Goal: Information Seeking & Learning: Learn about a topic

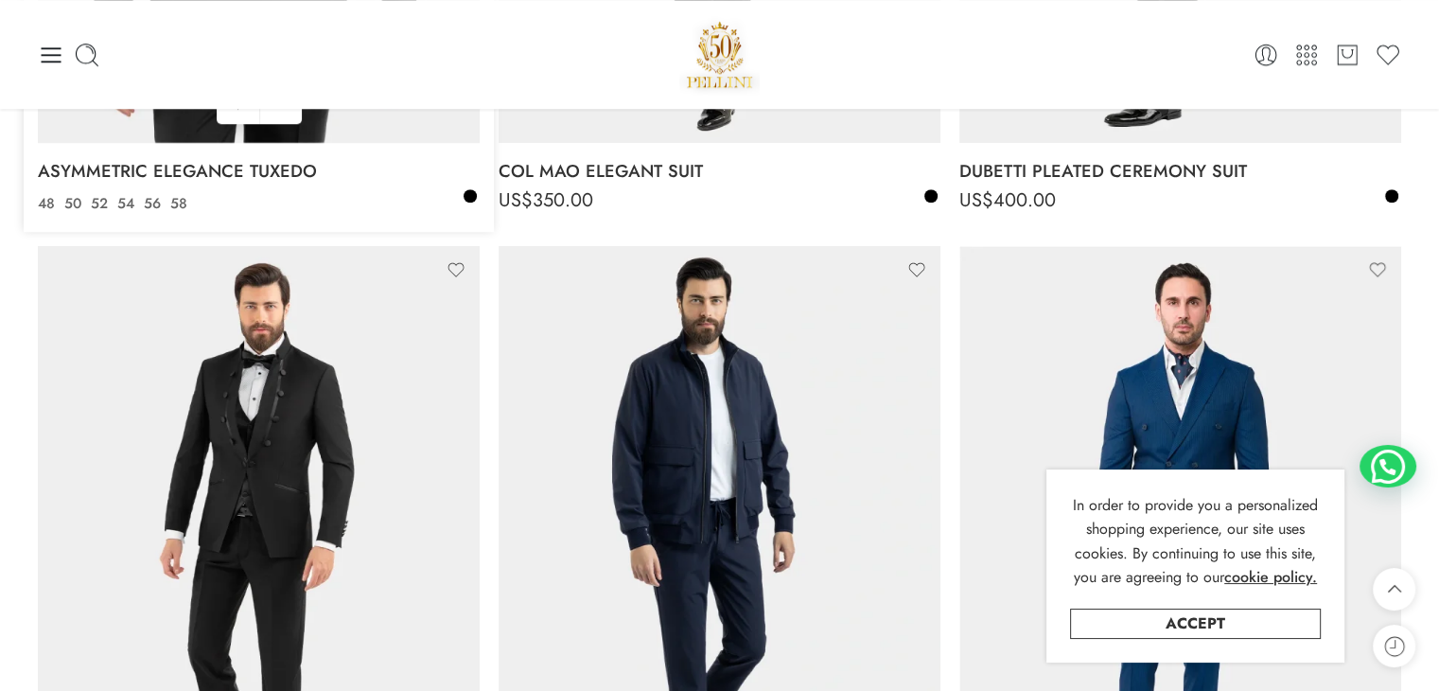
scroll to position [1325, 0]
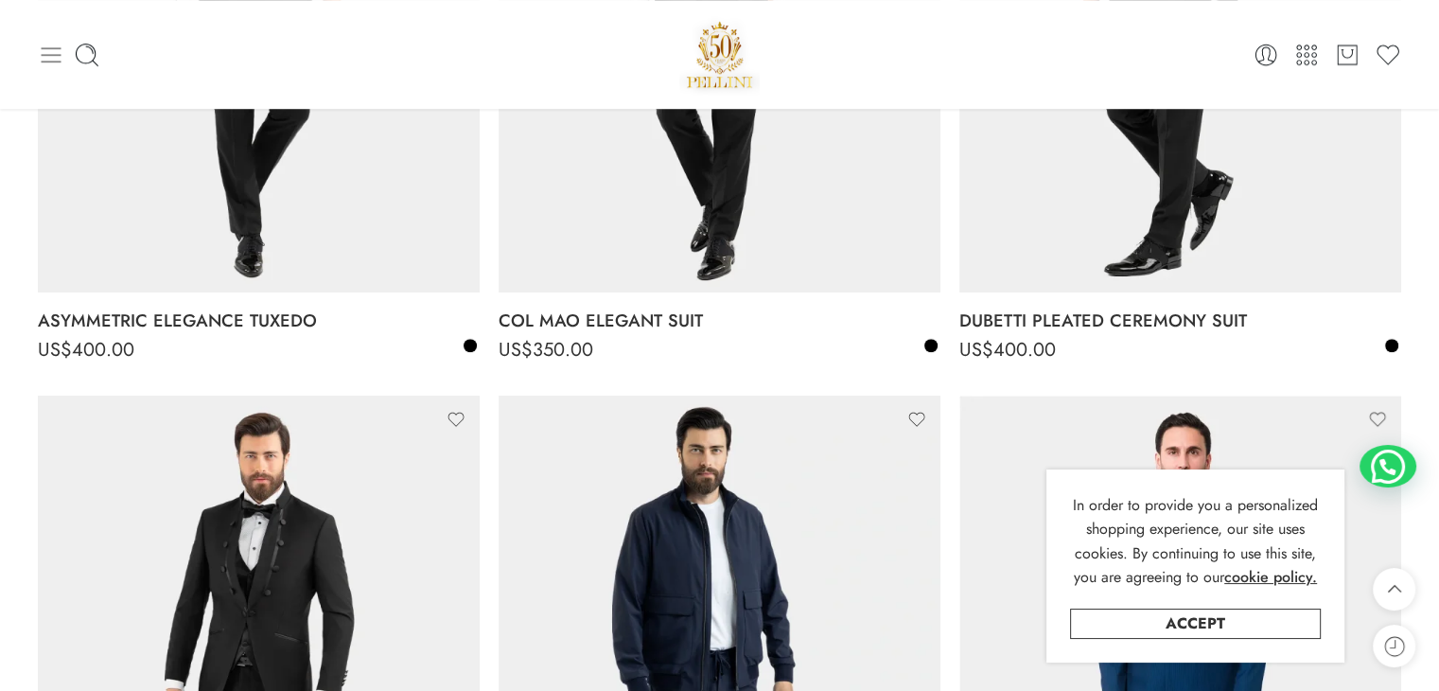
click at [41, 48] on icon at bounding box center [51, 55] width 26 height 26
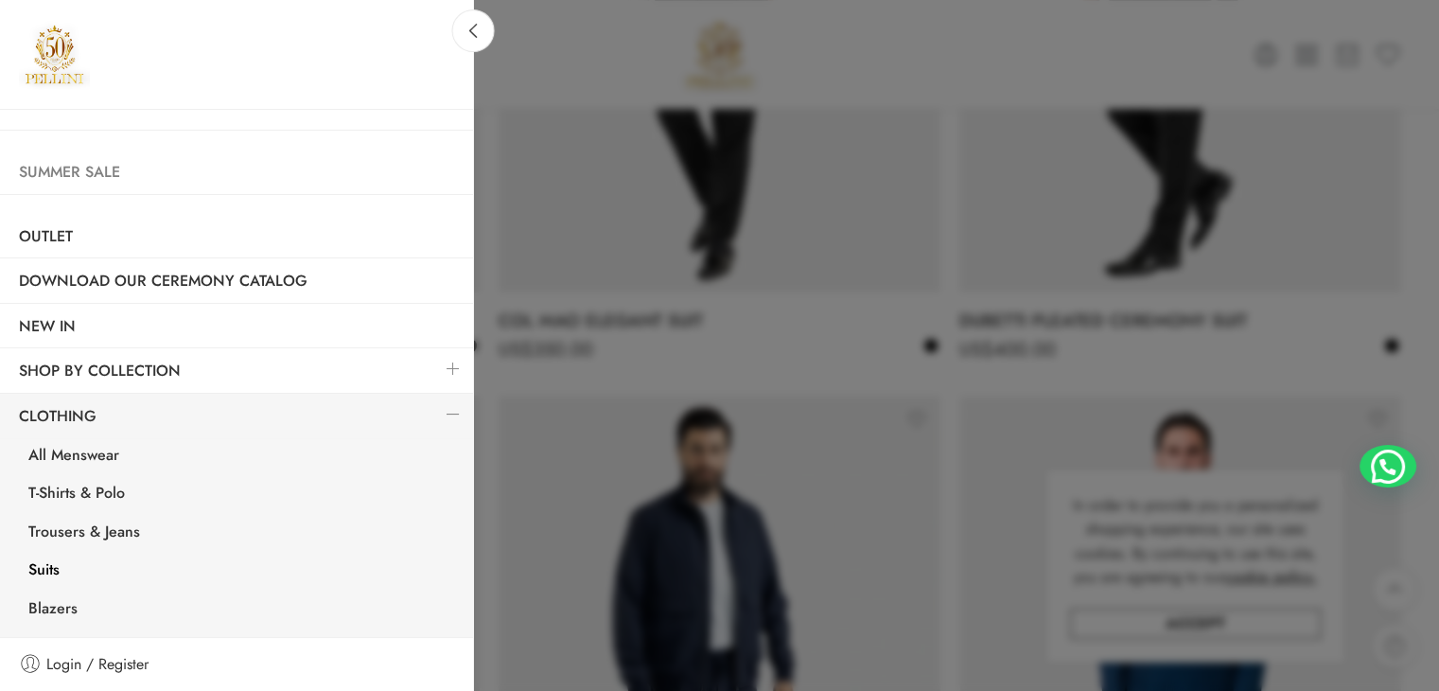
click at [146, 181] on link "Summer Sale" at bounding box center [236, 172] width 473 height 44
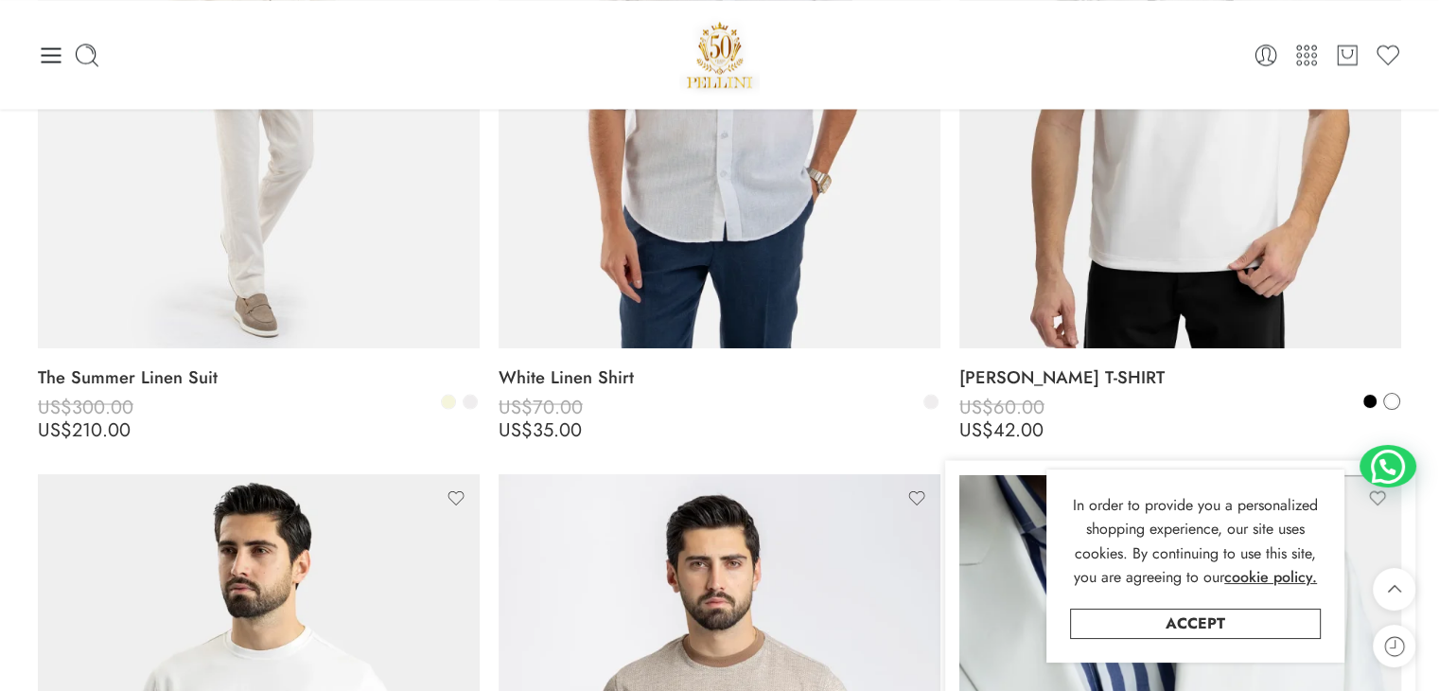
scroll to position [3406, 0]
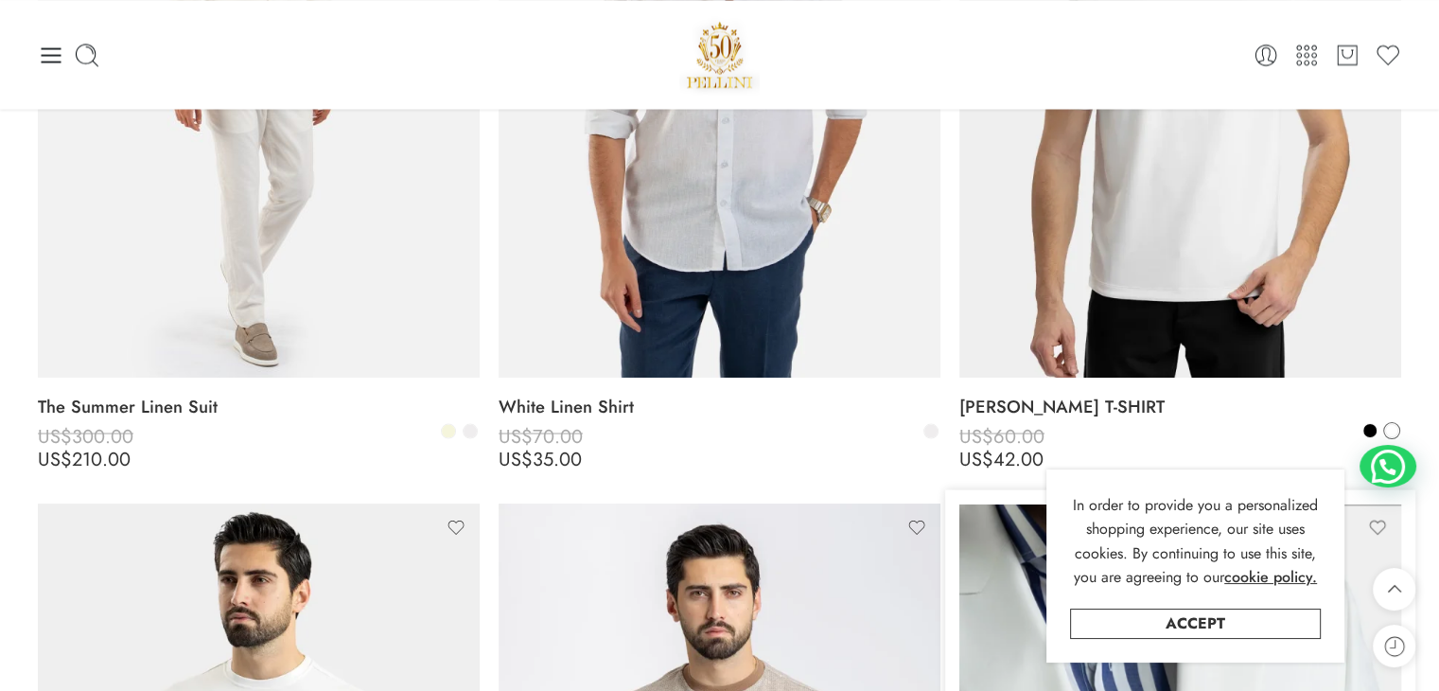
click at [1082, 326] on img at bounding box center [1180, 82] width 442 height 589
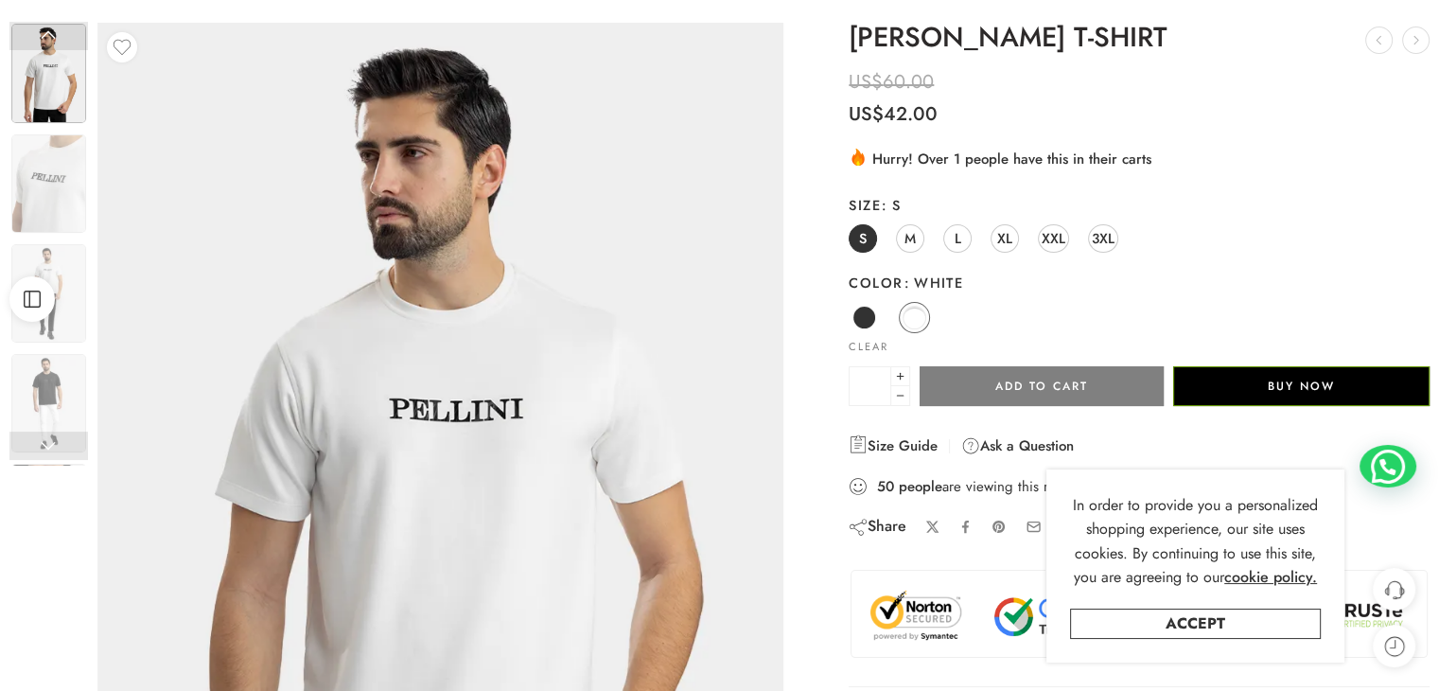
scroll to position [189, 0]
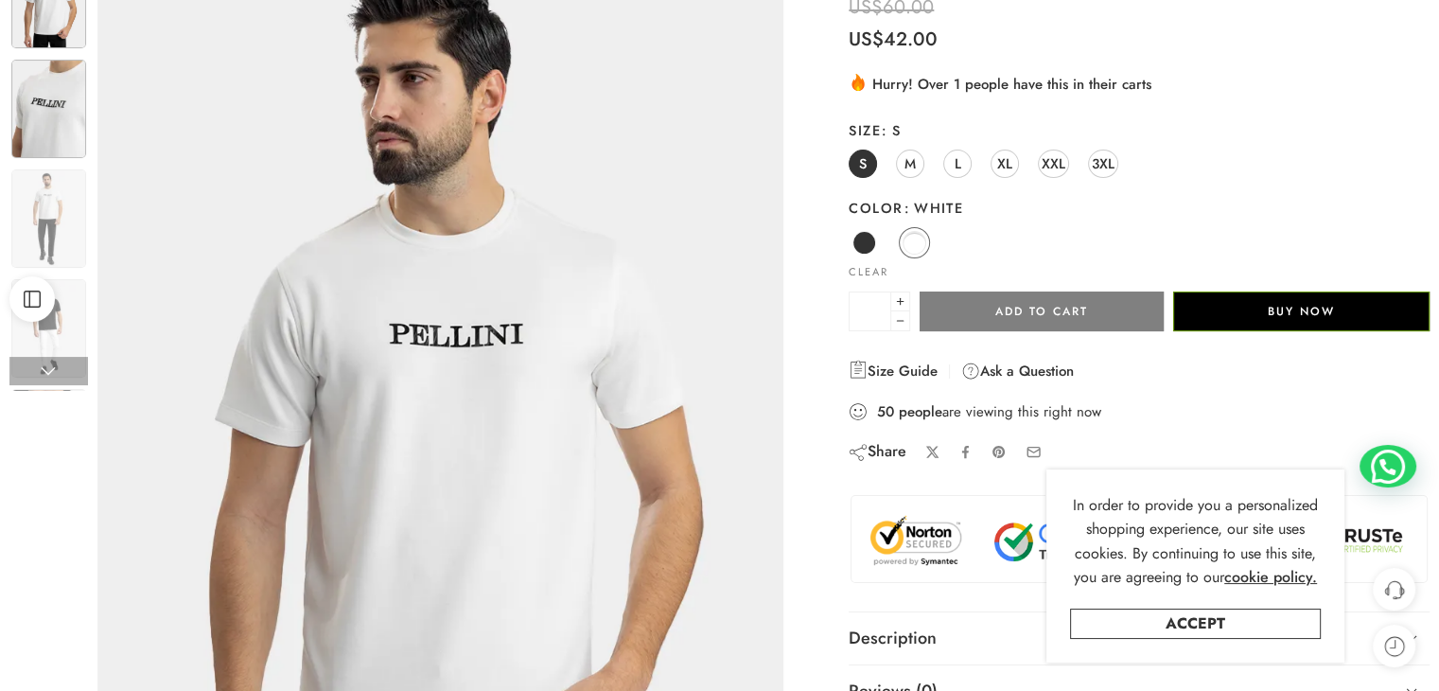
click at [71, 120] on img at bounding box center [48, 109] width 75 height 98
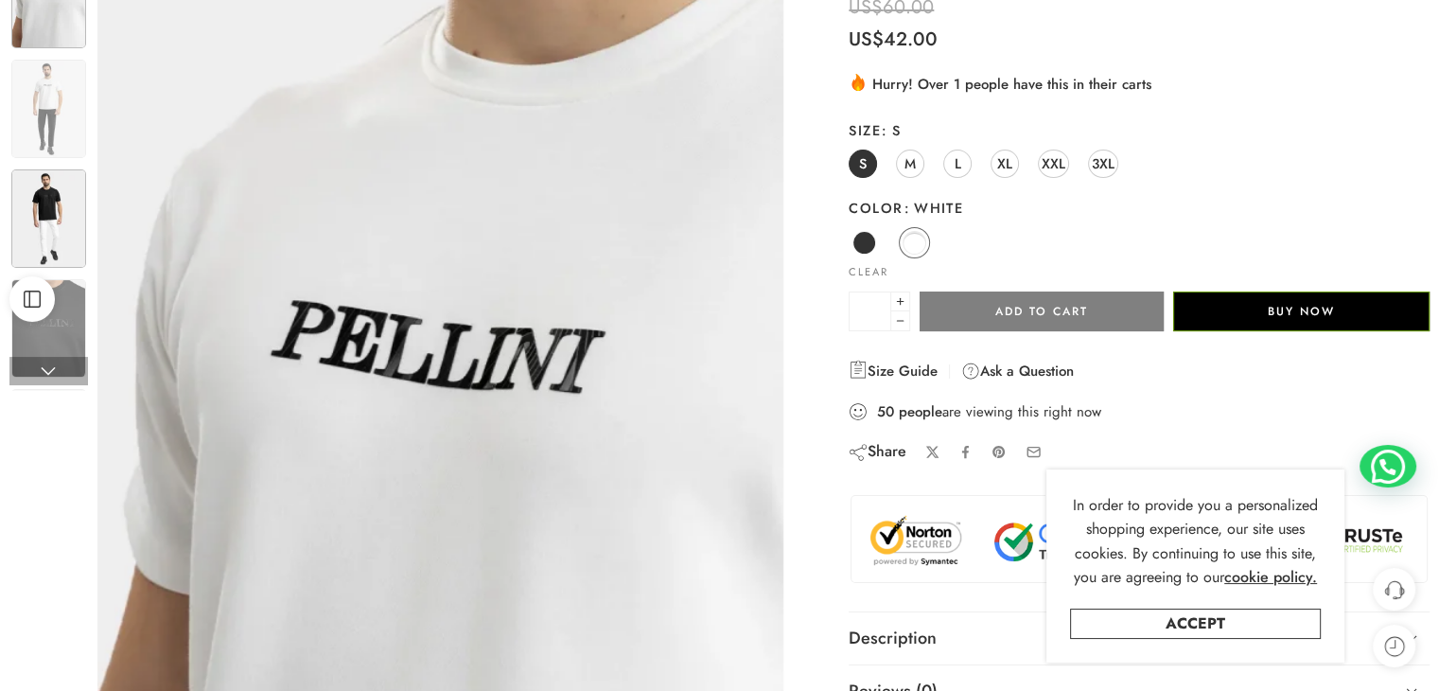
click at [59, 189] on img at bounding box center [48, 218] width 75 height 98
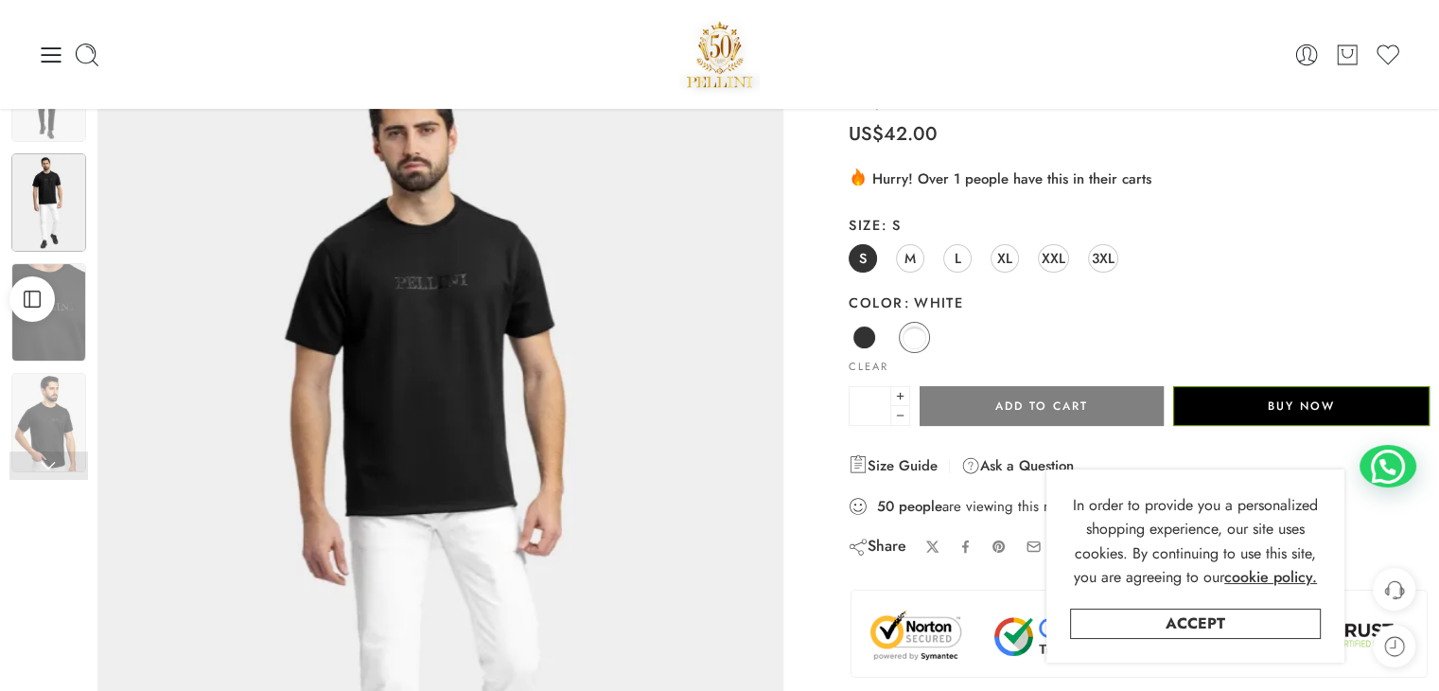
scroll to position [0, 0]
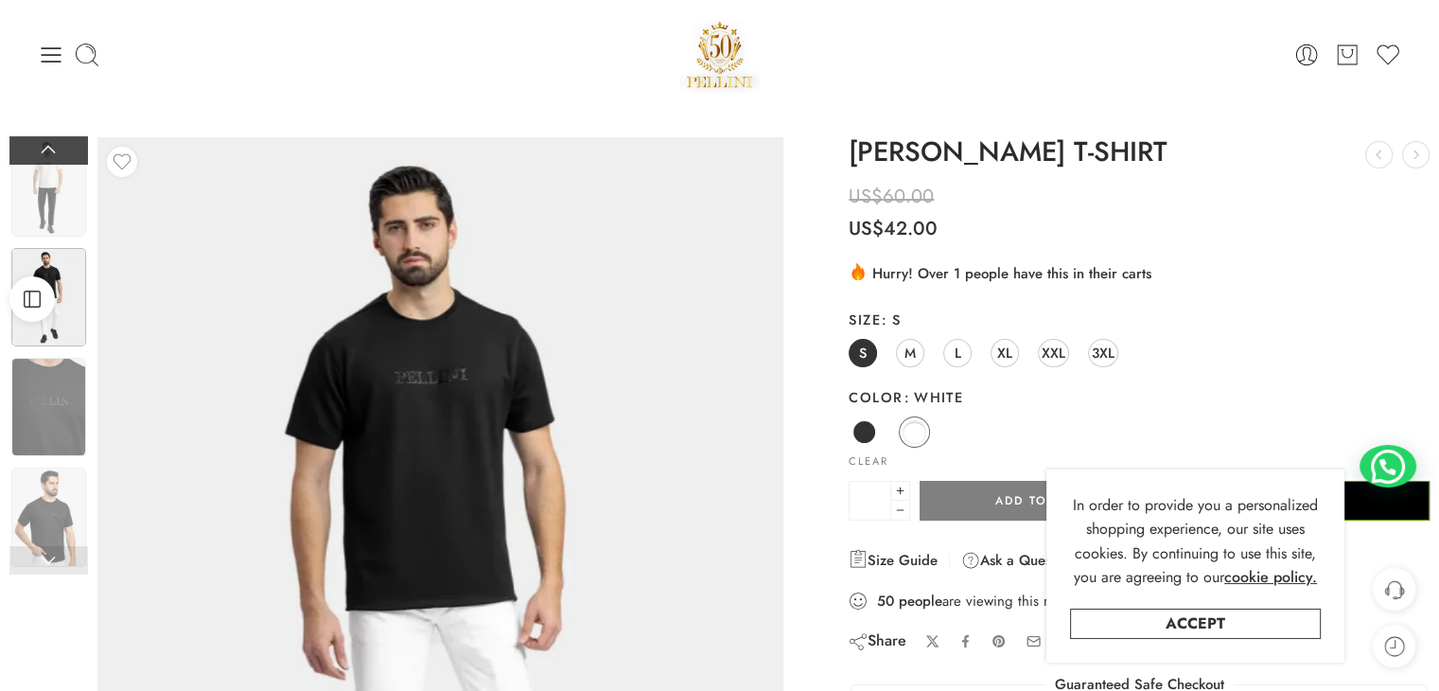
click at [44, 149] on link at bounding box center [48, 150] width 79 height 28
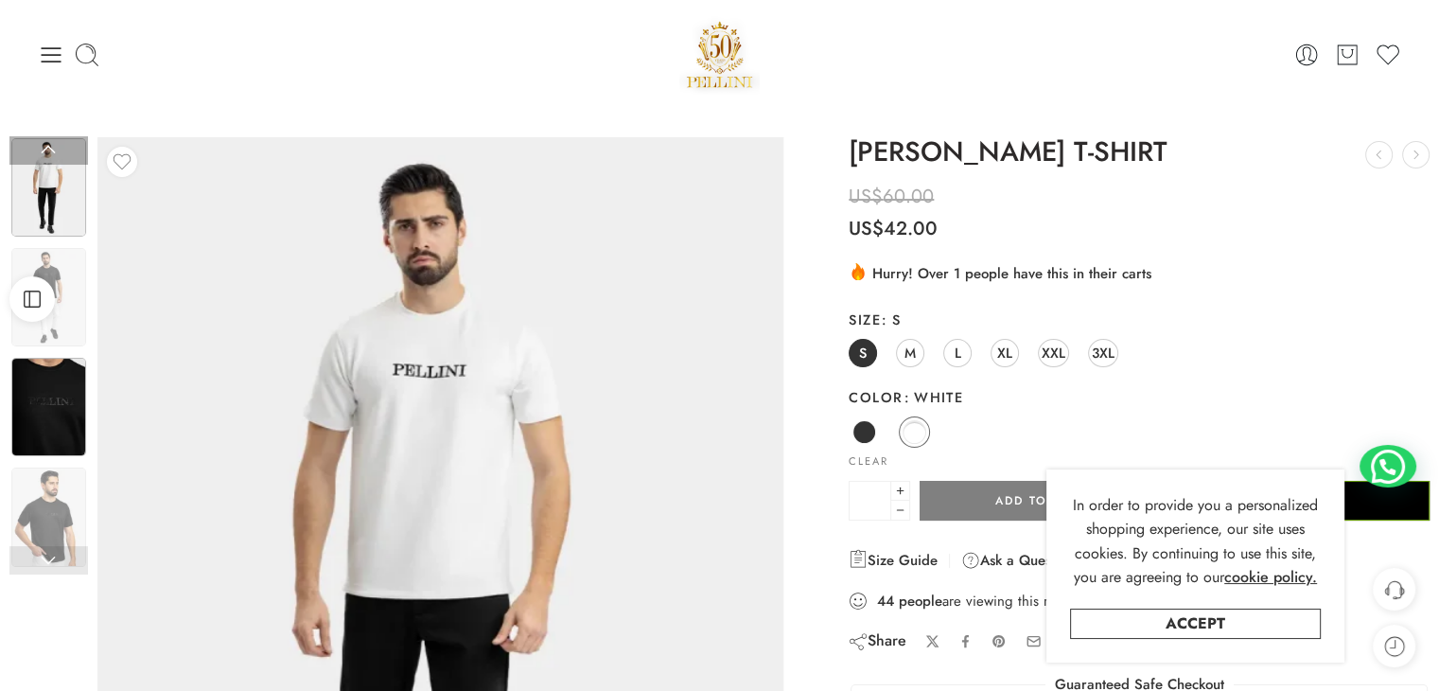
click at [43, 417] on img at bounding box center [48, 407] width 75 height 98
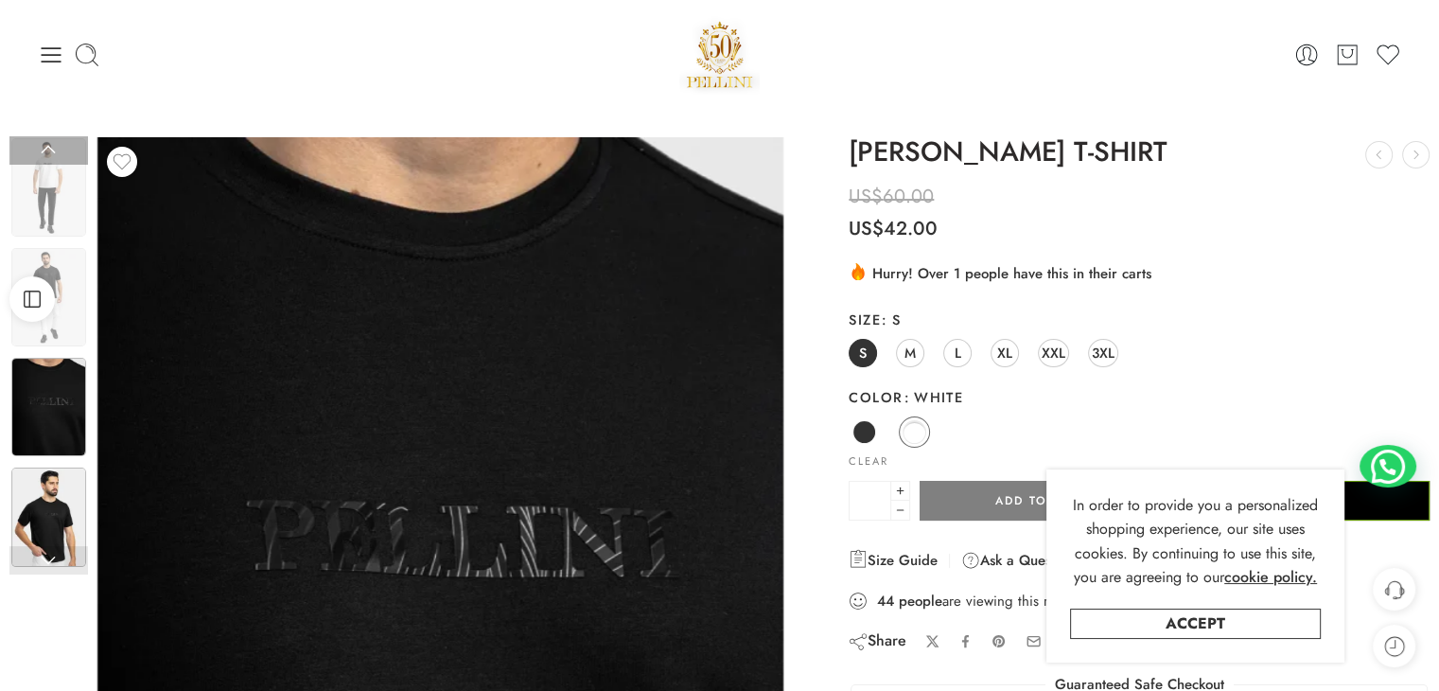
click at [49, 515] on img at bounding box center [48, 516] width 75 height 98
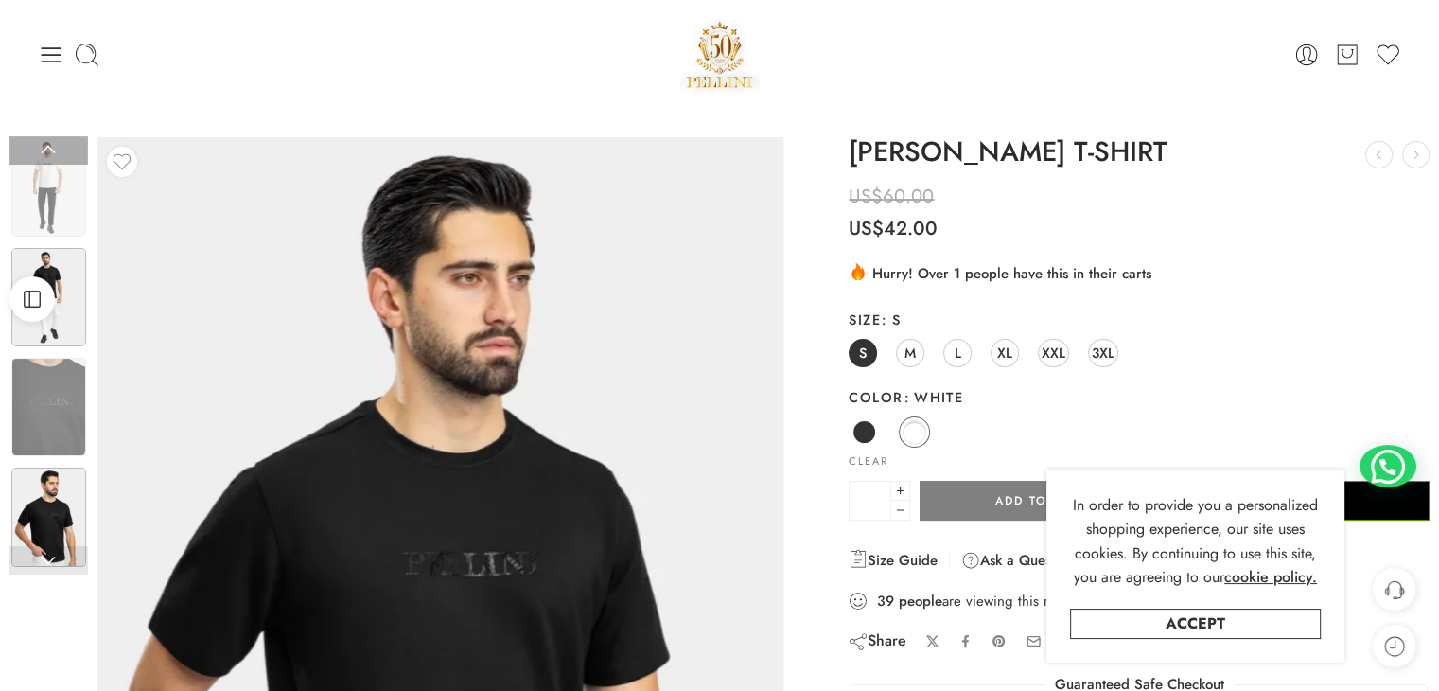
click at [50, 201] on img at bounding box center [48, 187] width 75 height 98
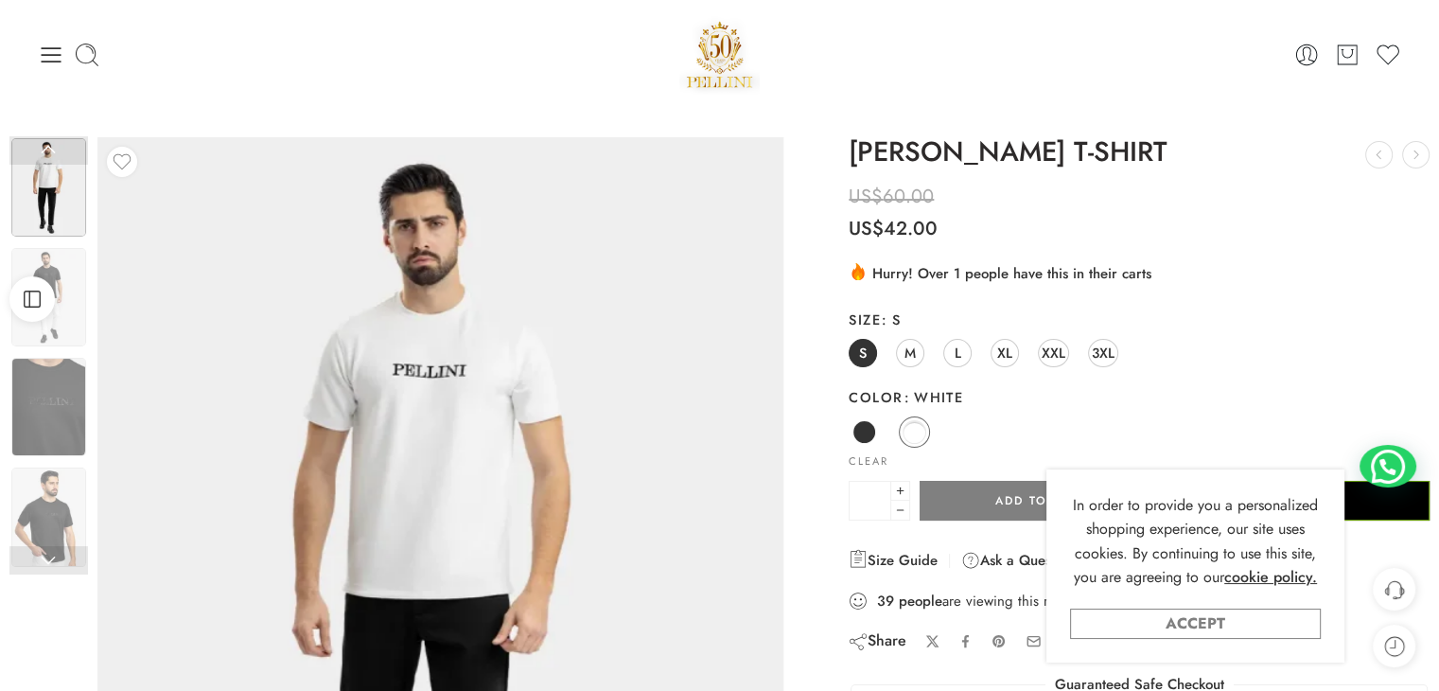
click at [1210, 627] on link "Accept" at bounding box center [1195, 623] width 251 height 30
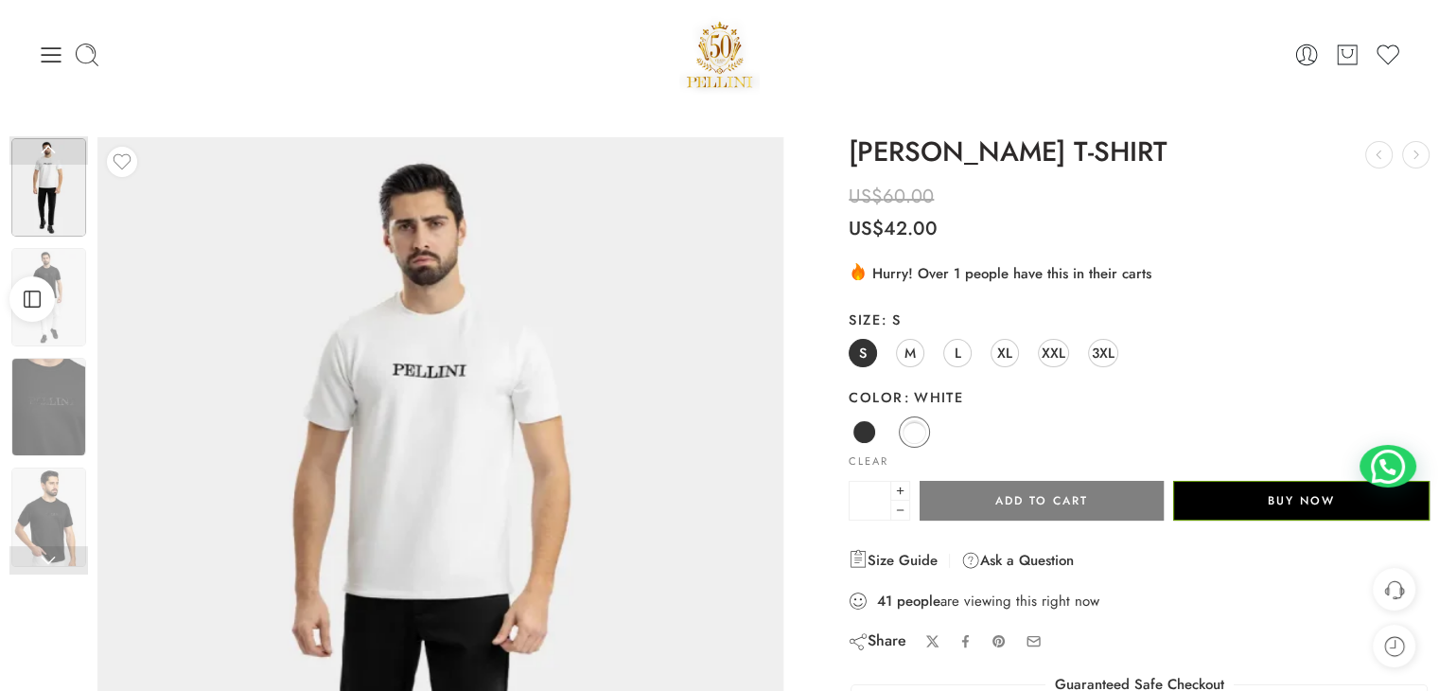
click at [41, 58] on icon at bounding box center [51, 55] width 26 height 26
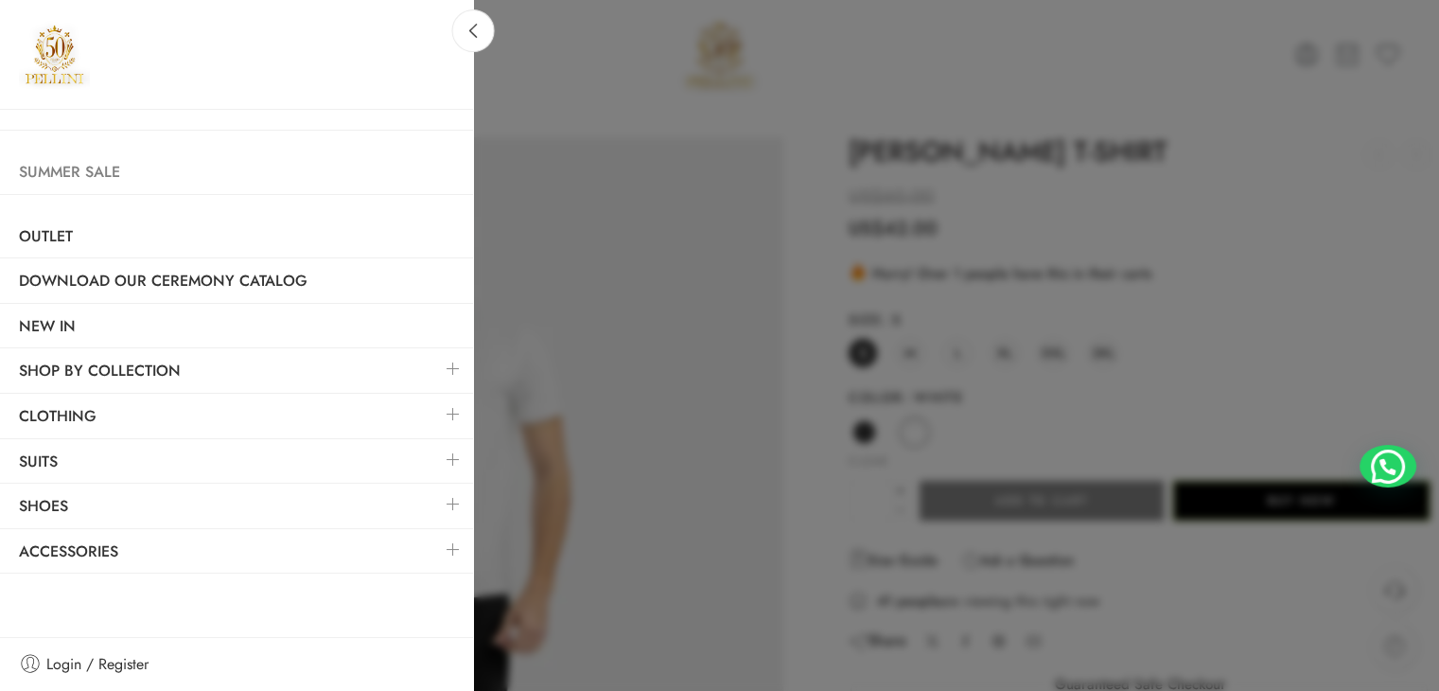
click at [95, 173] on link "Summer Sale" at bounding box center [236, 172] width 473 height 44
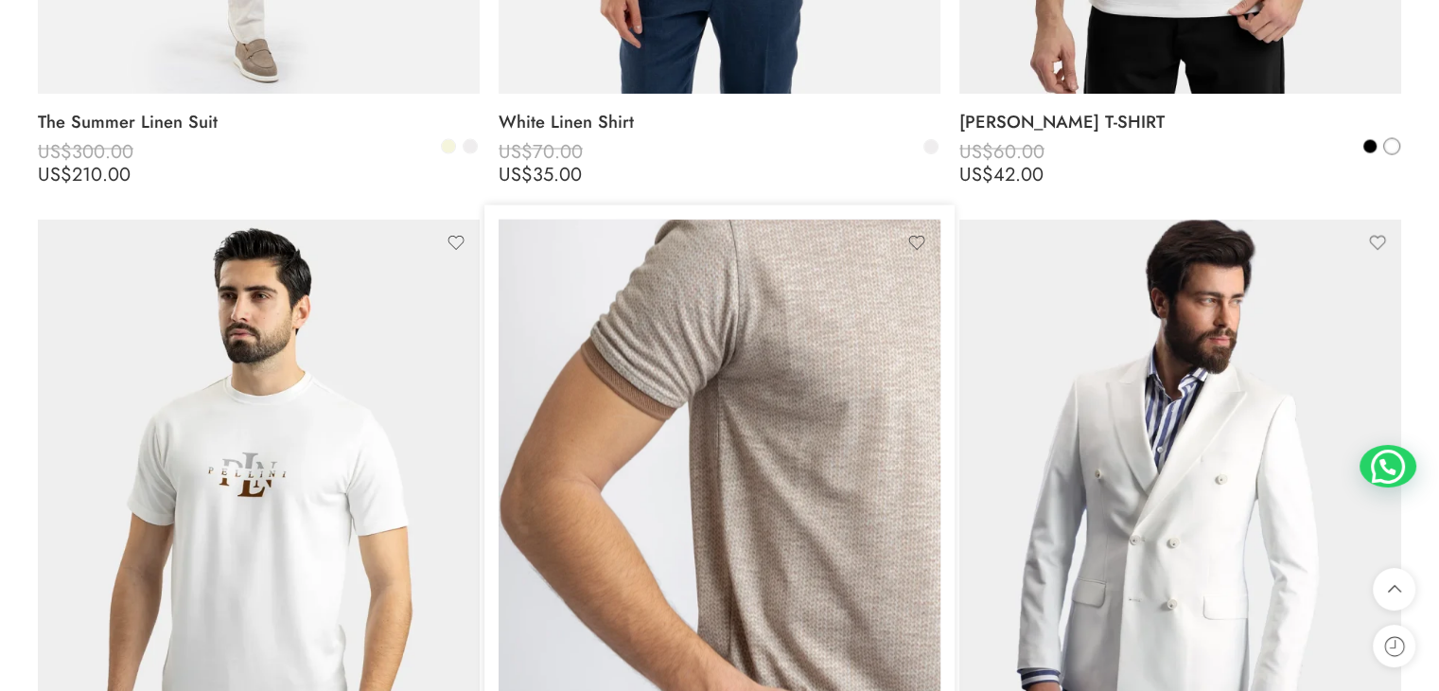
scroll to position [3785, 0]
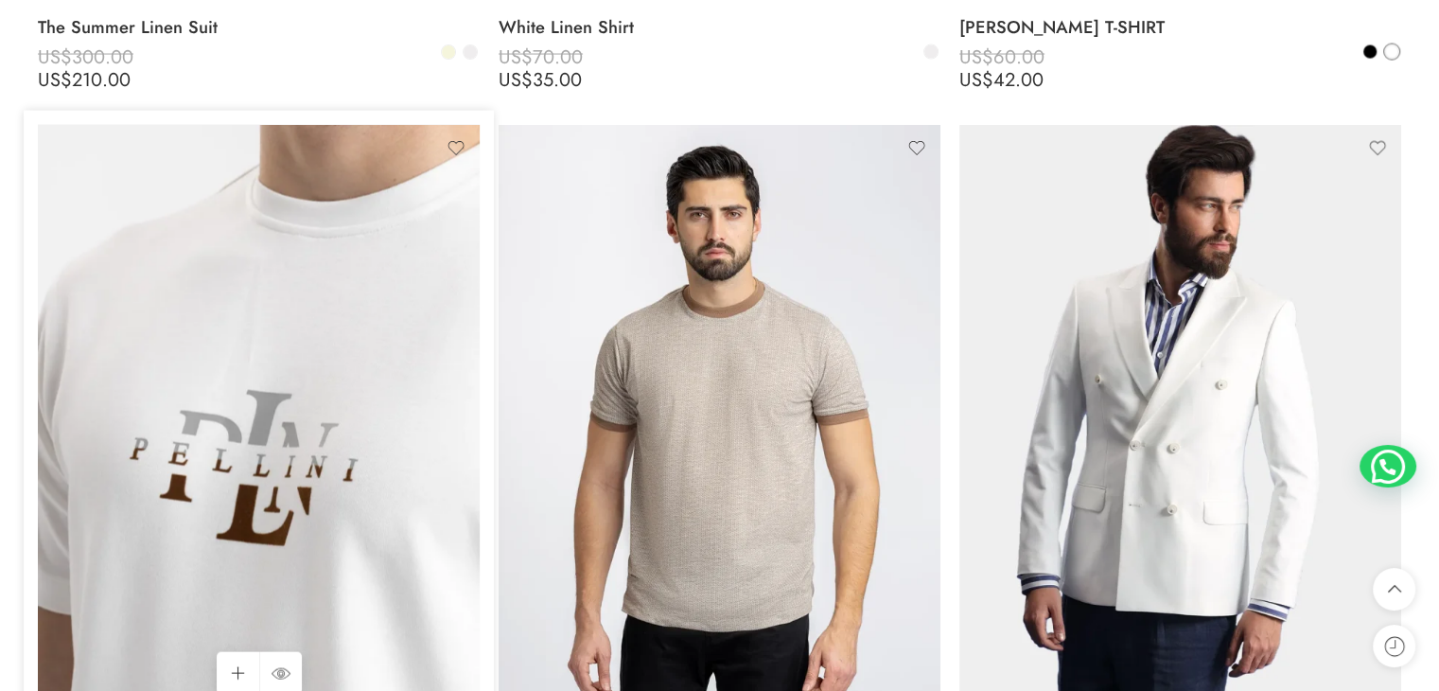
click at [403, 395] on img at bounding box center [259, 419] width 442 height 589
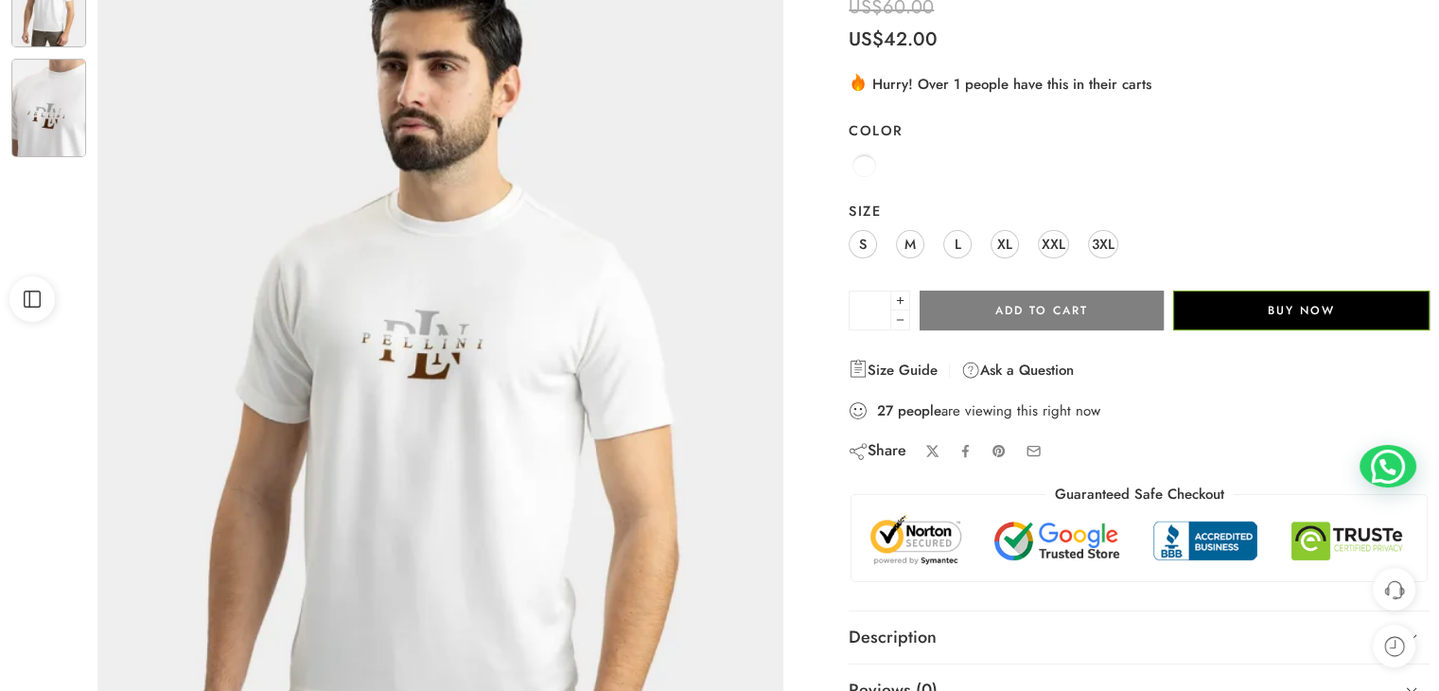
click at [42, 146] on img at bounding box center [48, 108] width 75 height 98
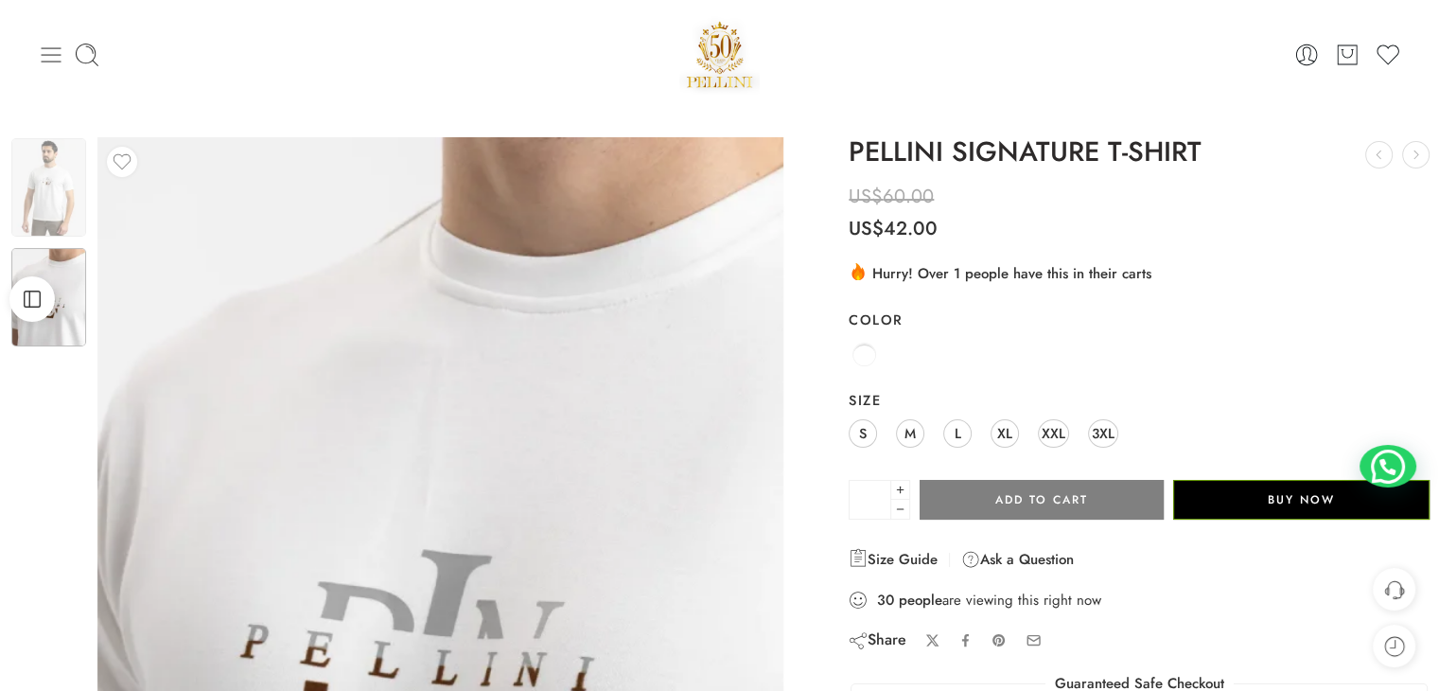
click at [39, 54] on icon at bounding box center [51, 55] width 26 height 26
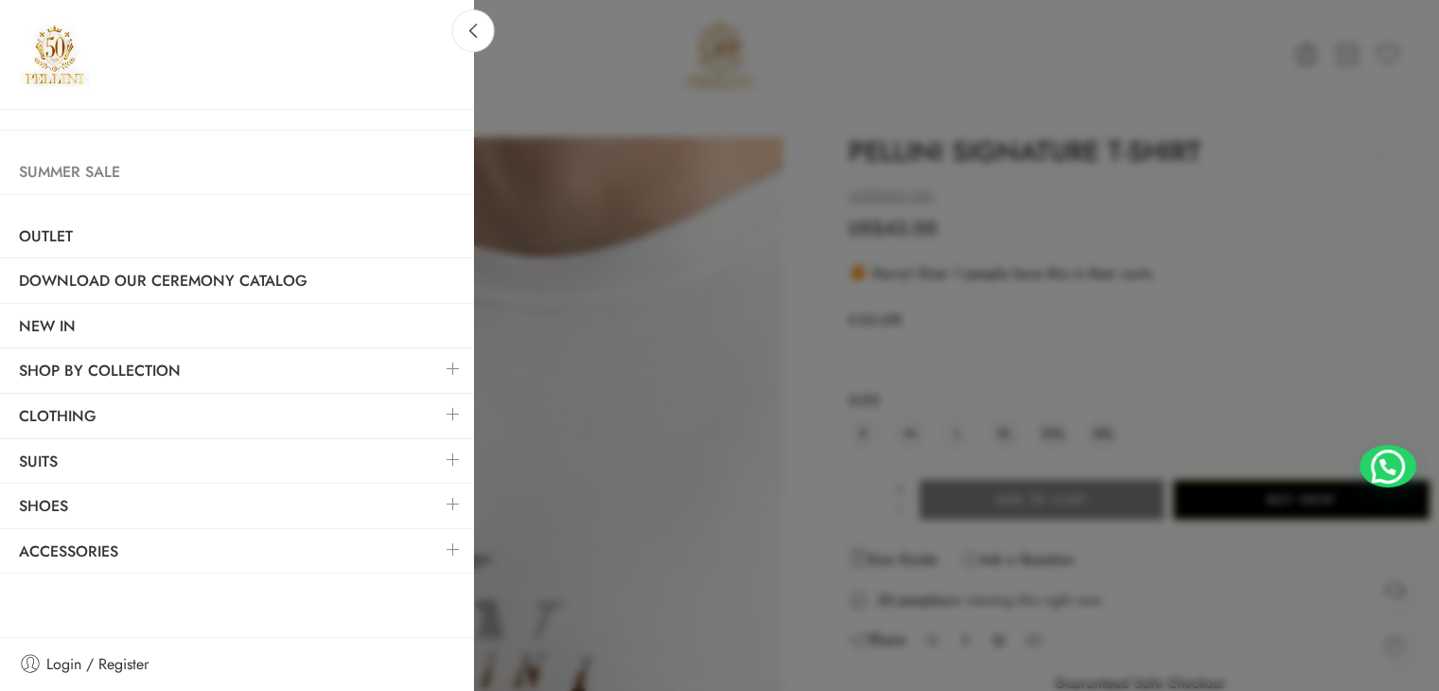
click at [105, 180] on link "Summer Sale" at bounding box center [236, 172] width 473 height 44
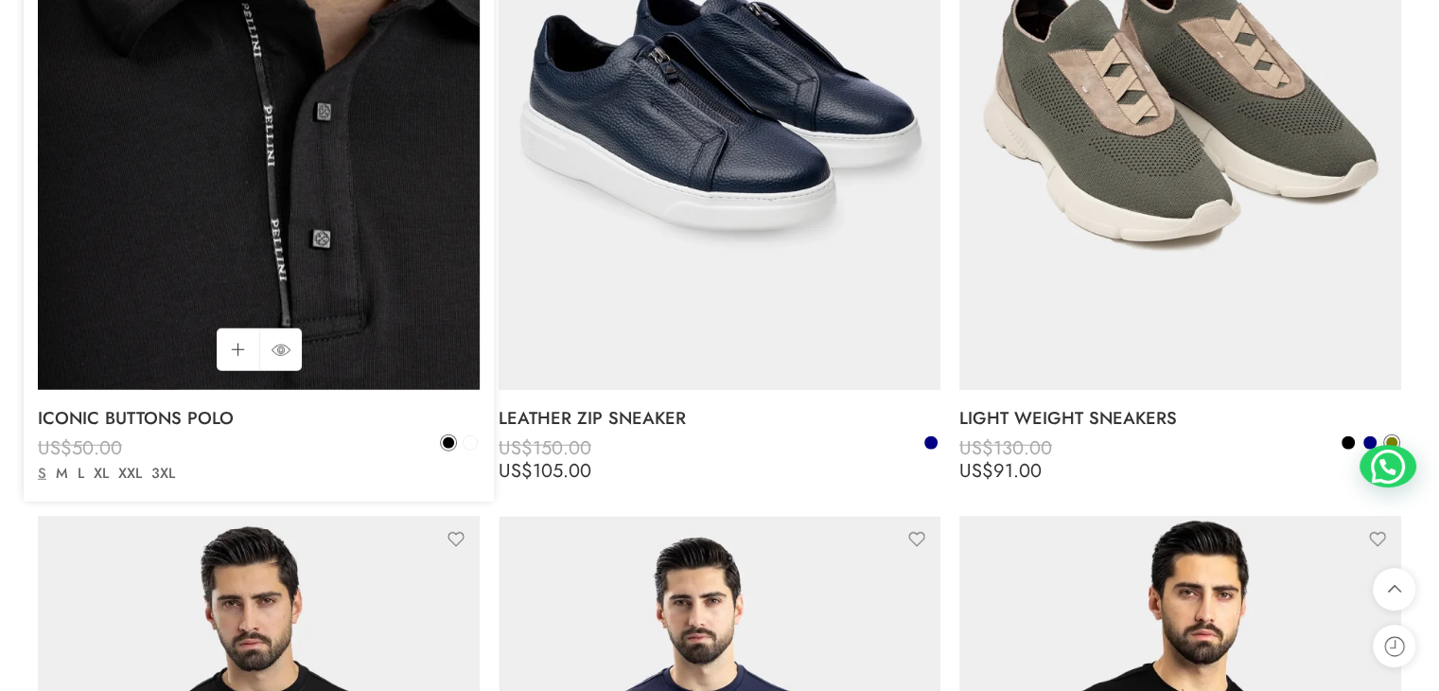
scroll to position [4825, 0]
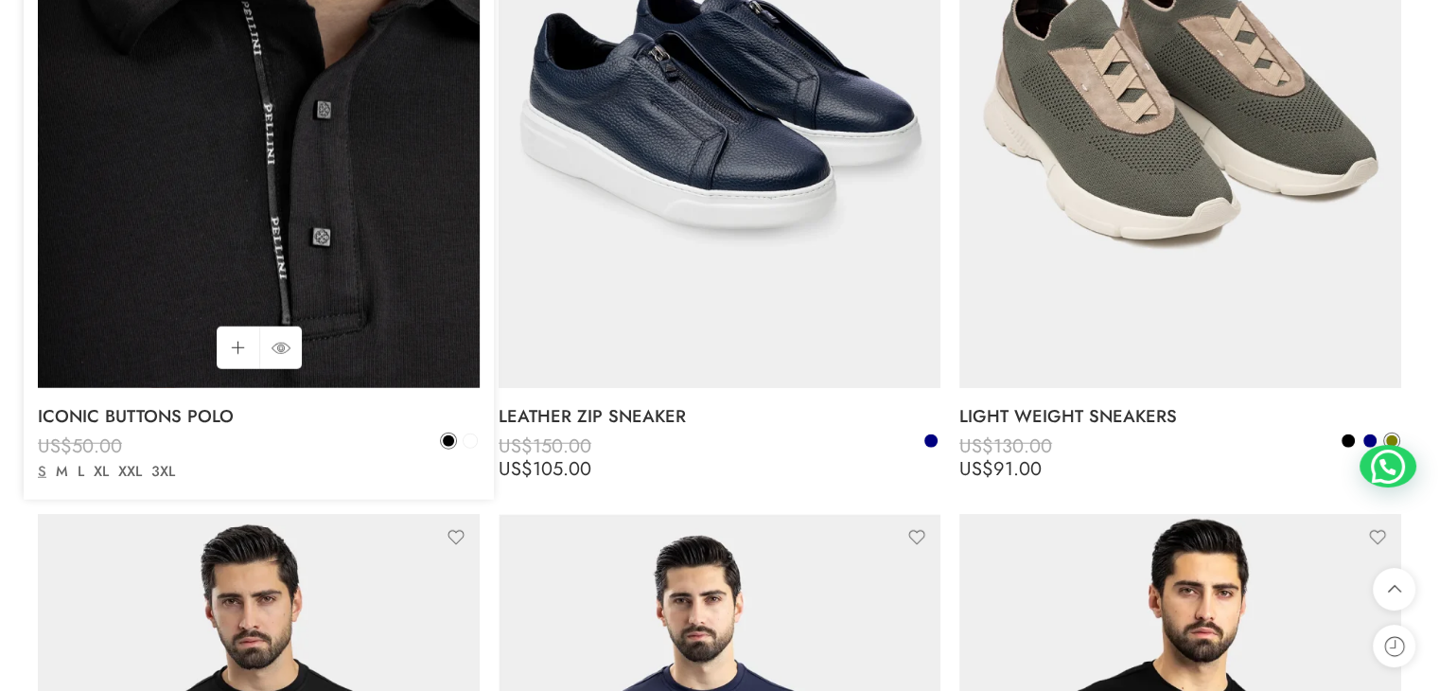
click at [363, 352] on img at bounding box center [259, 92] width 442 height 589
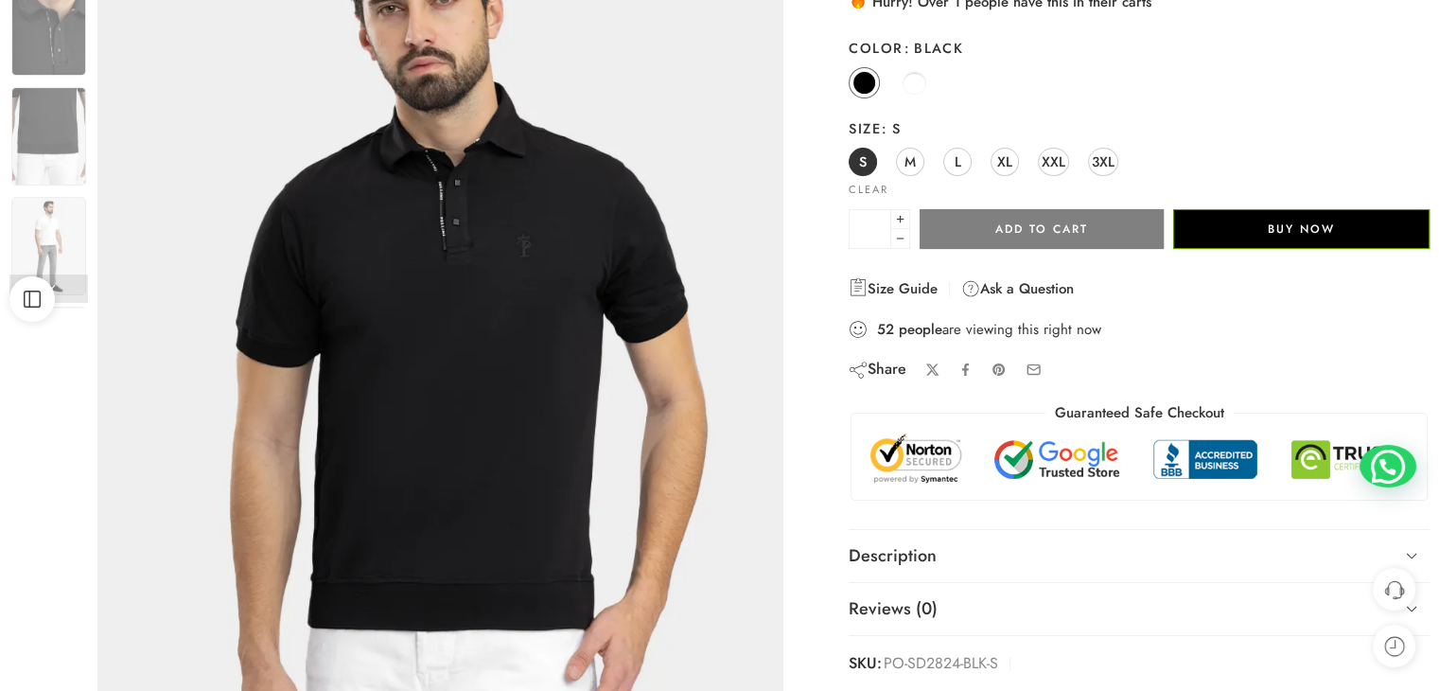
scroll to position [284, 0]
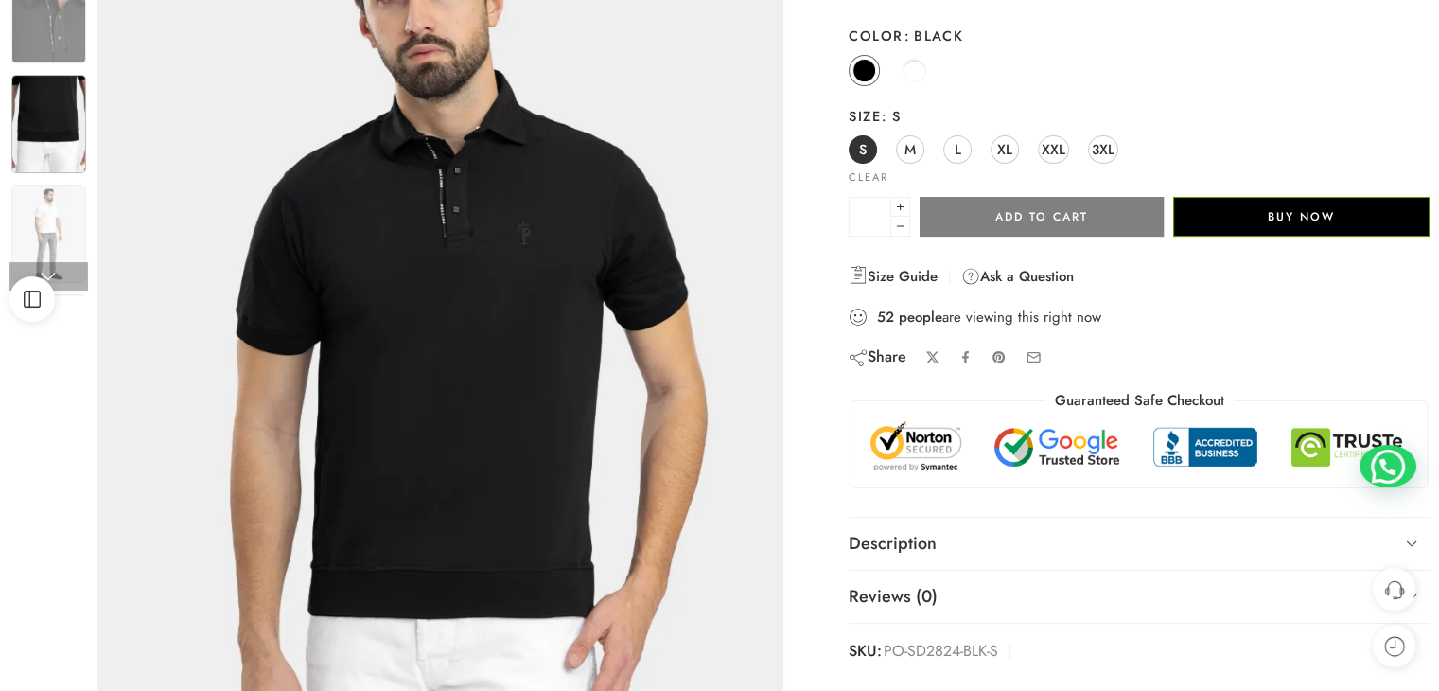
click at [36, 152] on img at bounding box center [48, 124] width 75 height 98
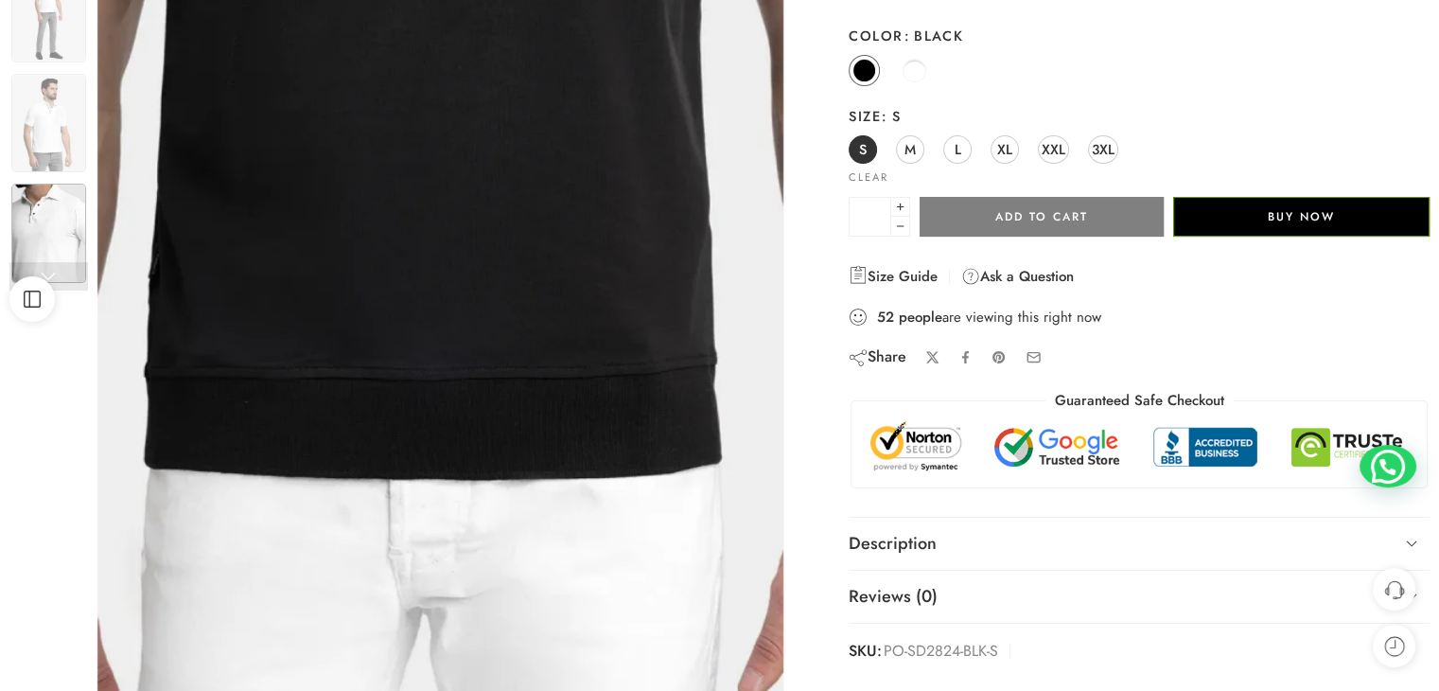
click at [57, 192] on img at bounding box center [48, 233] width 75 height 98
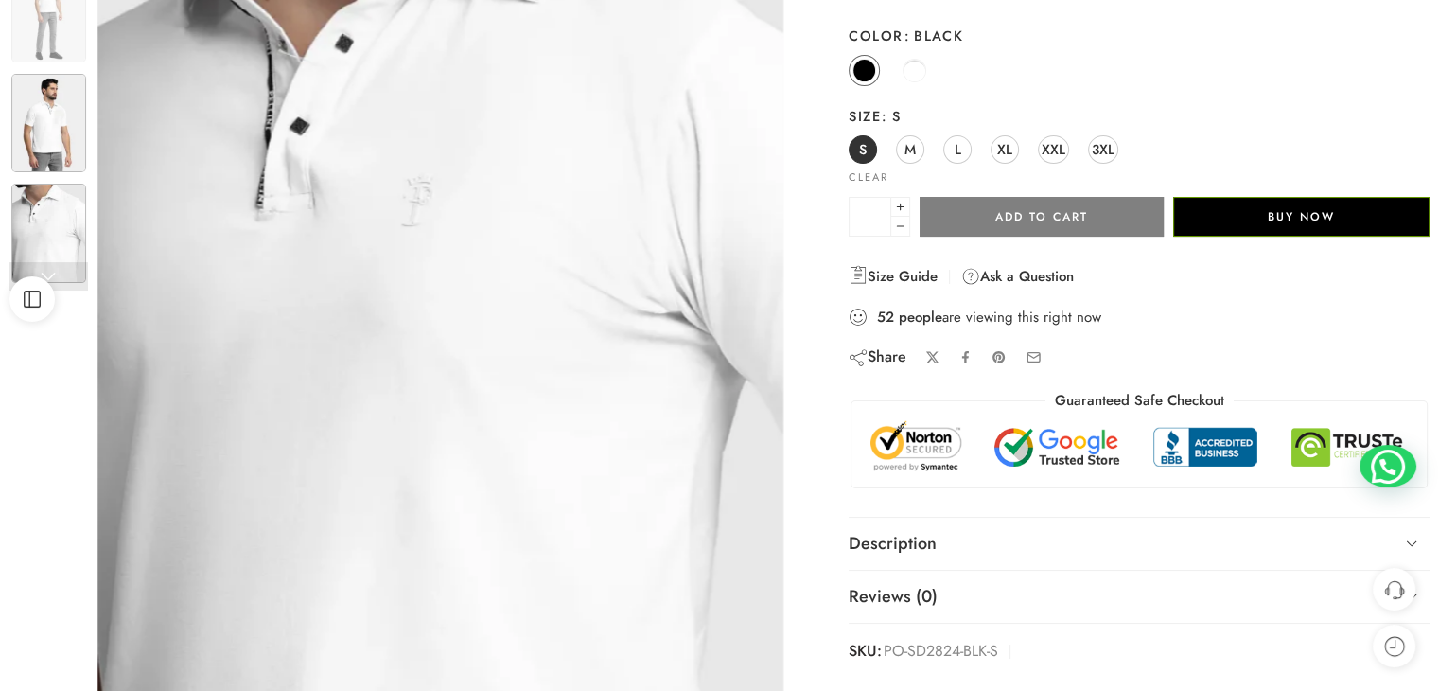
click at [53, 160] on img at bounding box center [48, 123] width 75 height 98
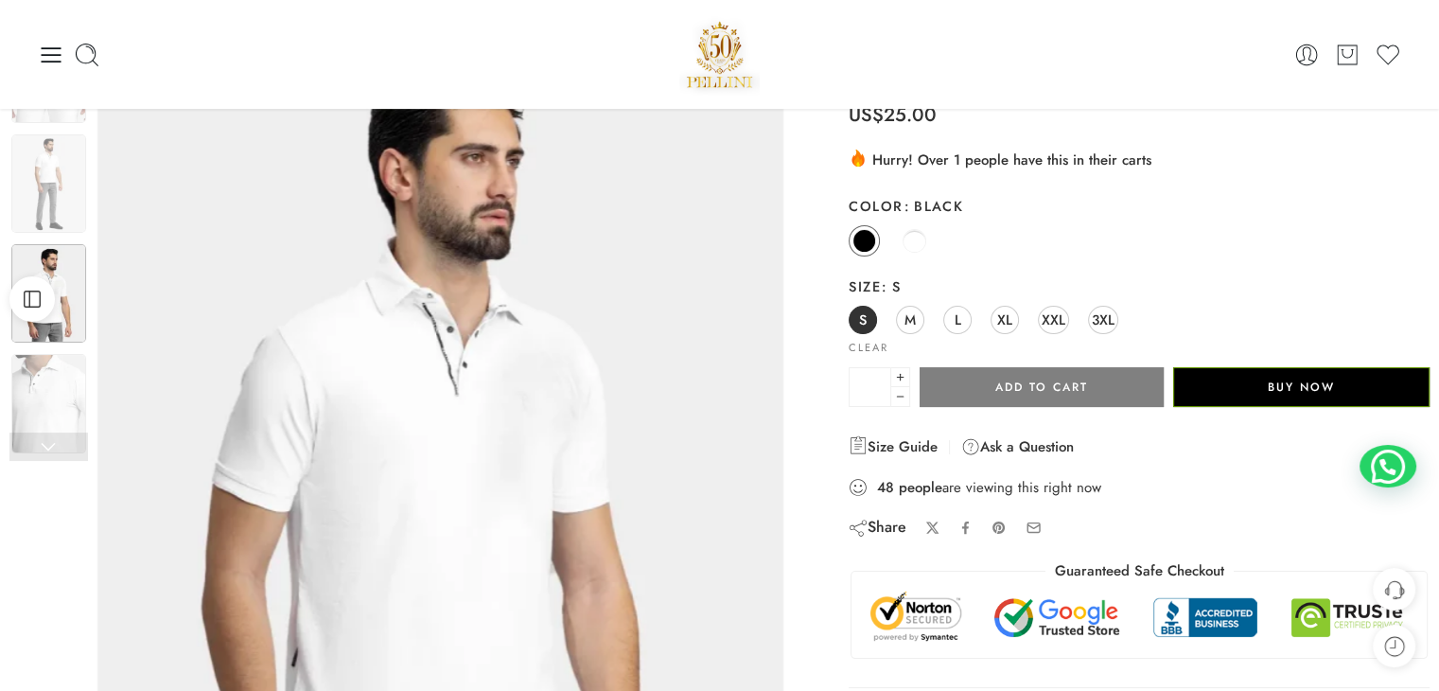
scroll to position [95, 0]
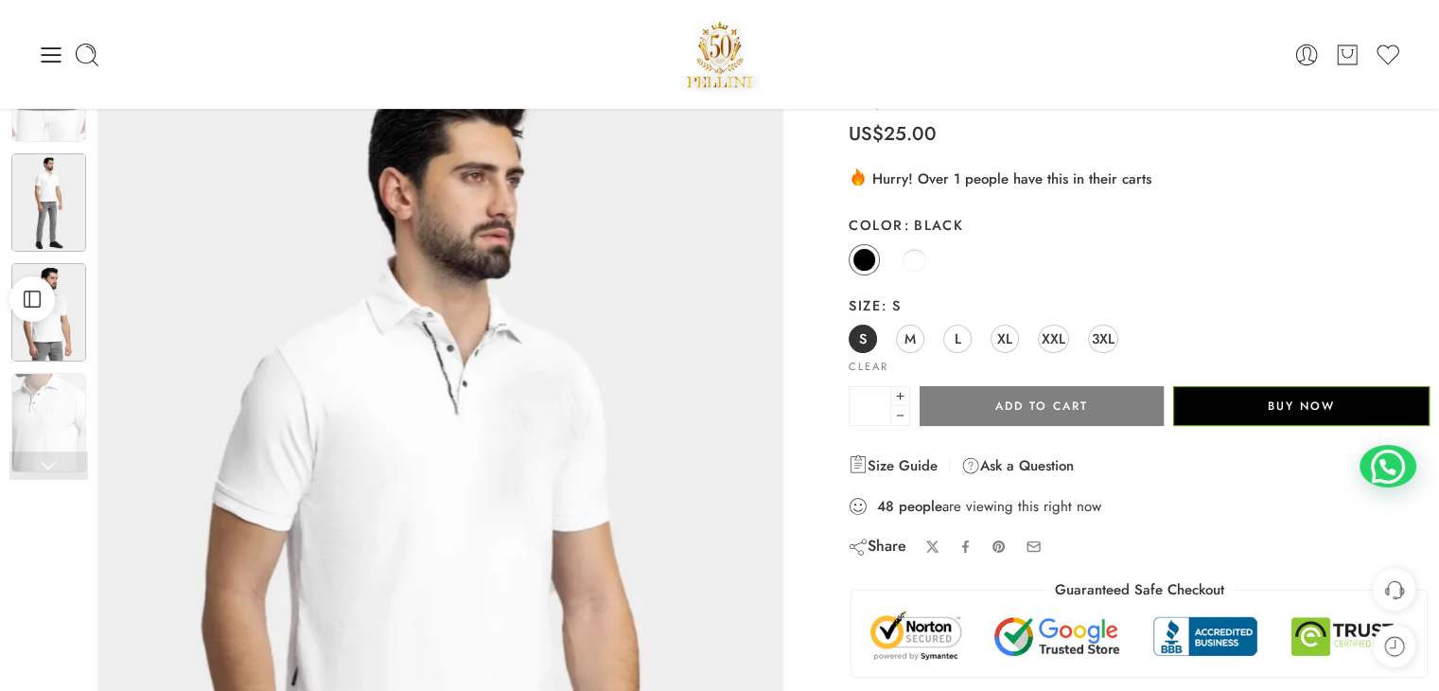
click at [44, 201] on img at bounding box center [48, 202] width 75 height 98
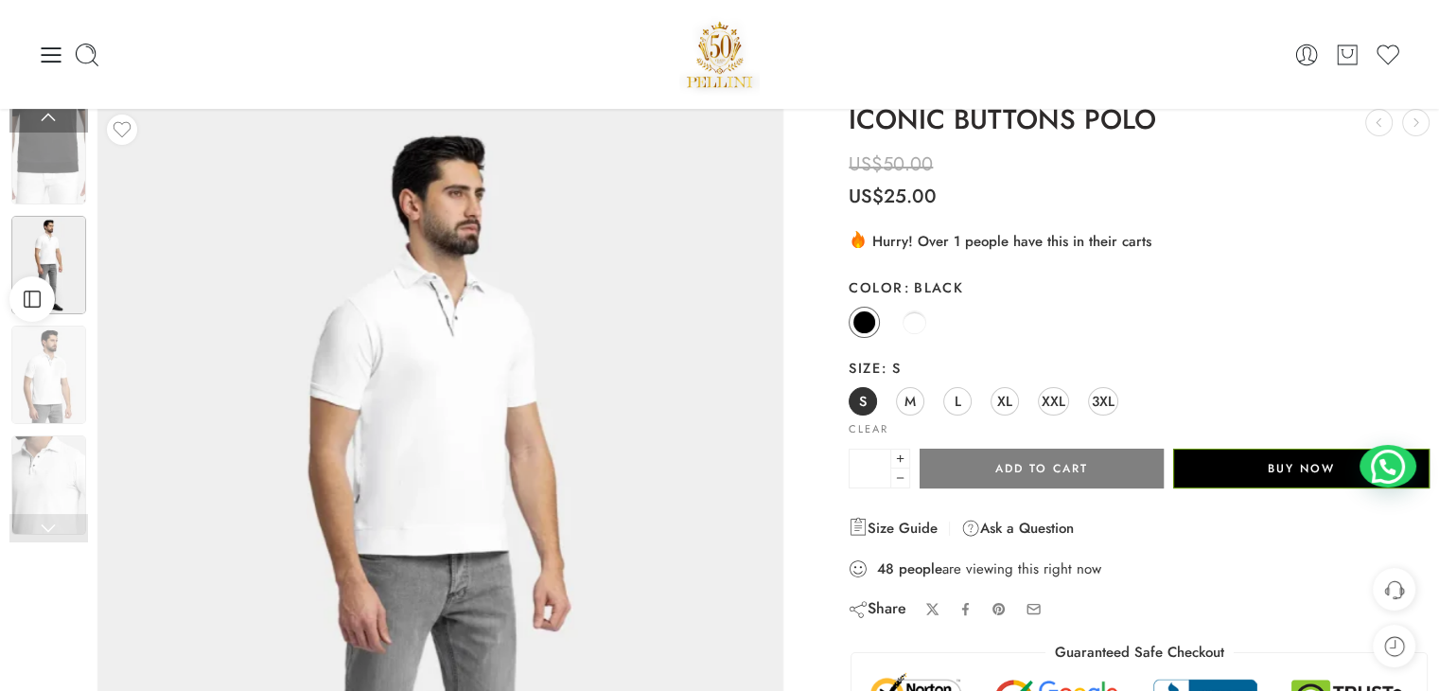
scroll to position [0, 0]
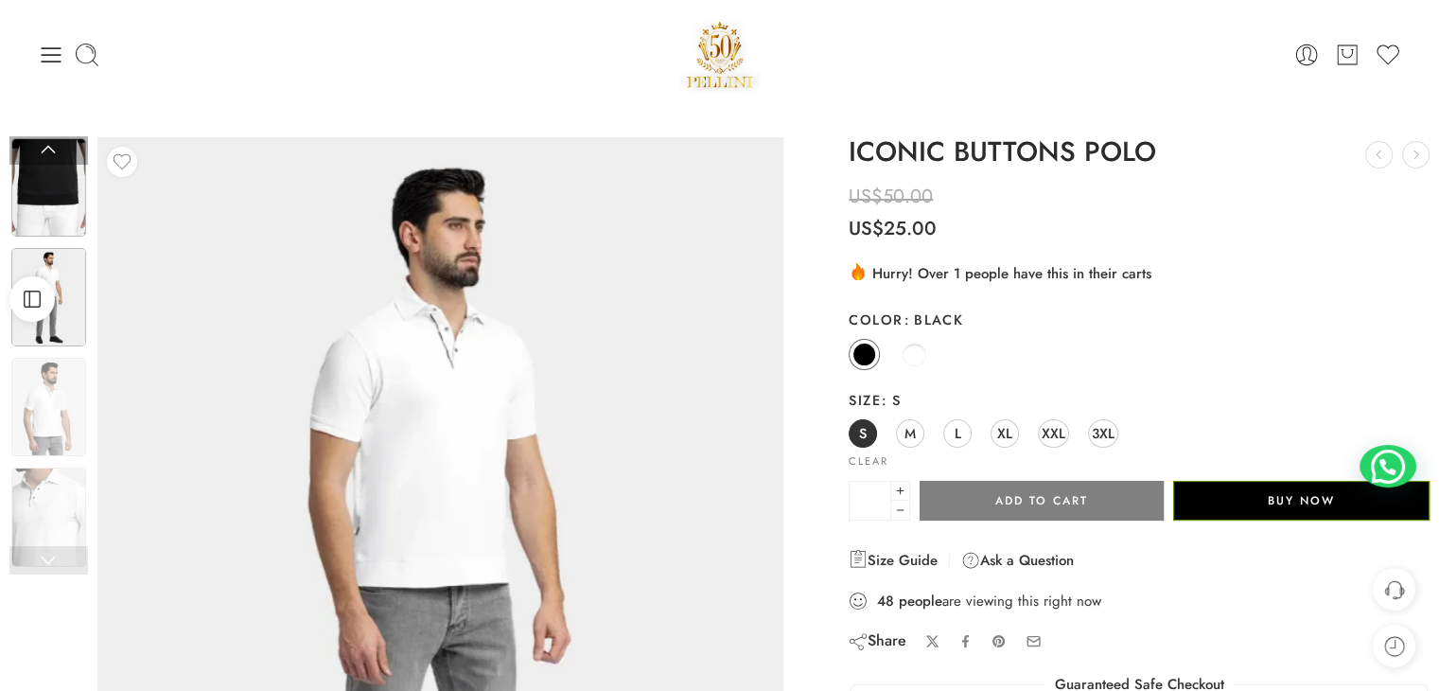
click at [43, 211] on img at bounding box center [48, 187] width 75 height 98
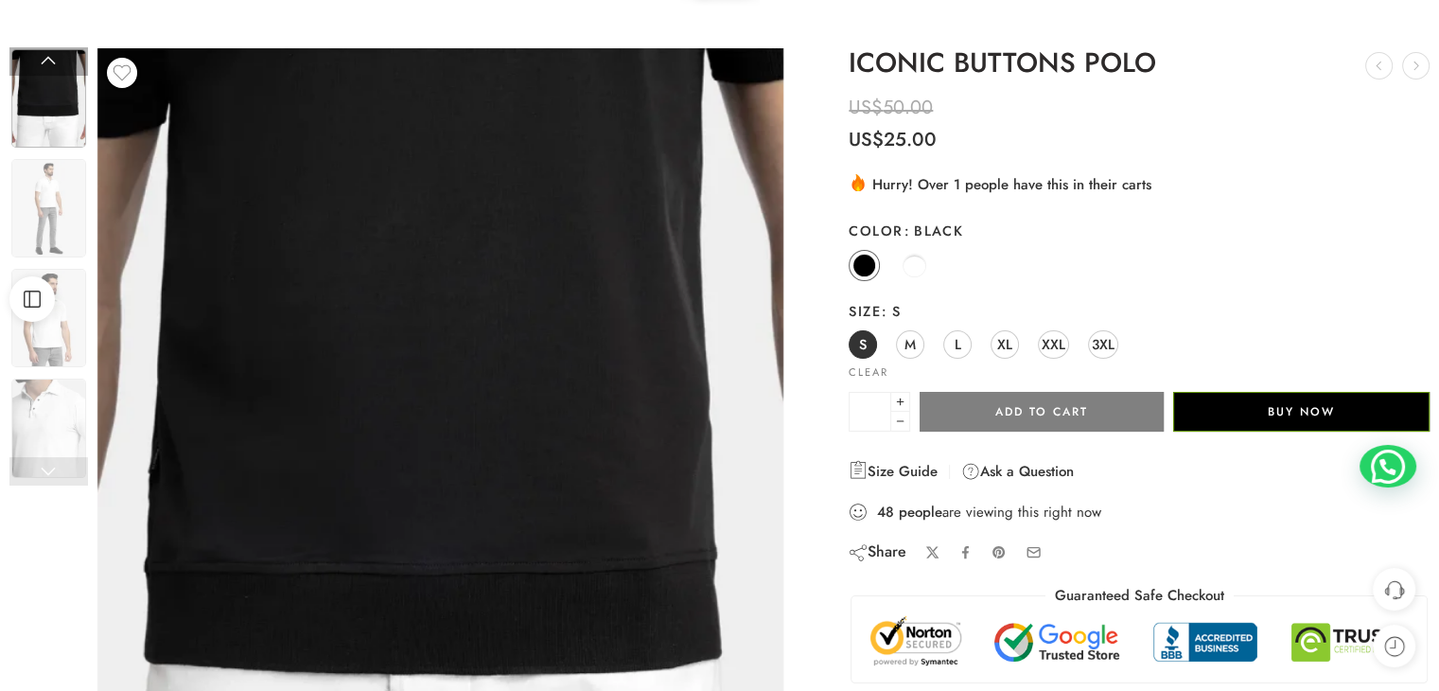
scroll to position [189, 0]
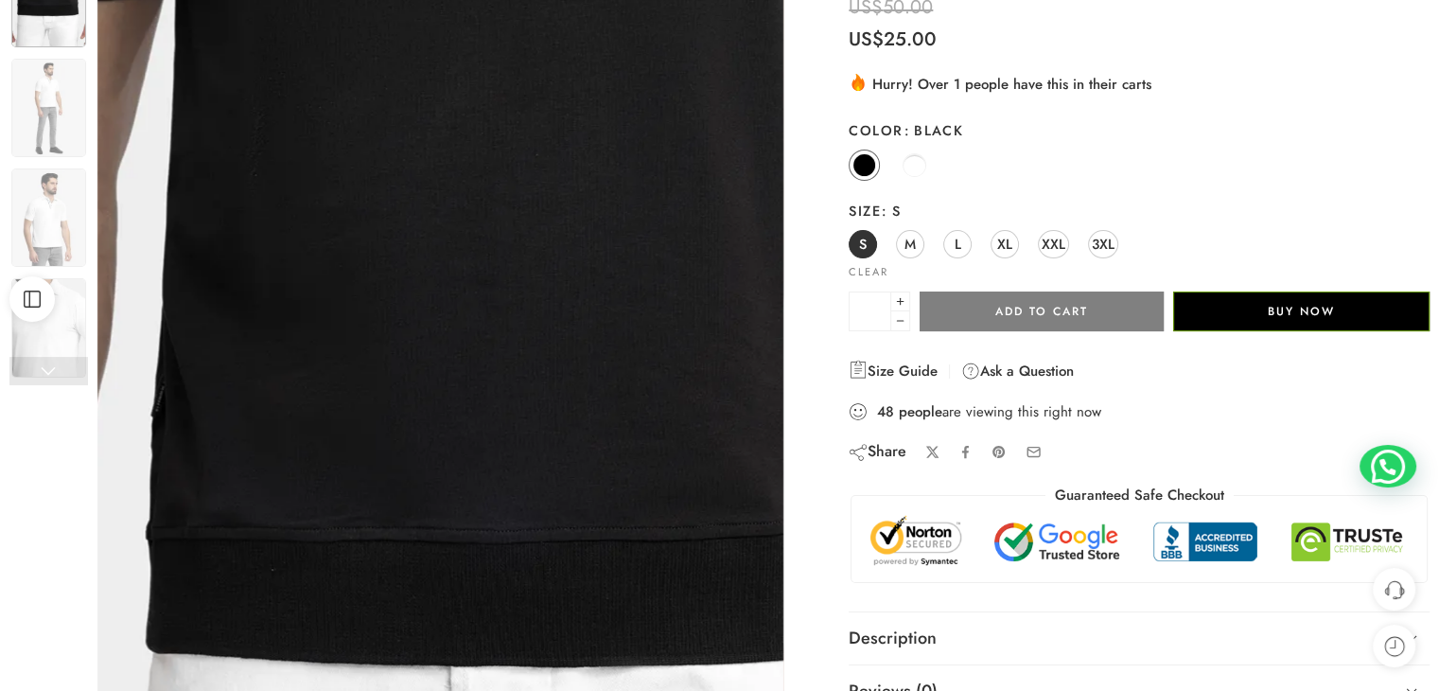
click at [136, 189] on img at bounding box center [514, 456] width 852 height 1135
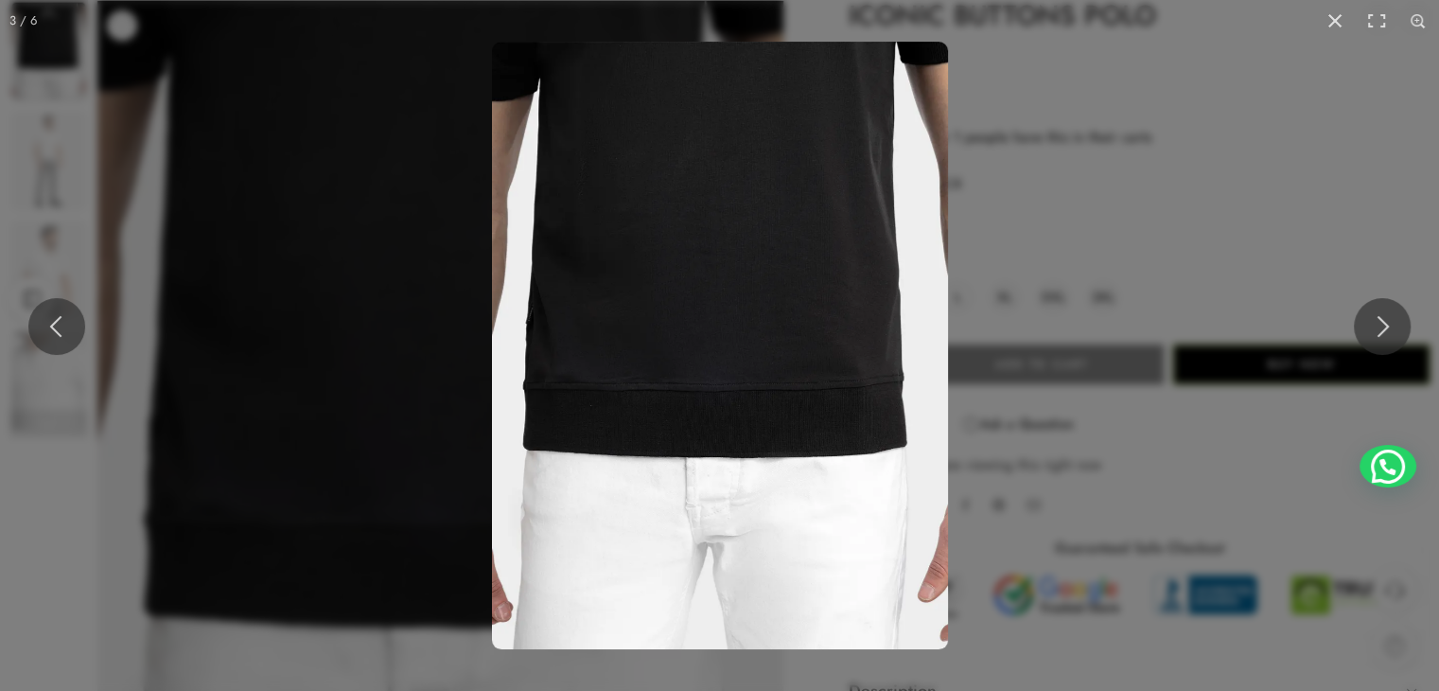
scroll to position [95, 0]
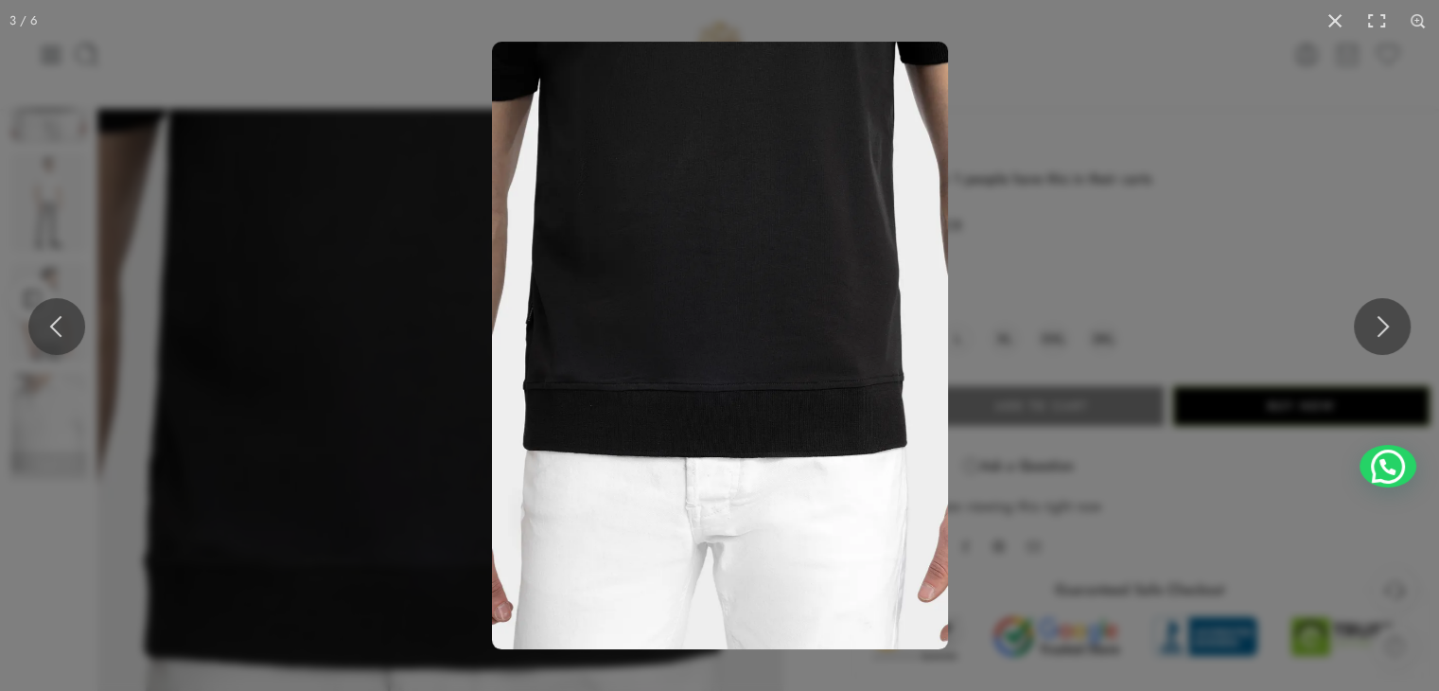
click at [918, 53] on img at bounding box center [720, 345] width 456 height 607
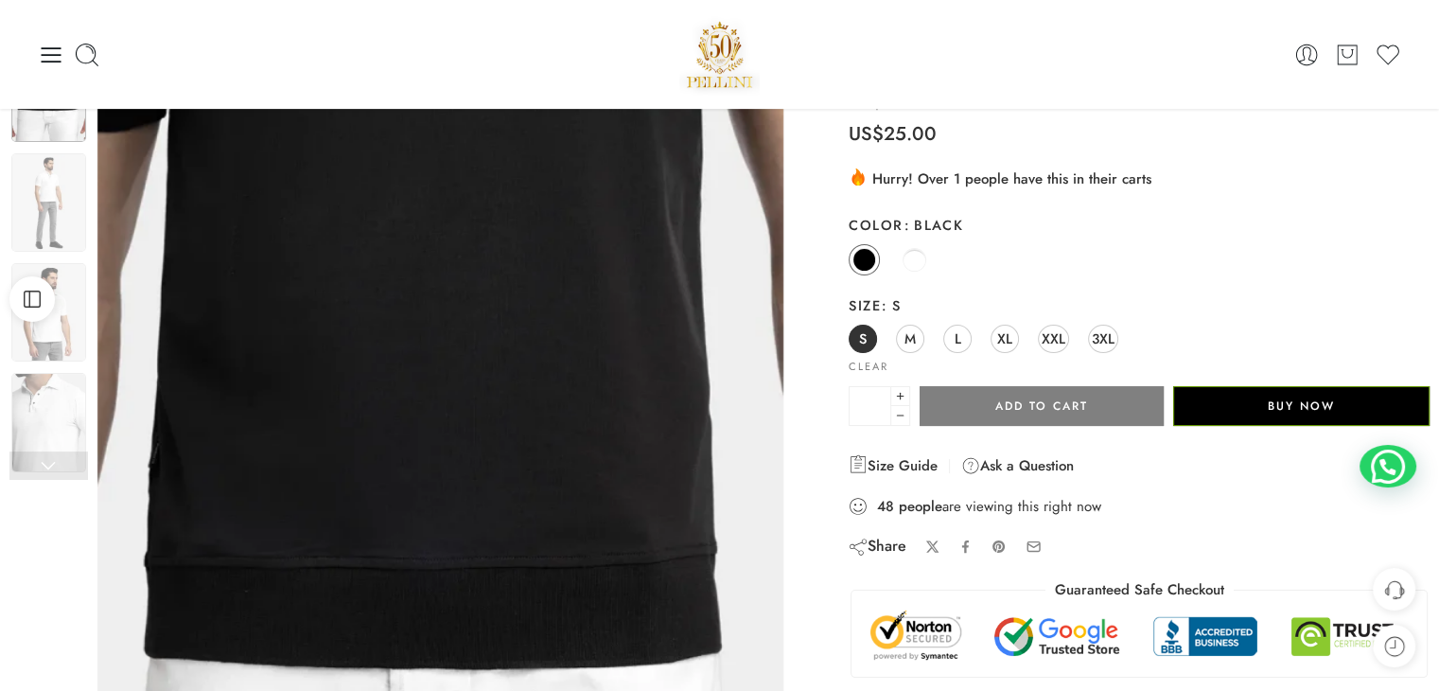
click at [28, 54] on div "0 Cart 0 Wishlist Search here Popular Searches:" at bounding box center [719, 54] width 1382 height 109
click at [45, 61] on icon at bounding box center [52, 54] width 20 height 15
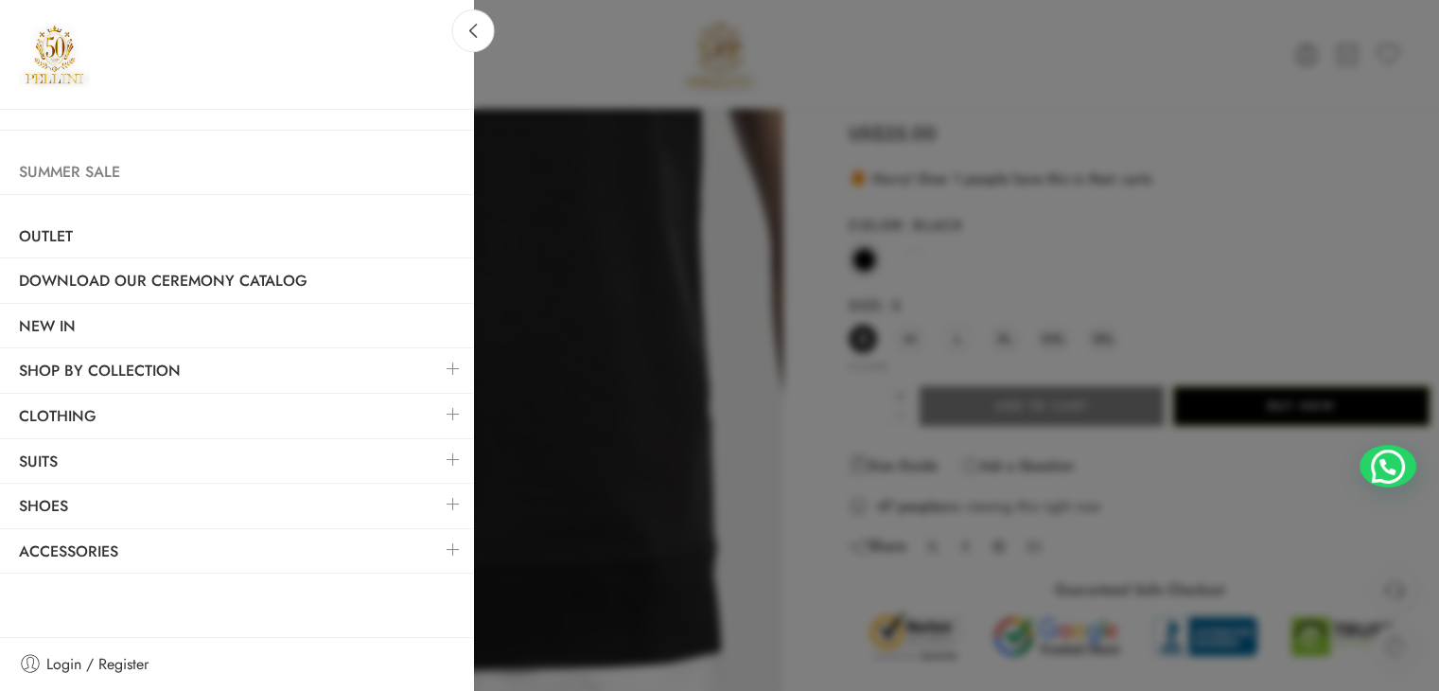
click at [57, 167] on link "Summer Sale" at bounding box center [236, 172] width 473 height 44
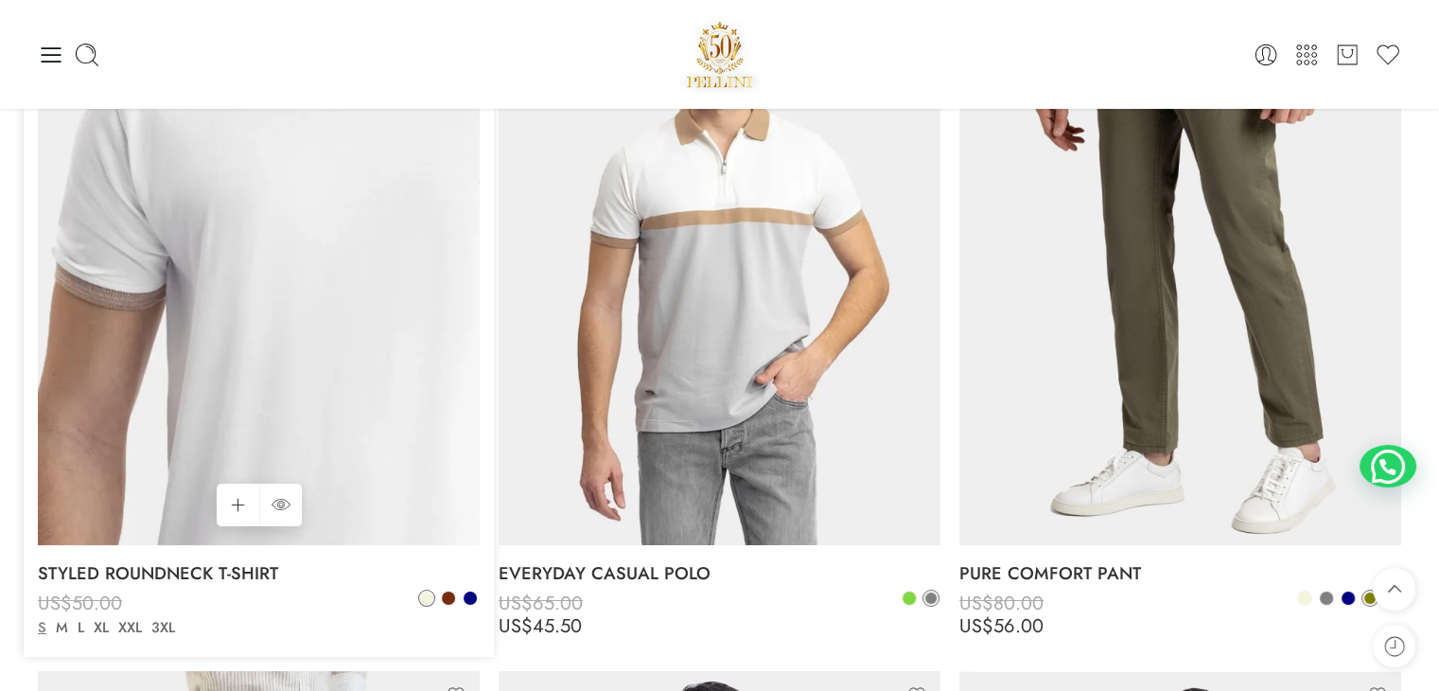
scroll to position [6812, 0]
click at [277, 493] on icon at bounding box center [281, 505] width 19 height 34
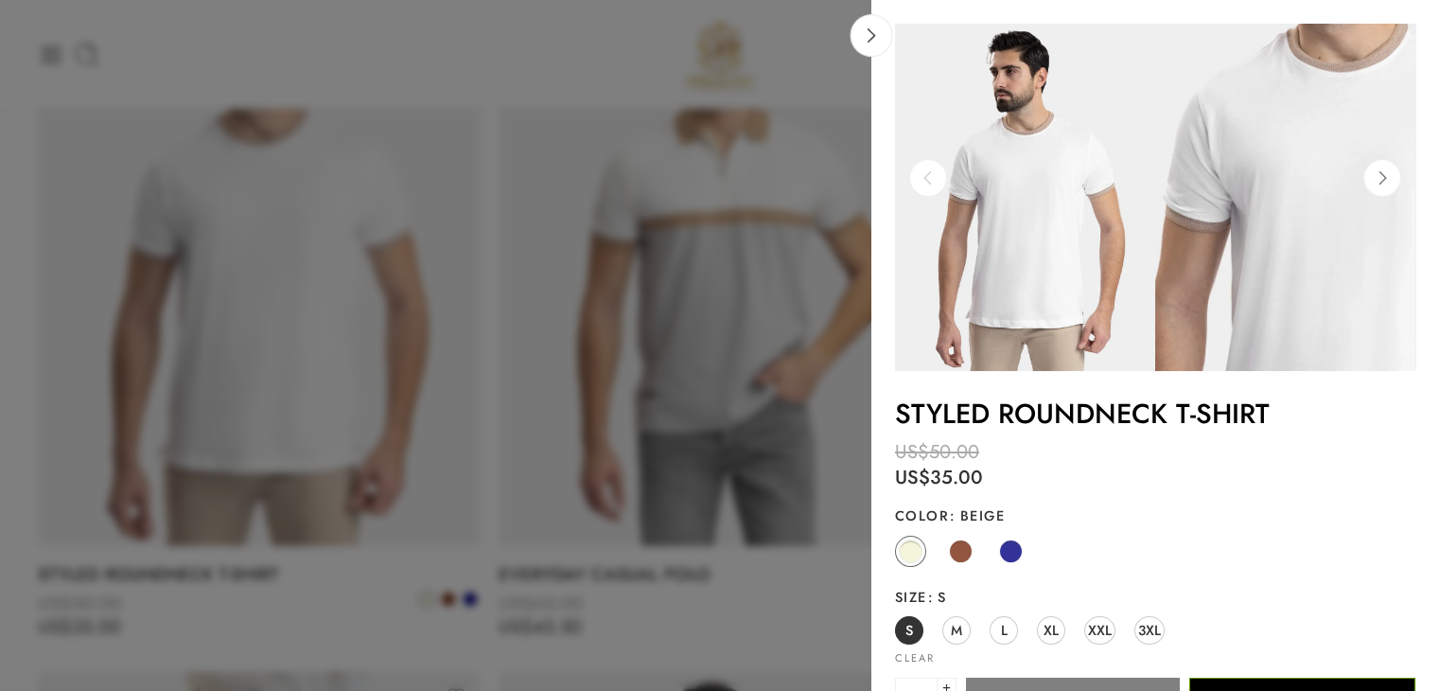
click at [1275, 175] on img at bounding box center [1285, 197] width 260 height 347
click at [1382, 174] on icon at bounding box center [1382, 178] width 36 height 38
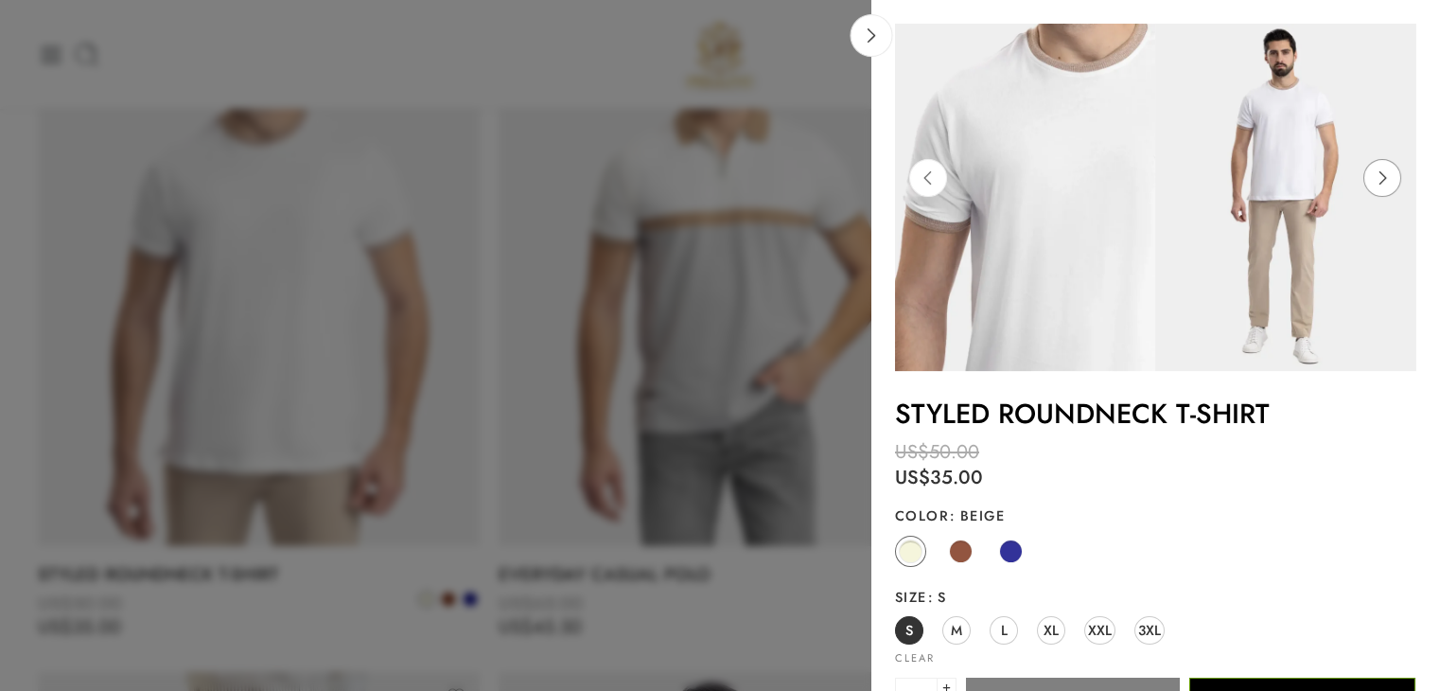
click at [1382, 174] on icon at bounding box center [1382, 178] width 36 height 38
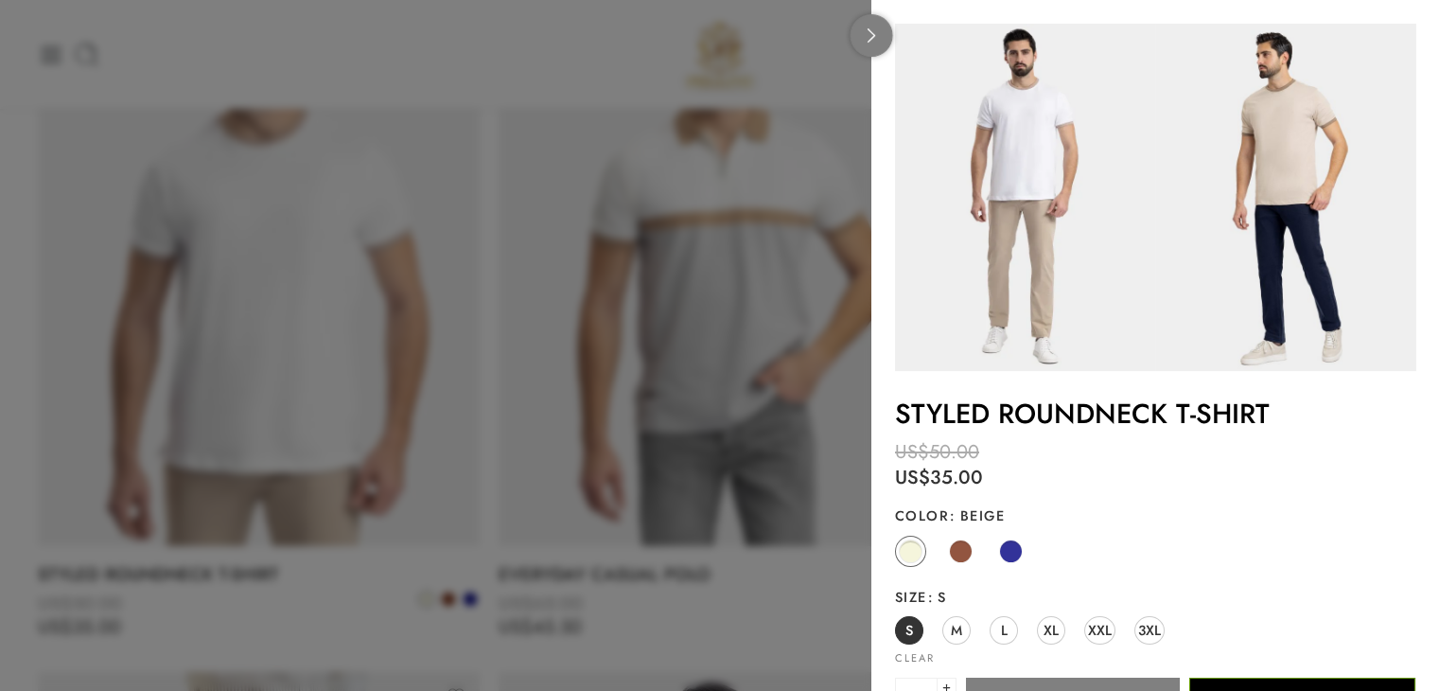
click at [876, 45] on link at bounding box center [872, 35] width 43 height 43
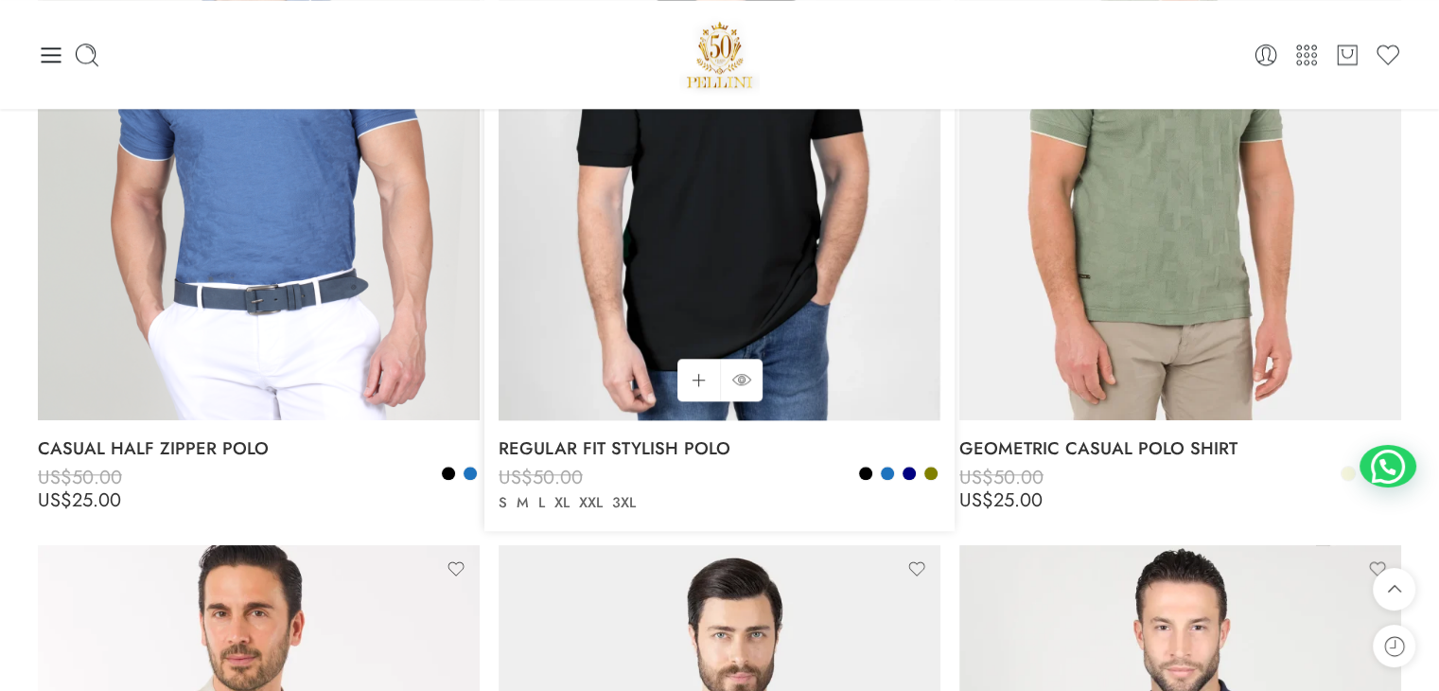
scroll to position [9083, 0]
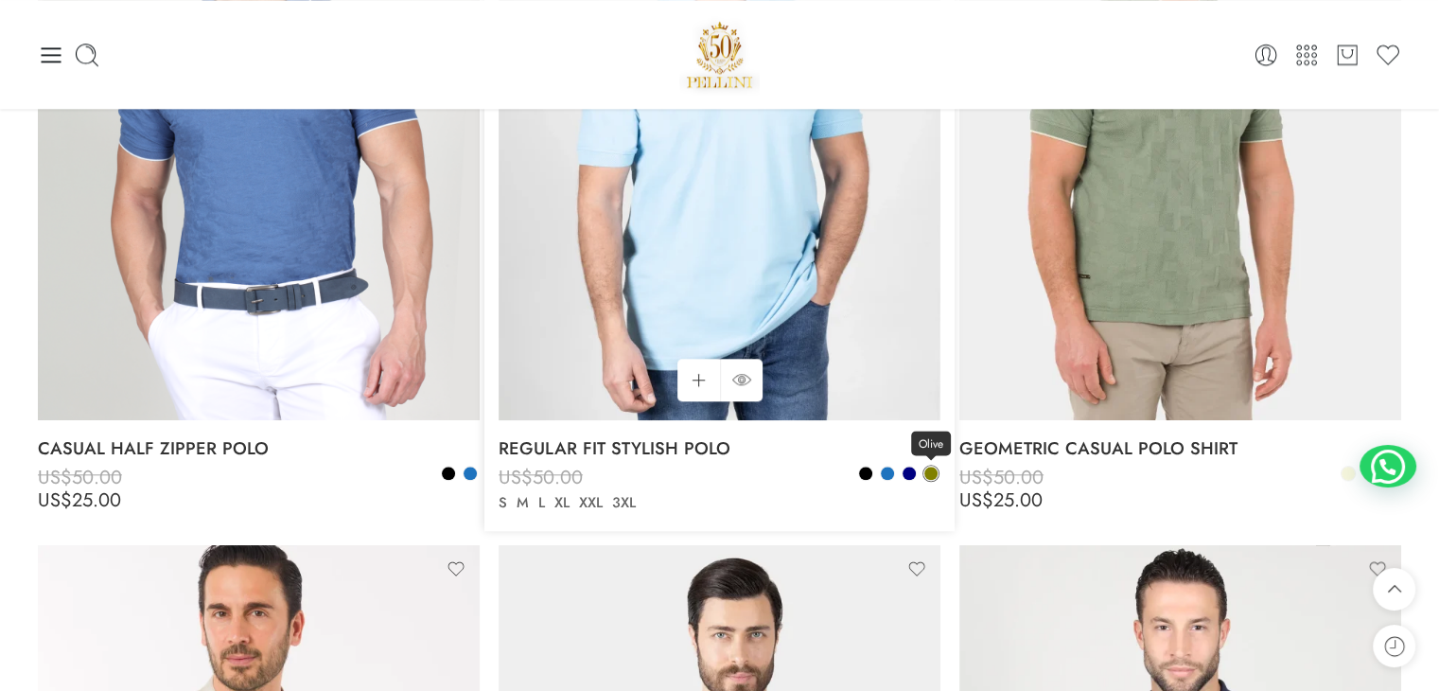
click at [929, 475] on span at bounding box center [930, 472] width 13 height 13
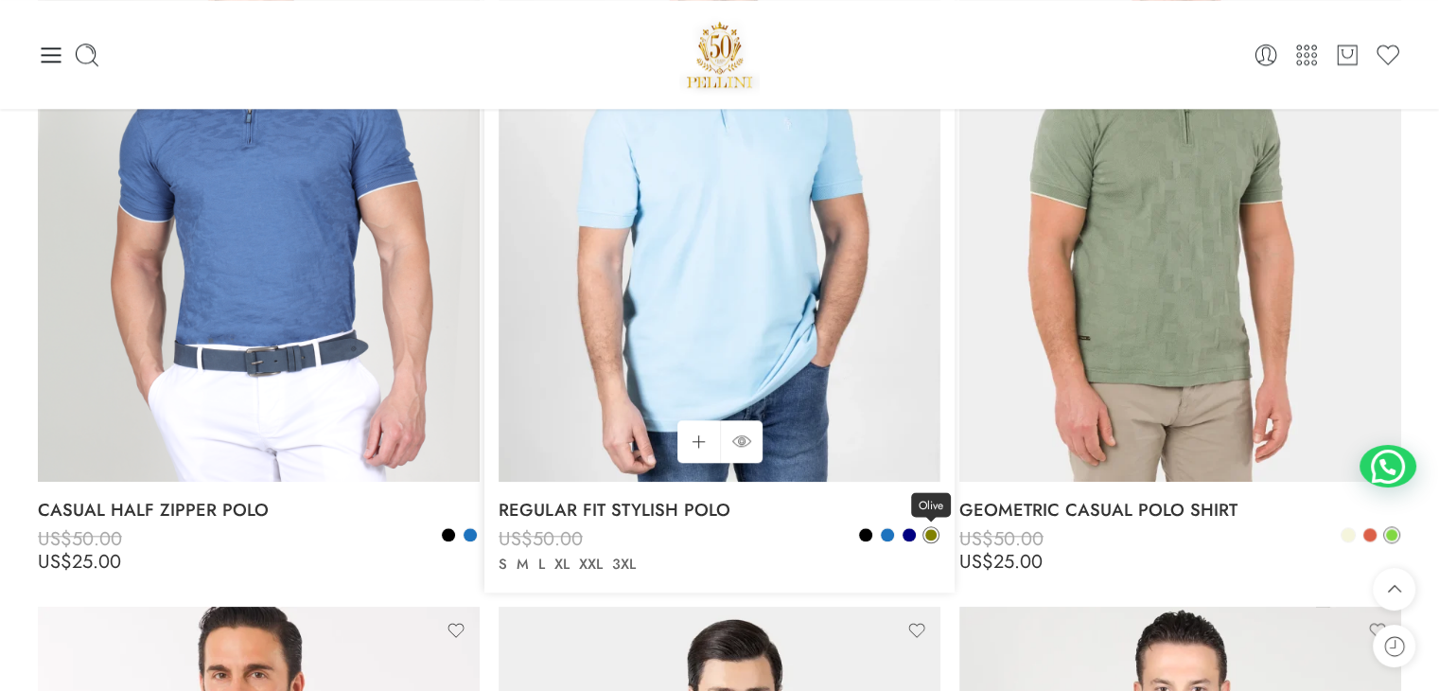
scroll to position [8989, 0]
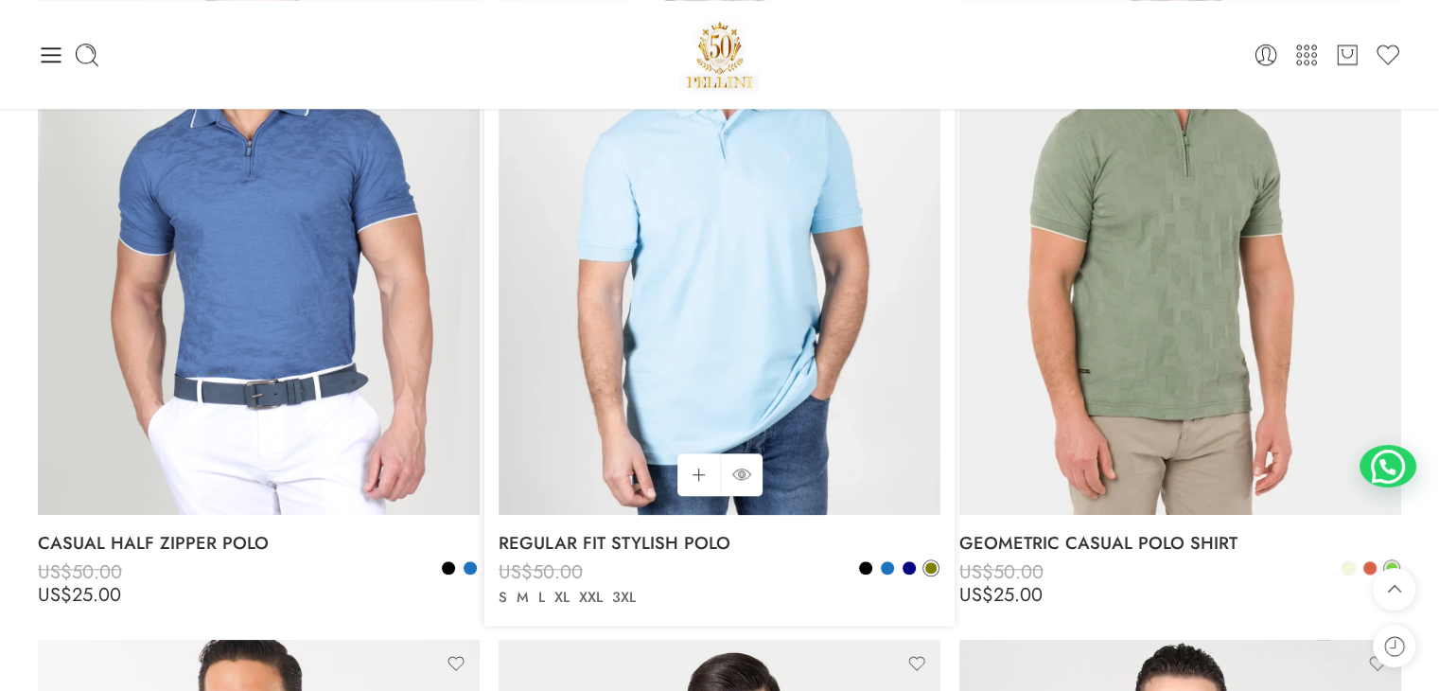
click at [939, 572] on div "Black Blue Navy Olive" at bounding box center [898, 570] width 82 height 22
click at [930, 565] on span at bounding box center [930, 567] width 11 height 11
click at [930, 565] on span at bounding box center [930, 567] width 13 height 13
click at [930, 565] on span at bounding box center [930, 567] width 11 height 11
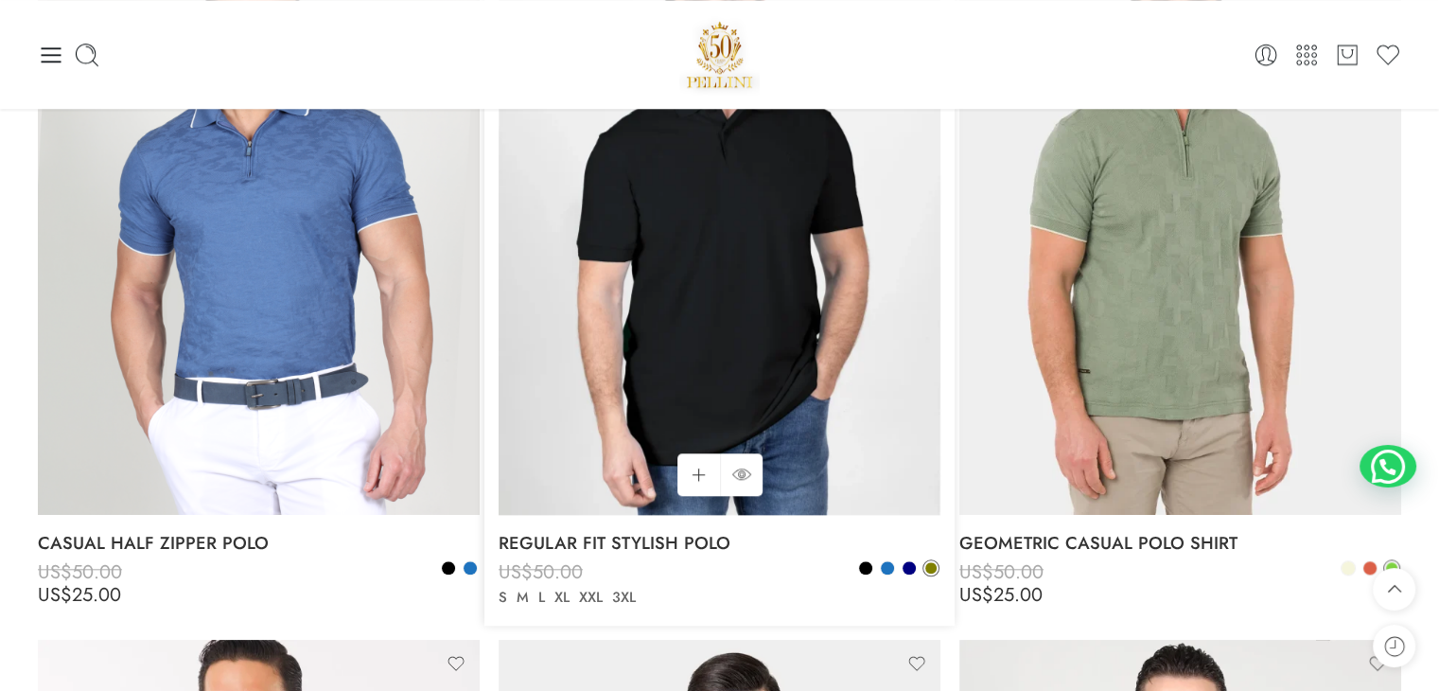
click at [865, 386] on img at bounding box center [720, 219] width 442 height 589
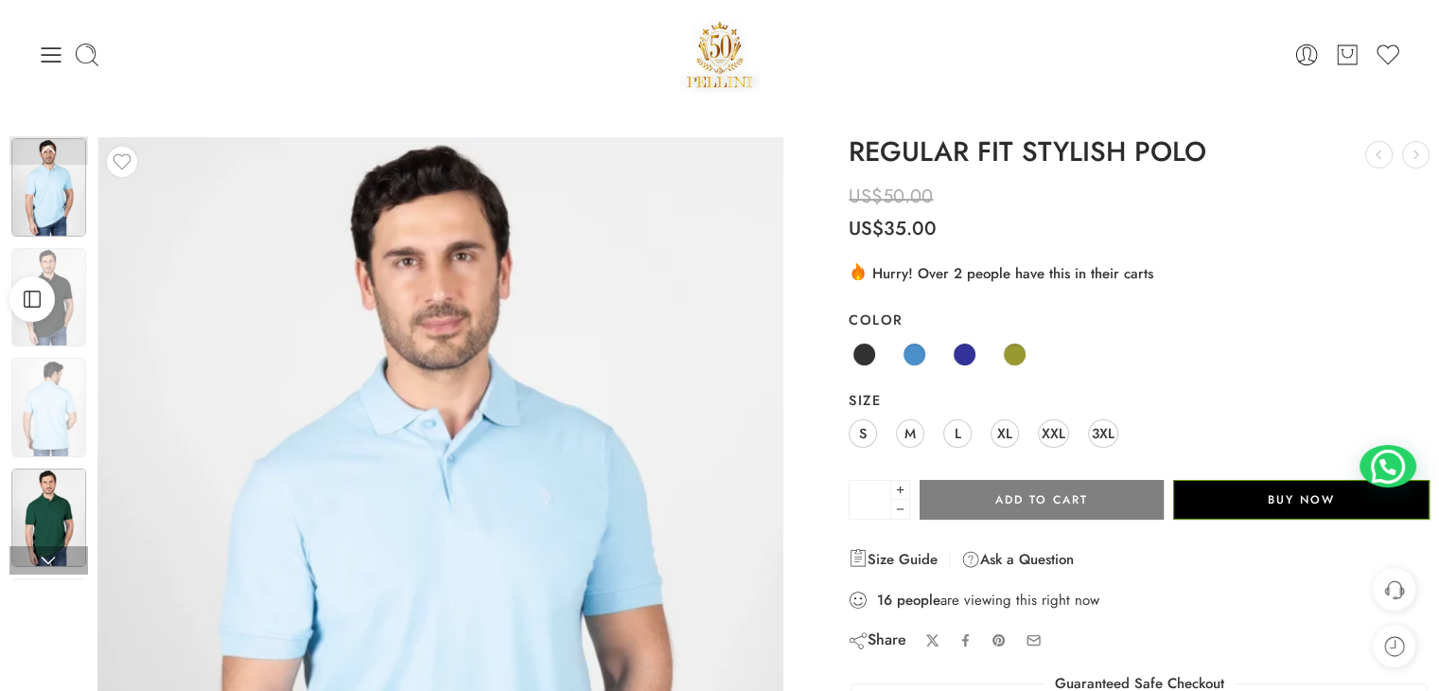
click at [59, 504] on img at bounding box center [48, 517] width 75 height 98
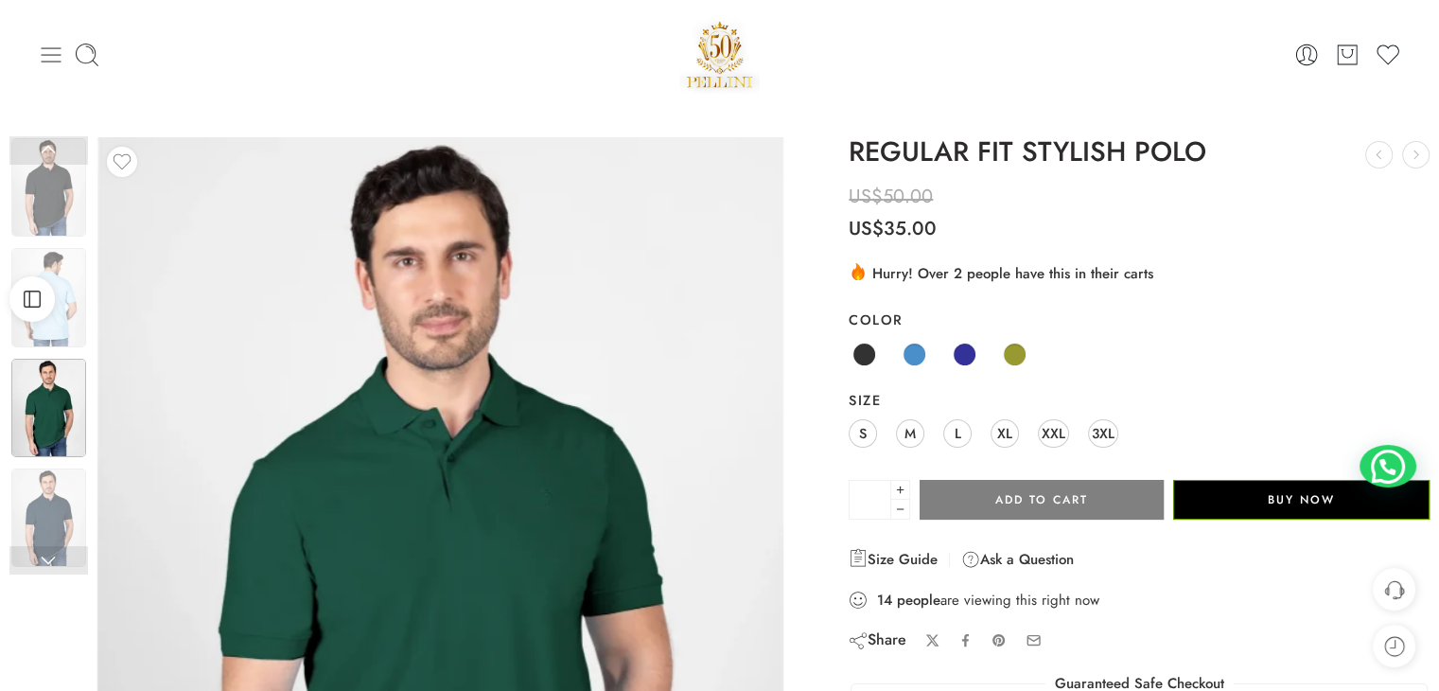
click at [52, 39] on div "0 Cart 0 Wishlist" at bounding box center [719, 54] width 1363 height 80
click at [52, 54] on icon at bounding box center [52, 54] width 20 height 15
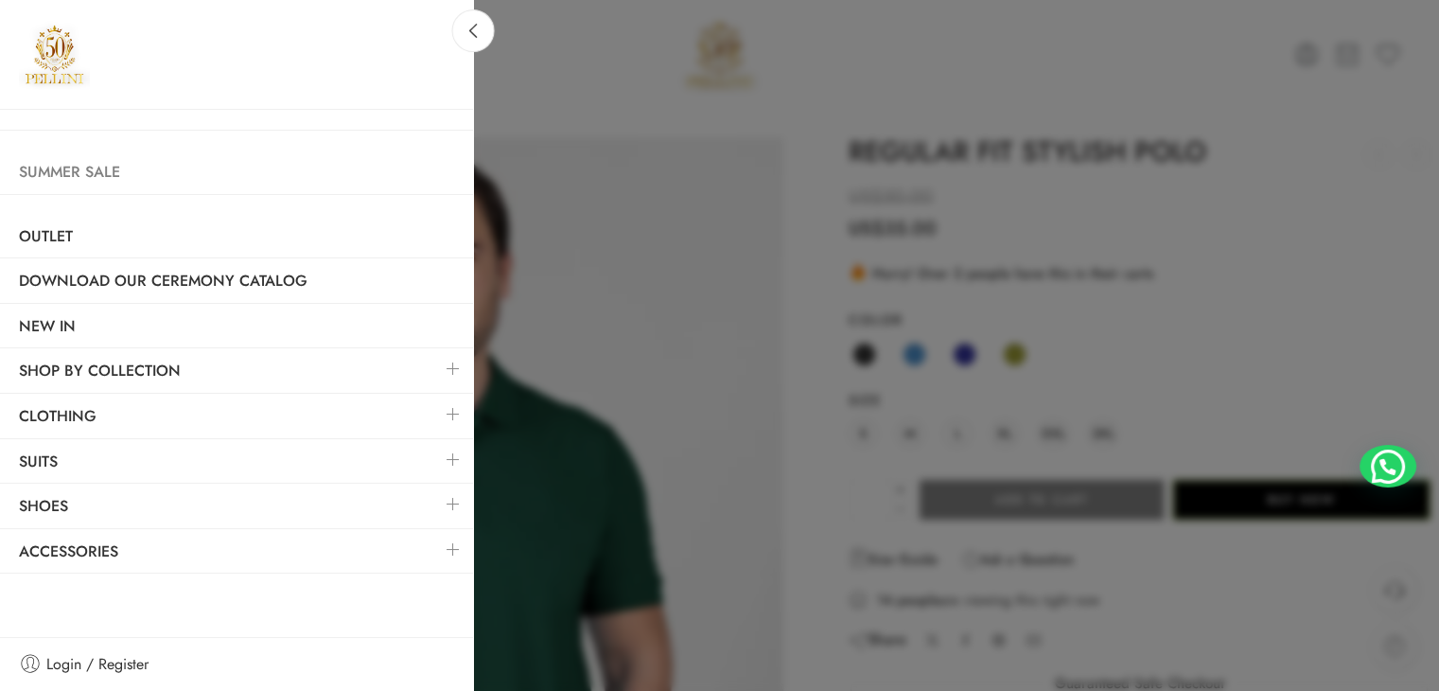
click at [119, 160] on link "Summer Sale" at bounding box center [236, 172] width 473 height 44
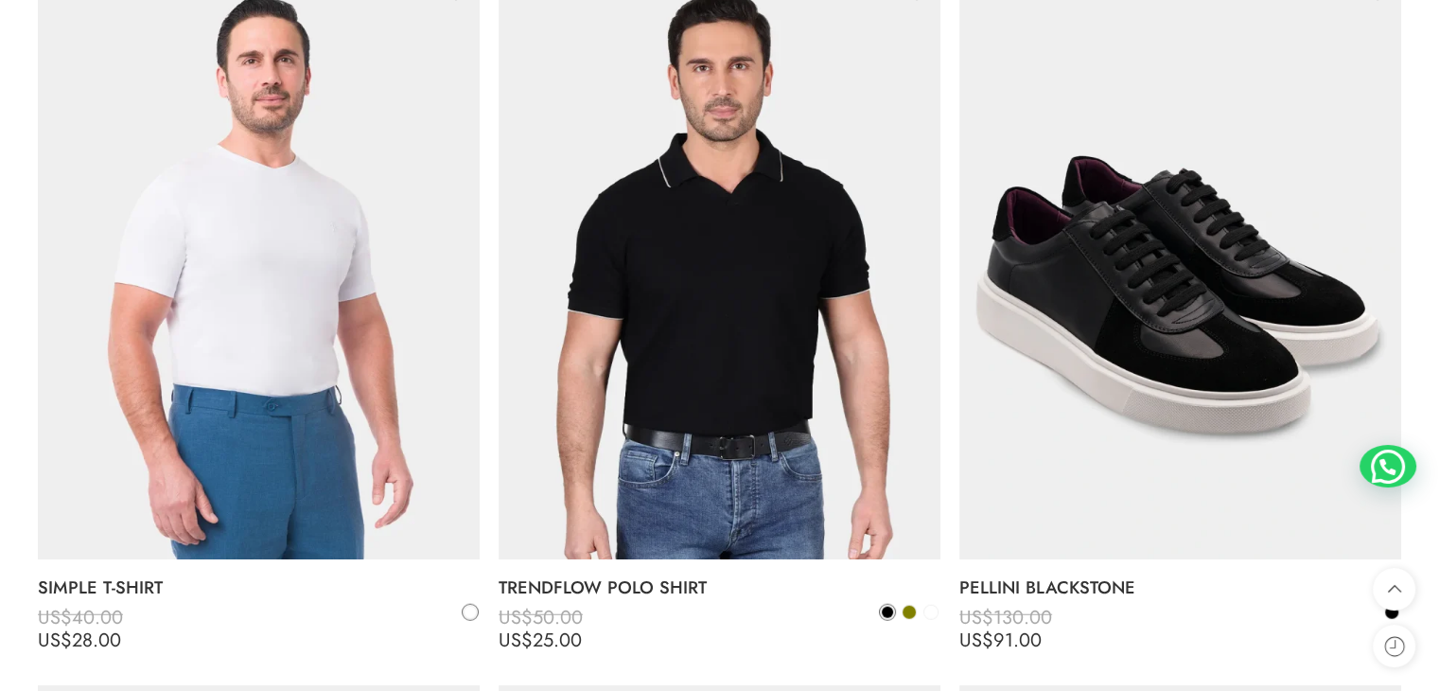
scroll to position [11827, 0]
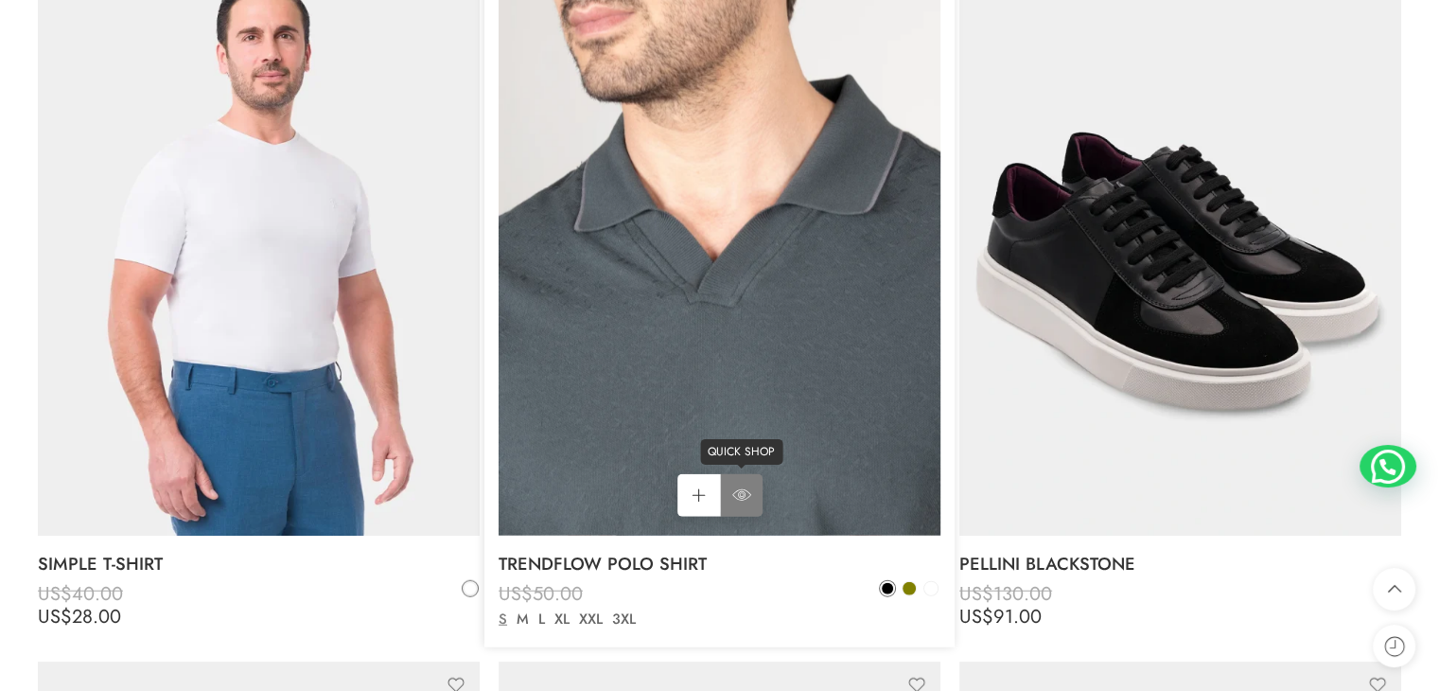
click at [738, 489] on icon at bounding box center [741, 495] width 19 height 34
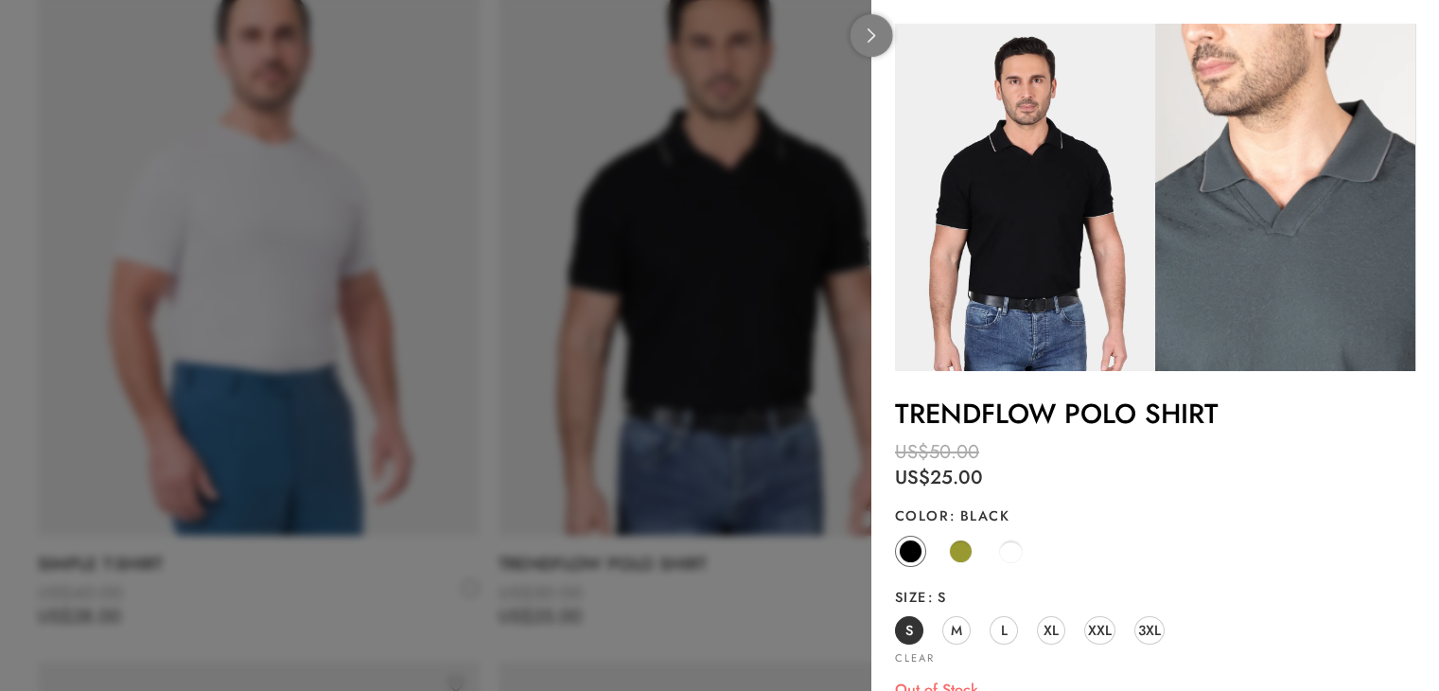
click at [872, 39] on icon at bounding box center [872, 35] width 14 height 14
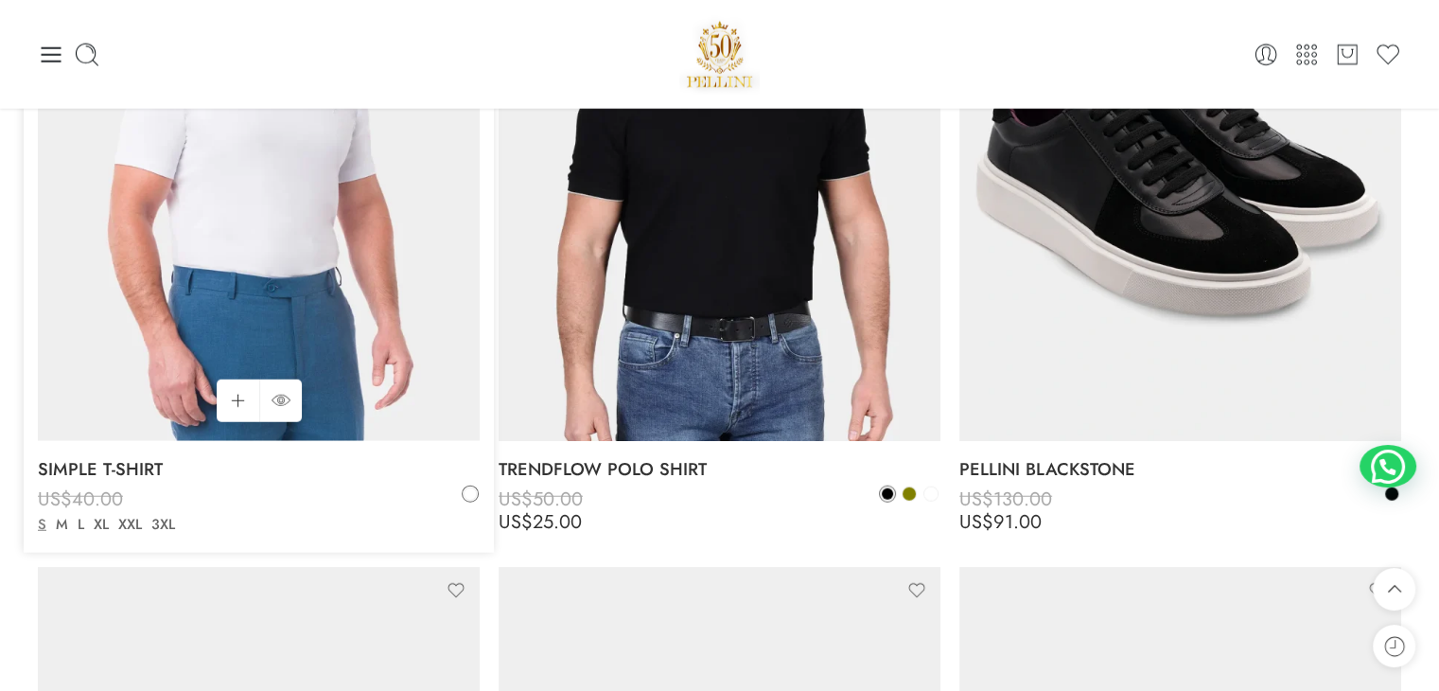
scroll to position [11733, 0]
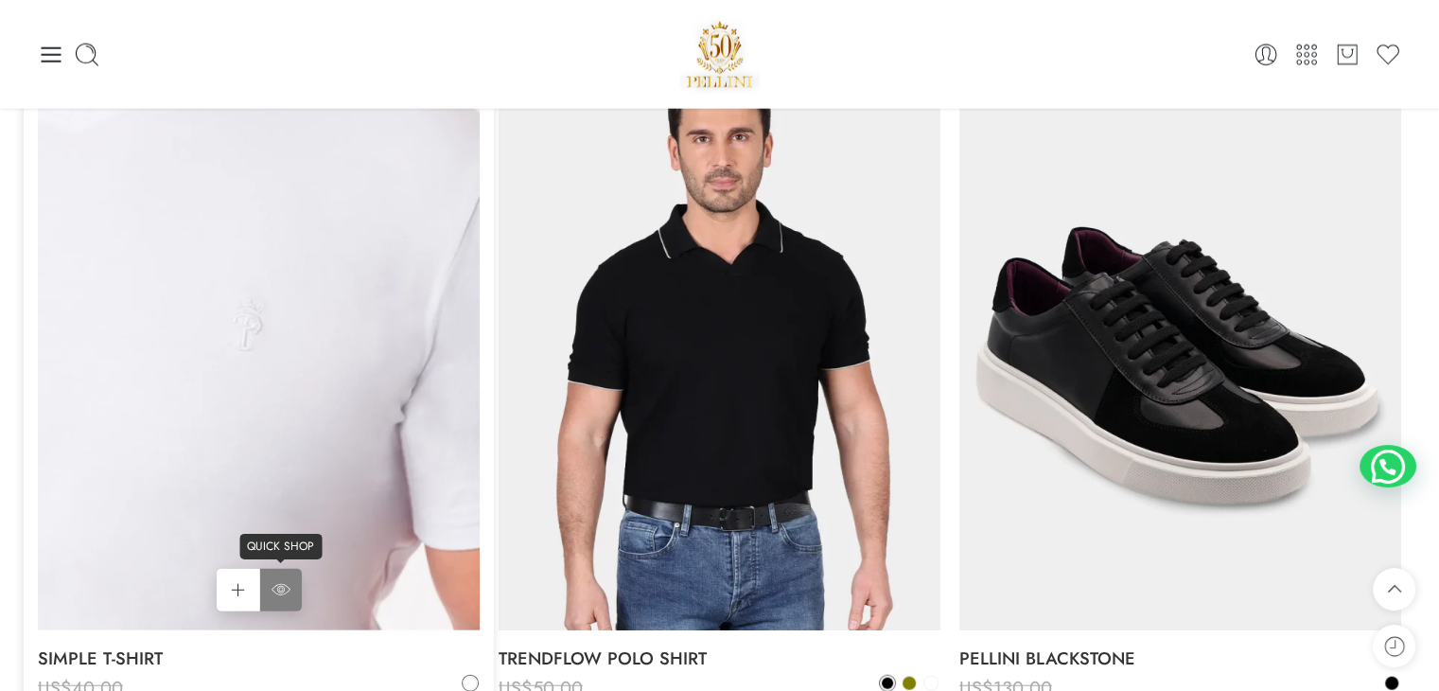
click at [284, 584] on icon at bounding box center [281, 589] width 19 height 11
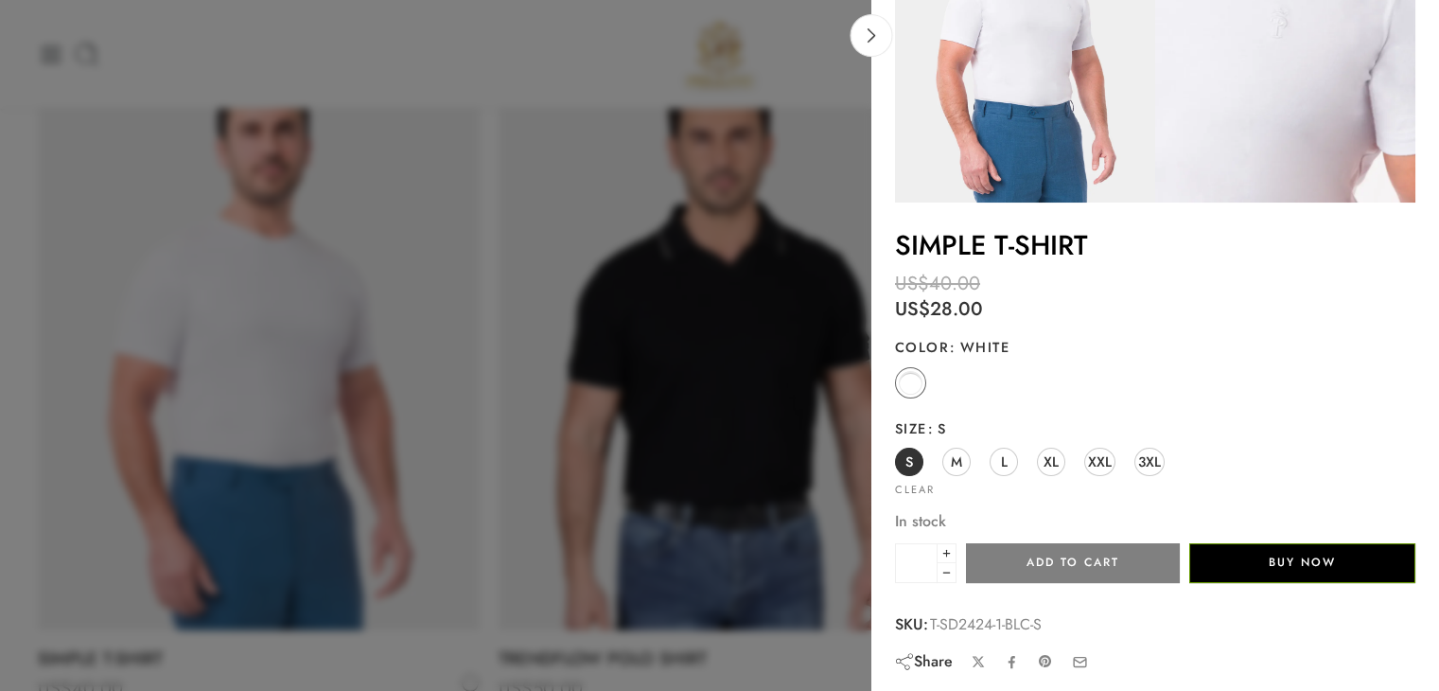
scroll to position [173, 0]
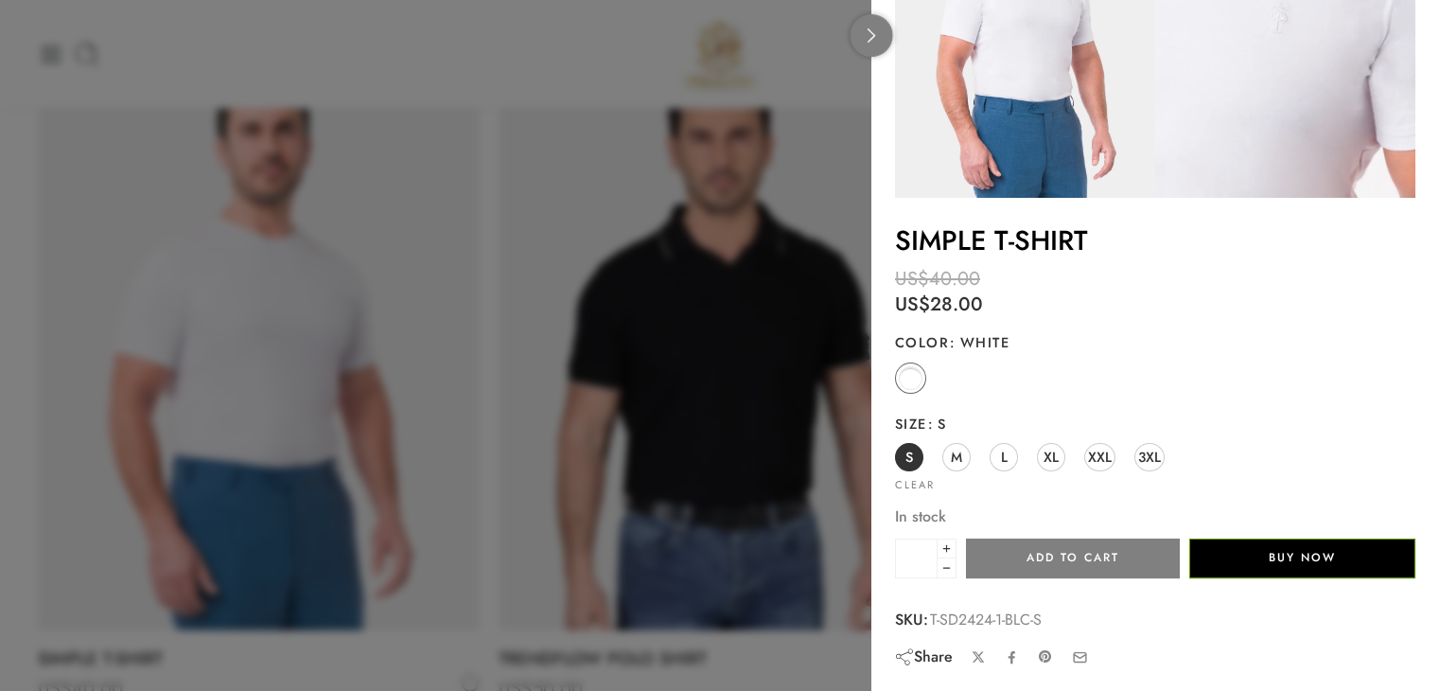
click at [868, 45] on link at bounding box center [872, 35] width 43 height 43
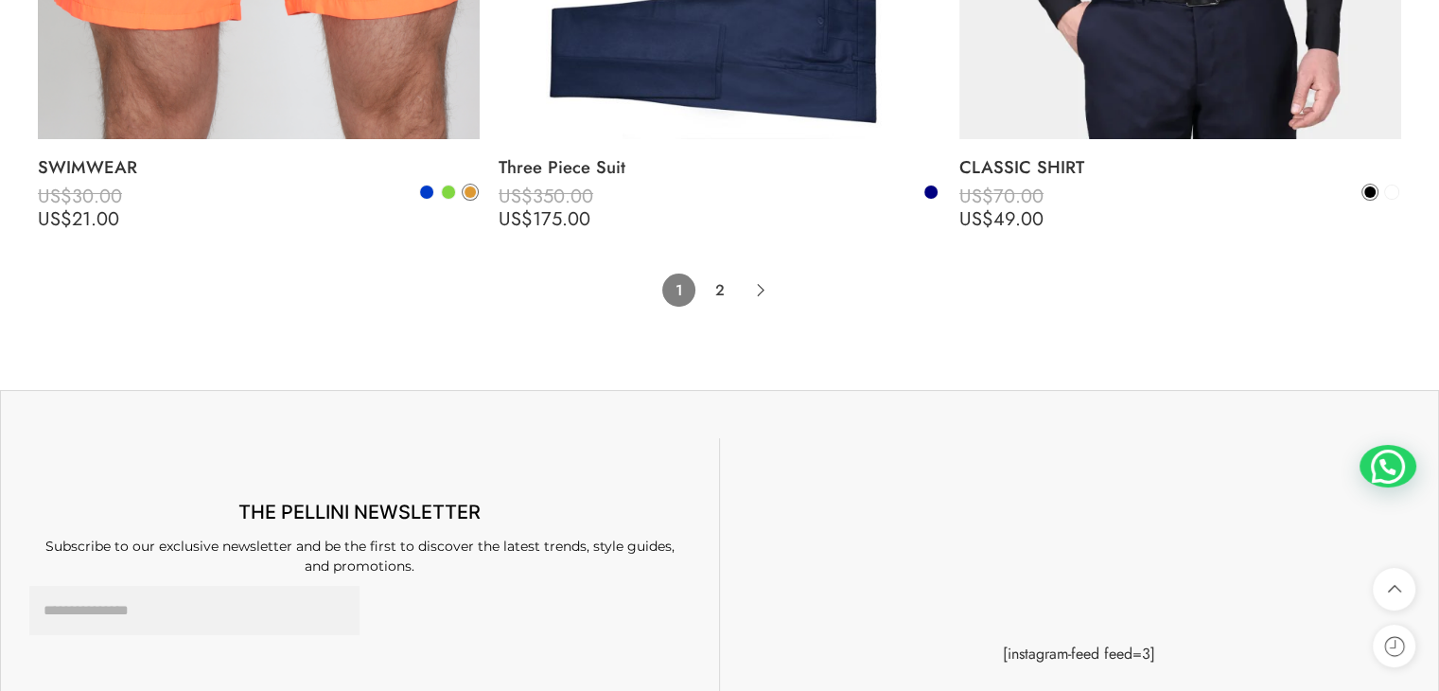
scroll to position [14382, 0]
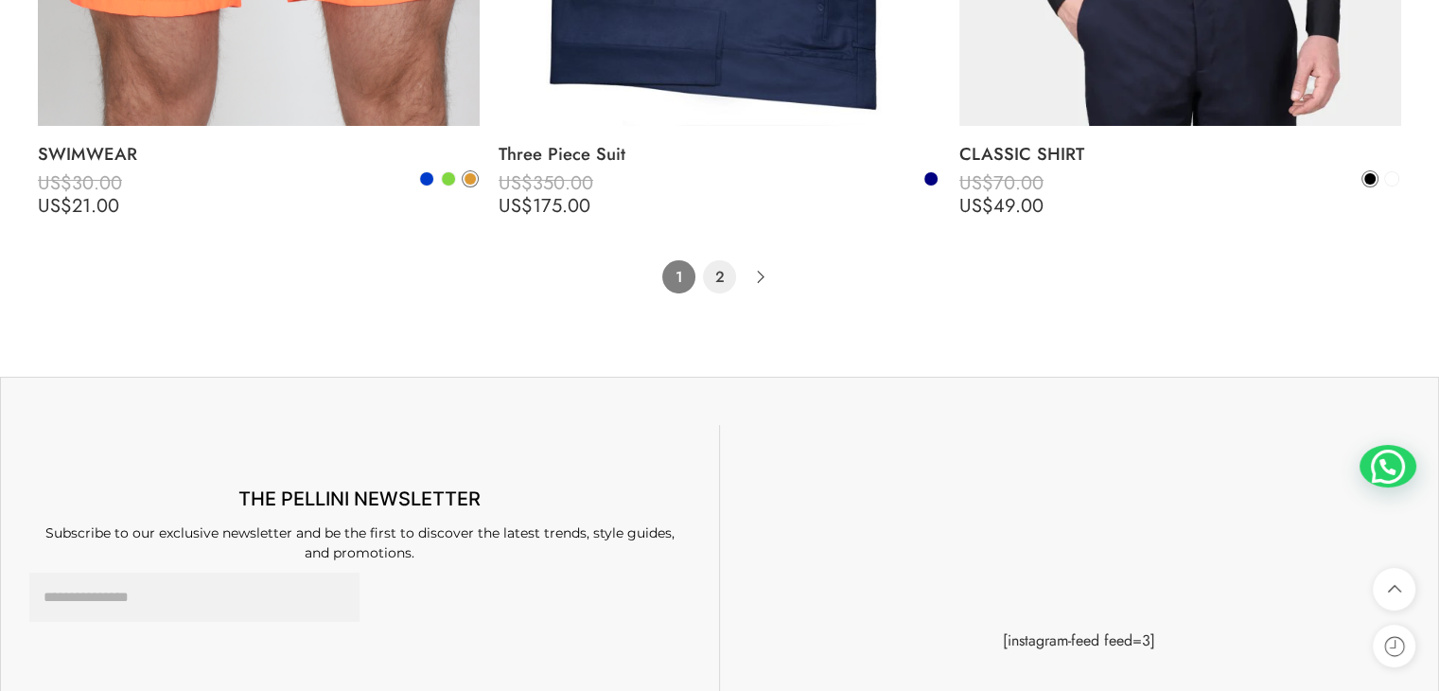
click at [721, 285] on link "2" at bounding box center [719, 276] width 33 height 33
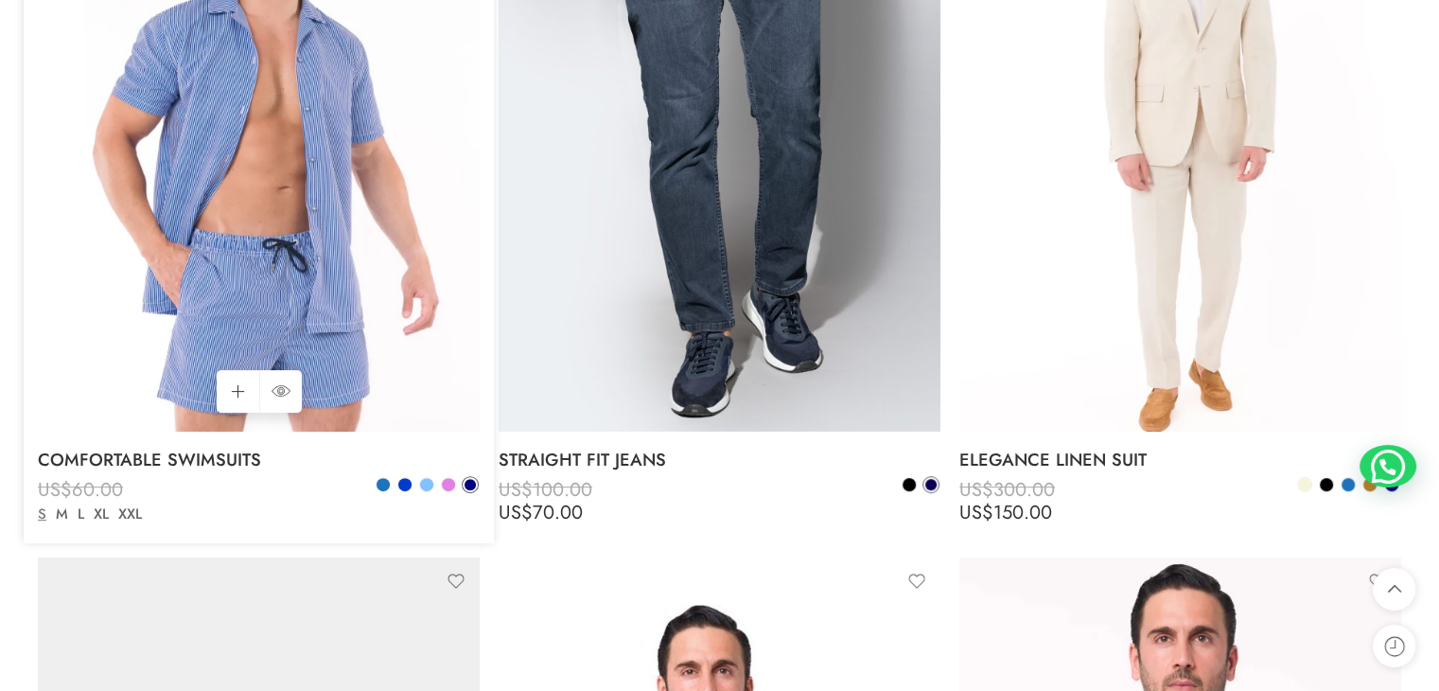
scroll to position [526, 0]
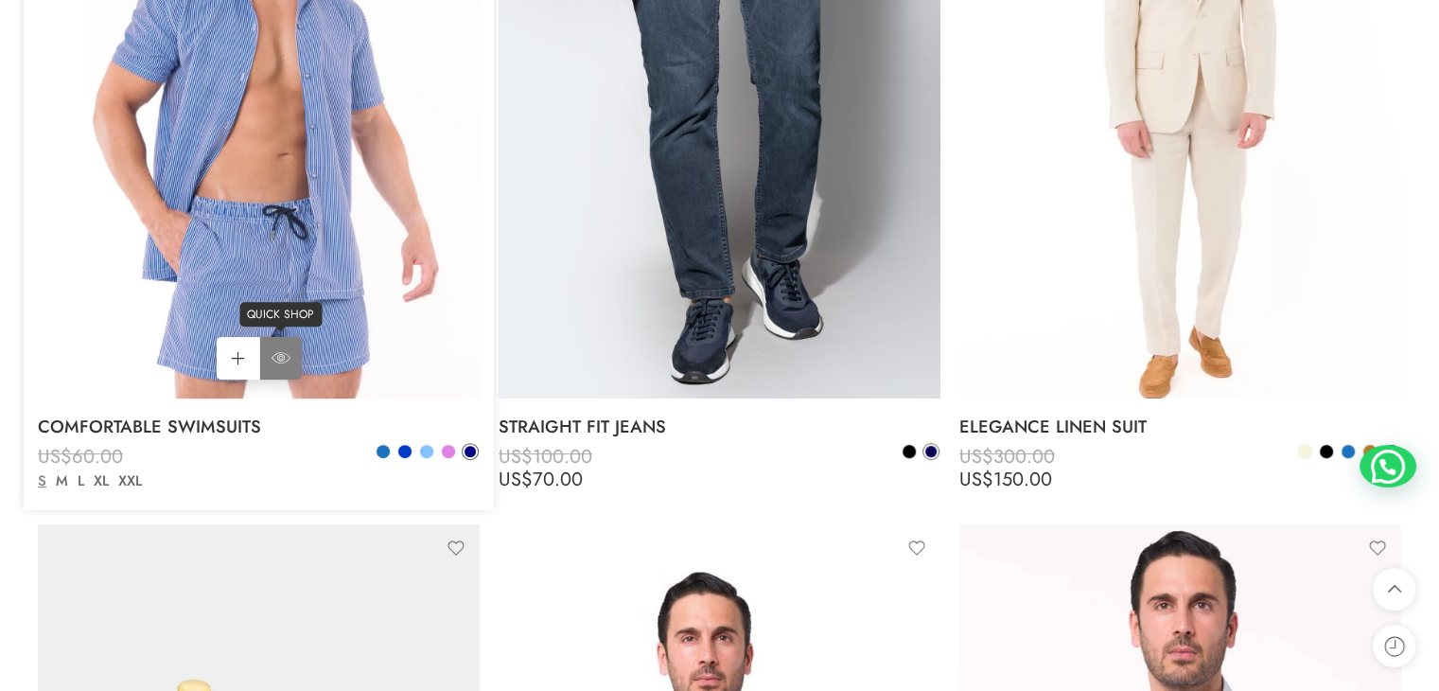
click at [299, 352] on link "QUICK SHOP" at bounding box center [280, 358] width 43 height 43
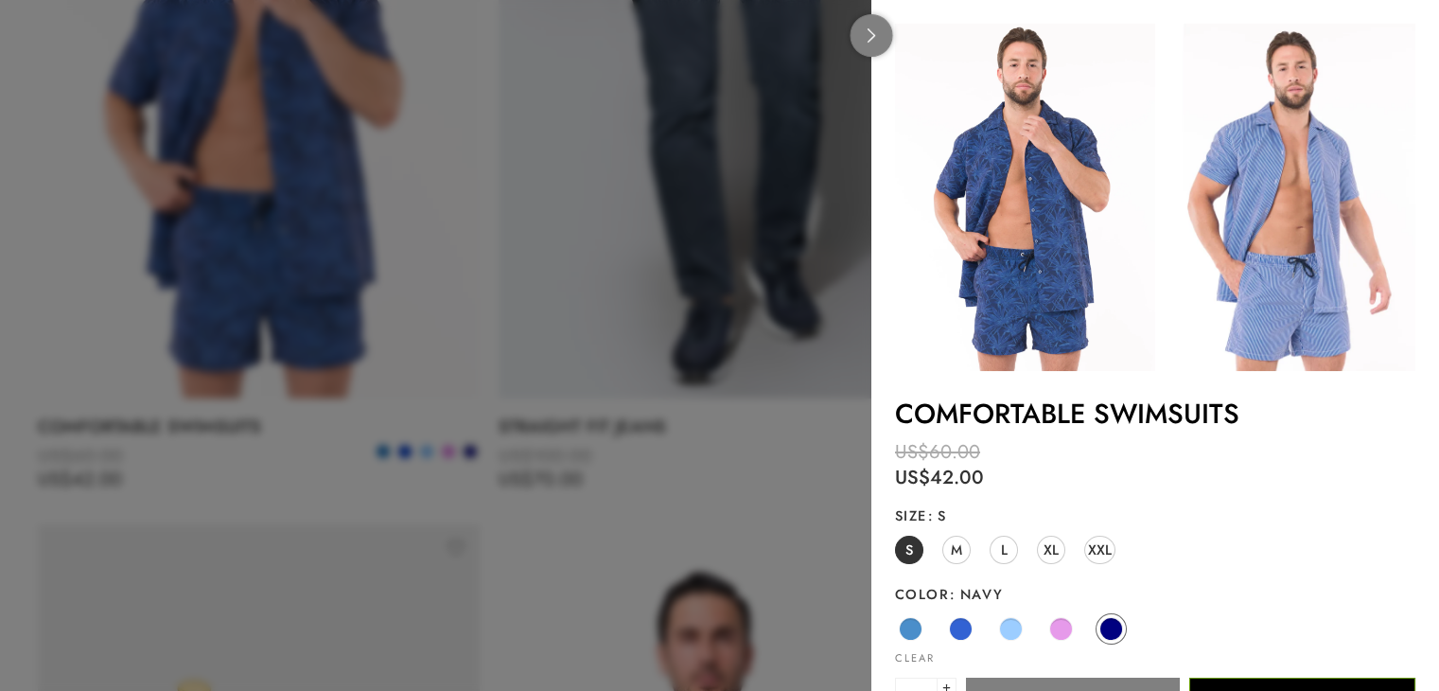
click at [882, 47] on link at bounding box center [872, 35] width 43 height 43
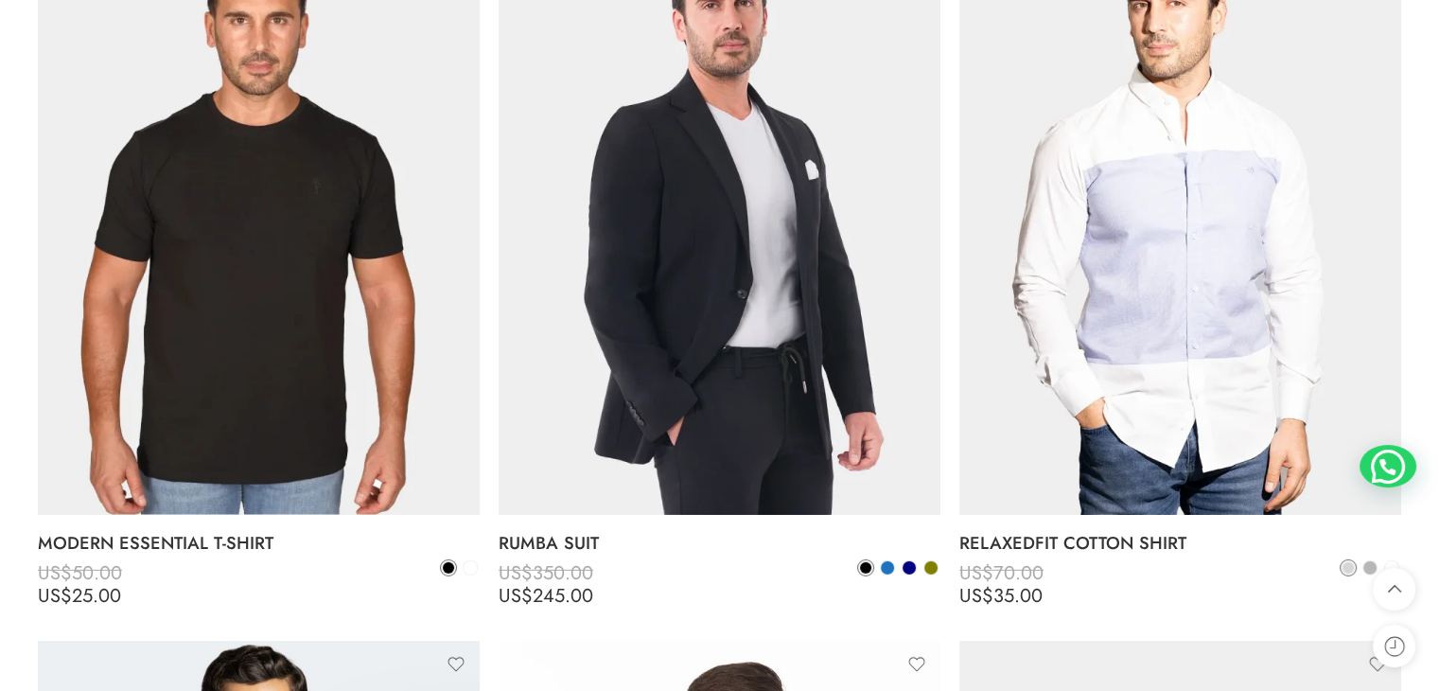
scroll to position [5446, 0]
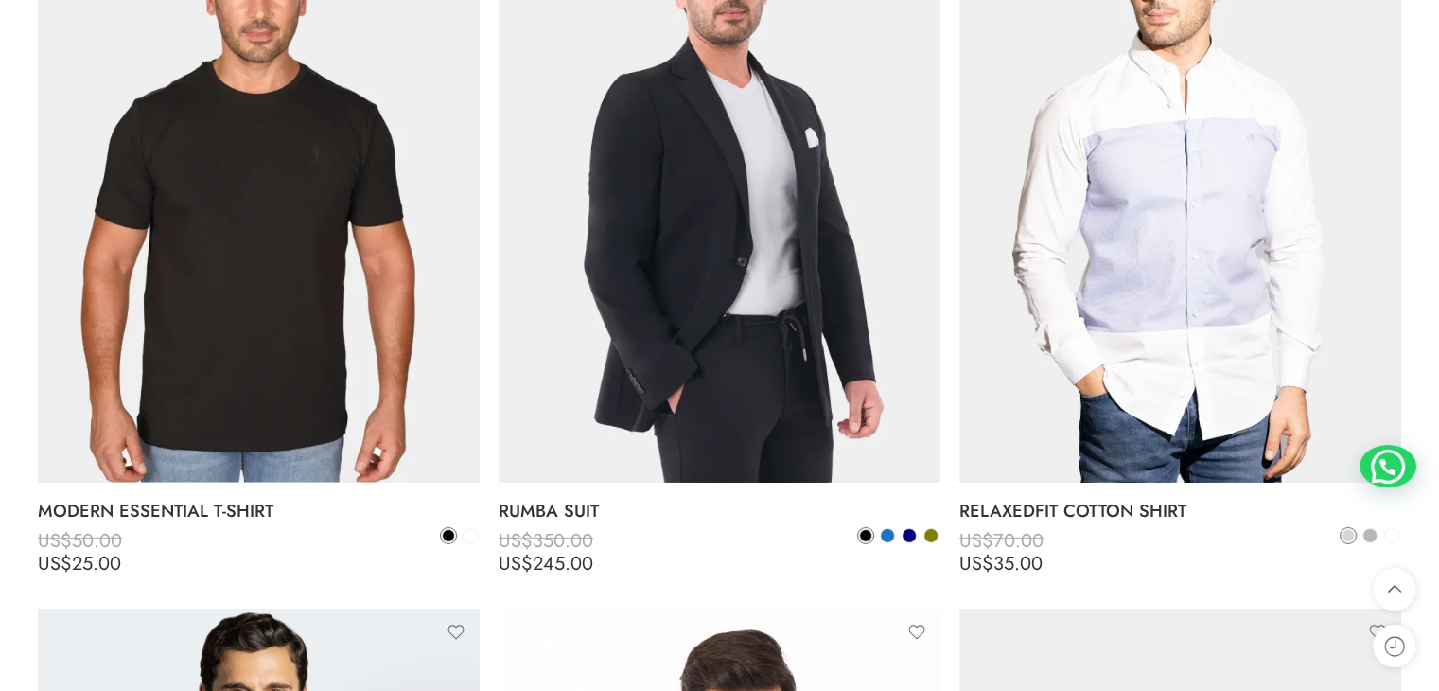
click at [291, 449] on link "QUICK SHOP" at bounding box center [280, 470] width 43 height 43
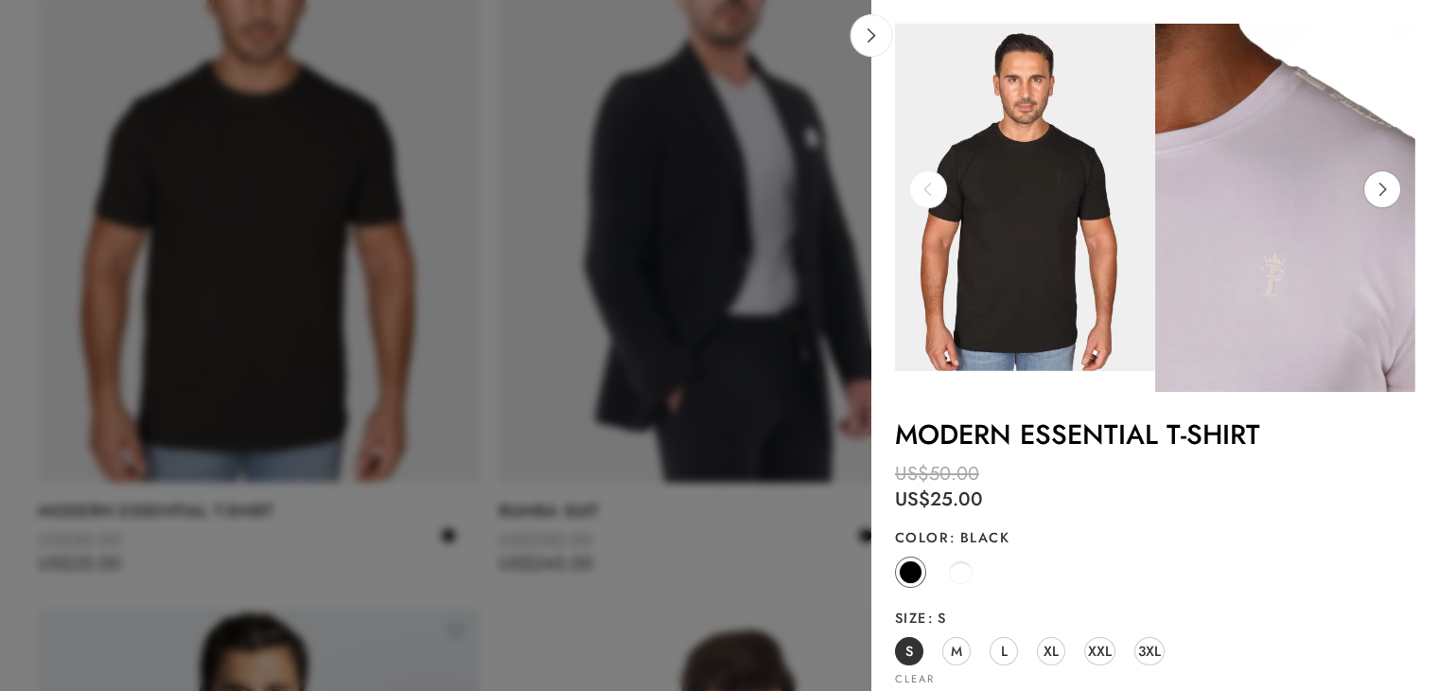
click at [1380, 191] on icon at bounding box center [1382, 189] width 36 height 38
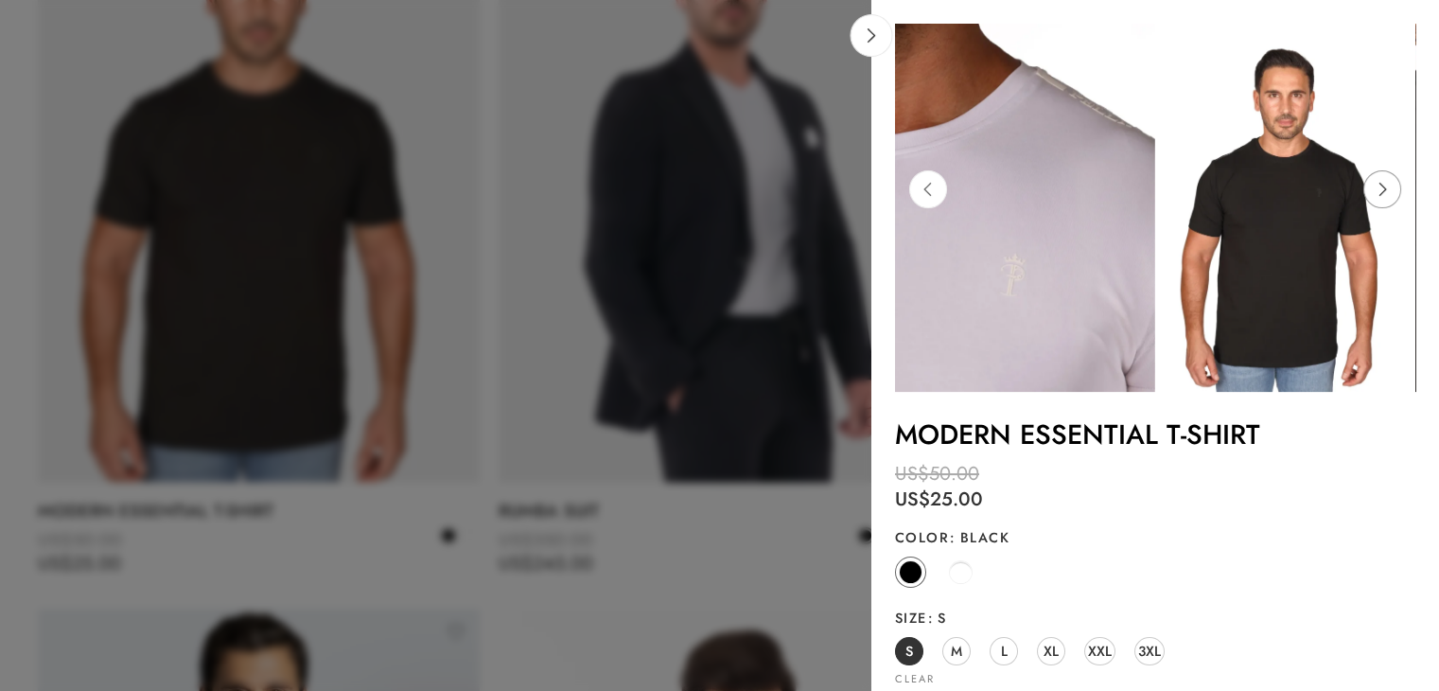
click at [1380, 191] on icon at bounding box center [1382, 189] width 36 height 38
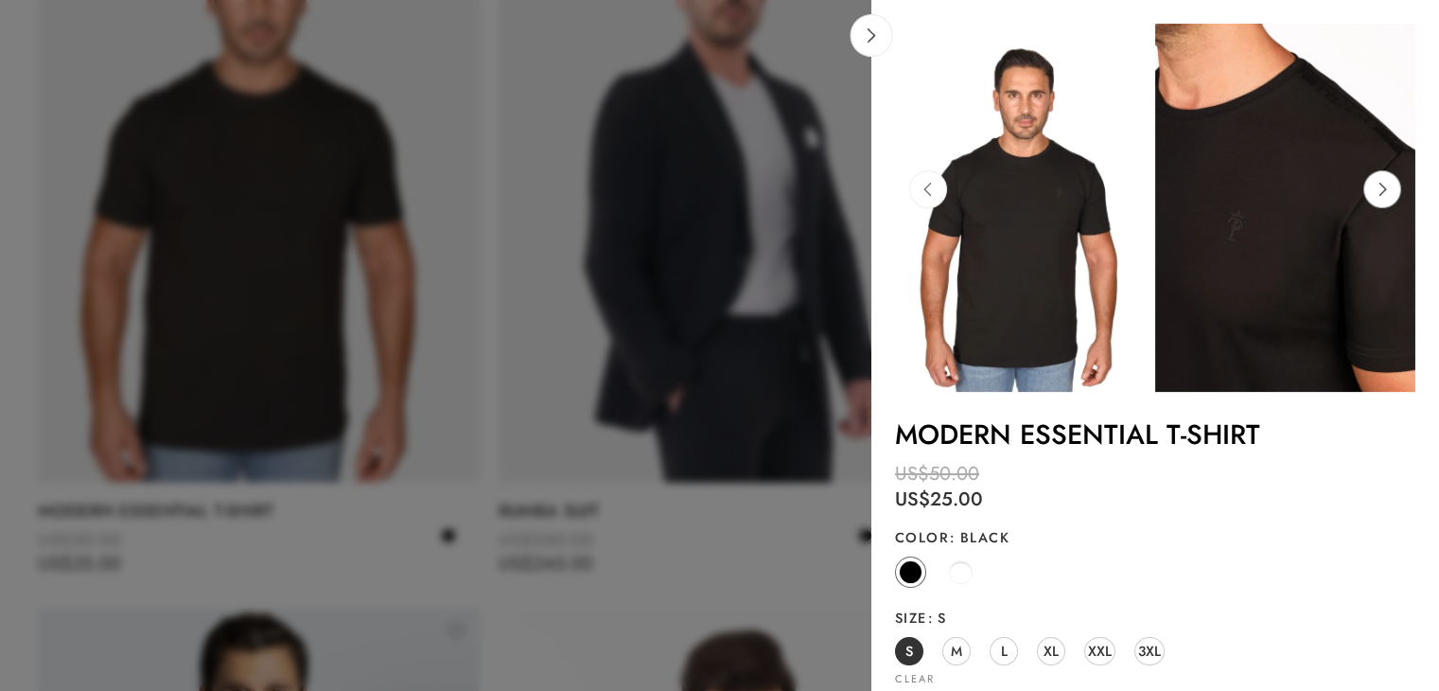
click at [1380, 191] on icon at bounding box center [1382, 189] width 36 height 38
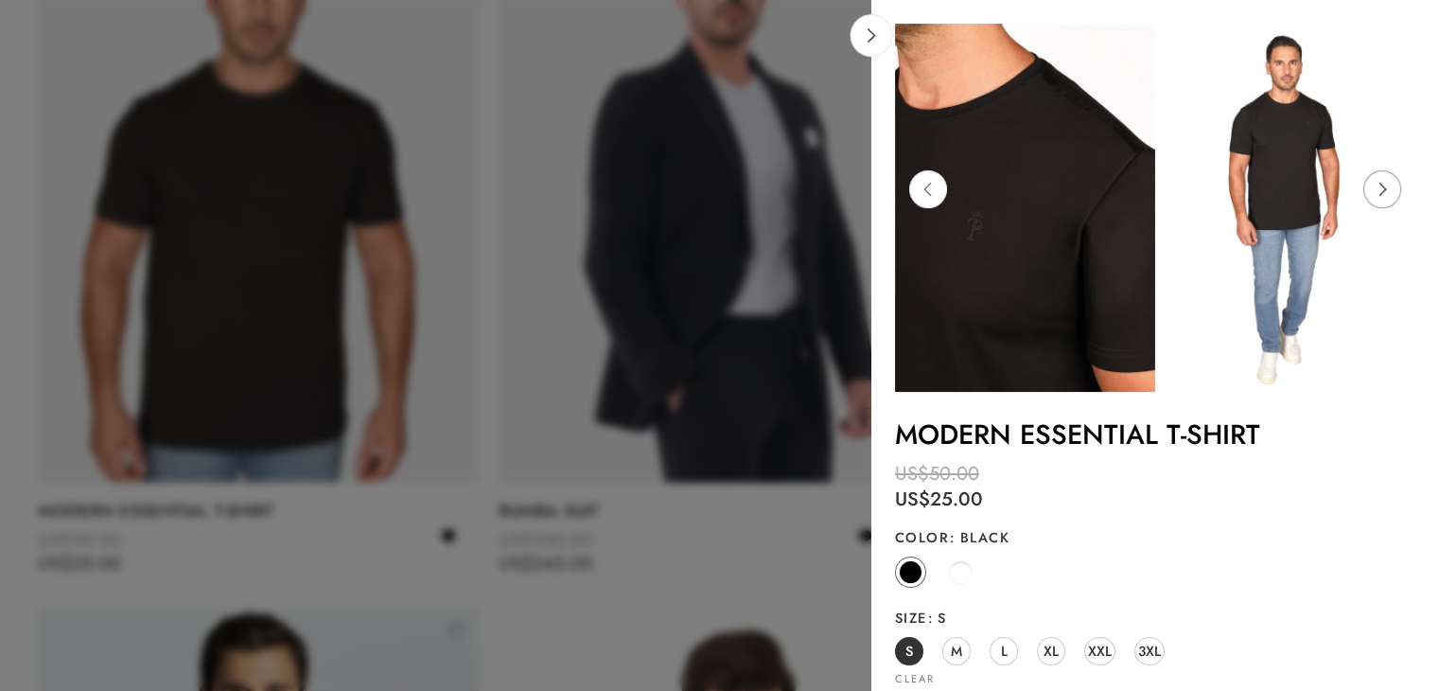
click at [1380, 191] on icon at bounding box center [1382, 189] width 36 height 38
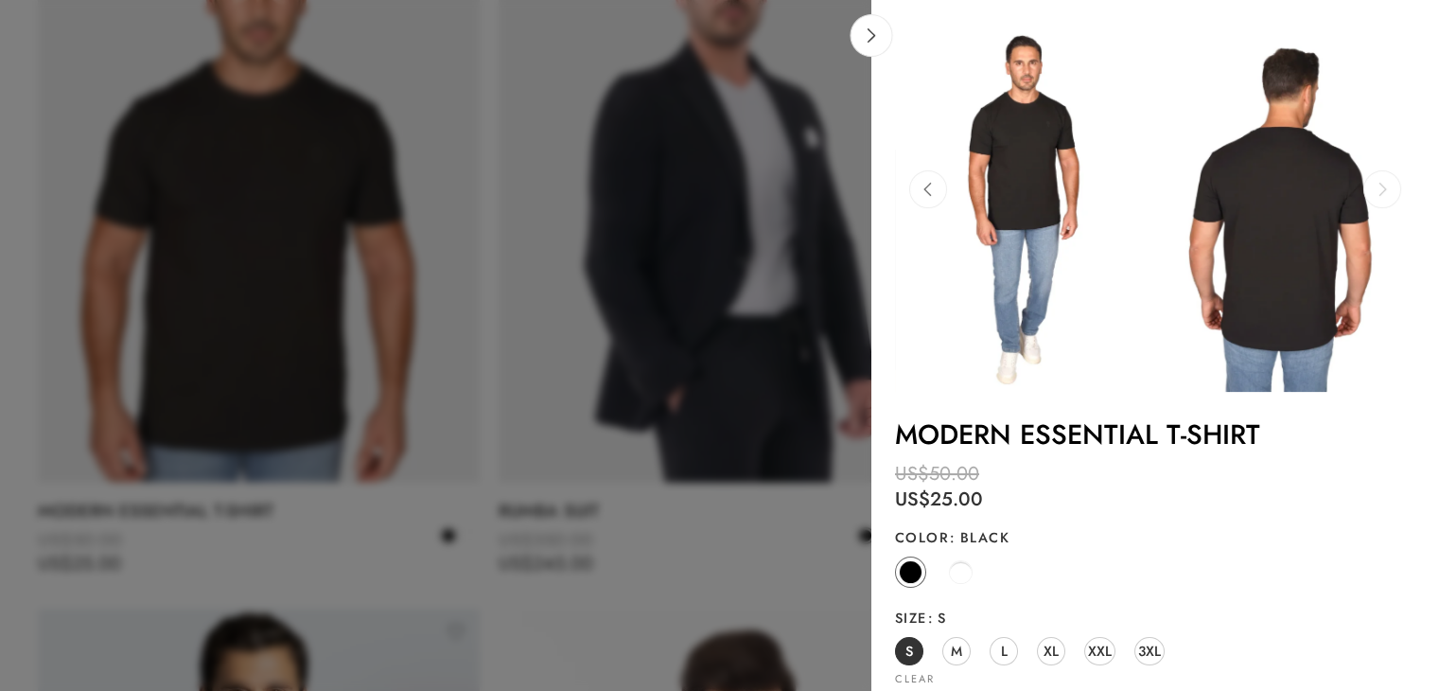
click at [1380, 191] on icon at bounding box center [1382, 189] width 36 height 38
click at [876, 43] on link at bounding box center [872, 35] width 43 height 43
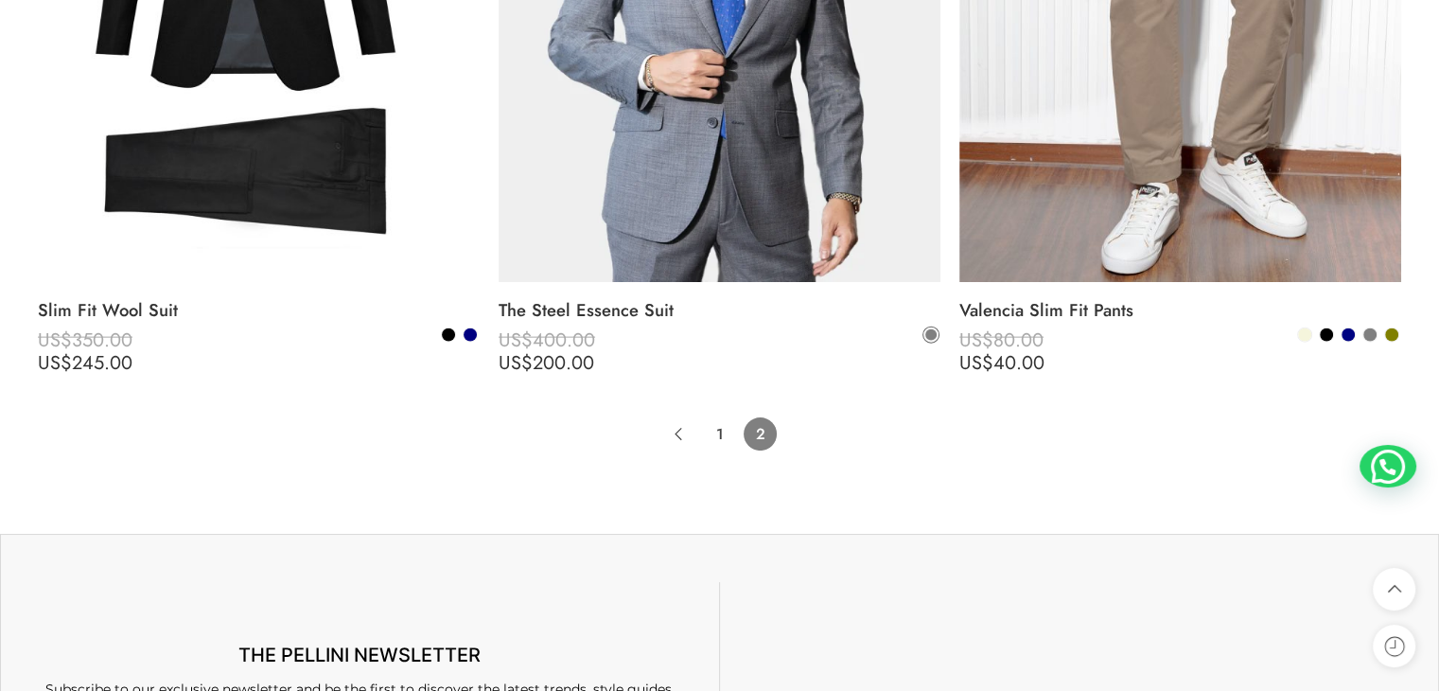
scroll to position [11502, 0]
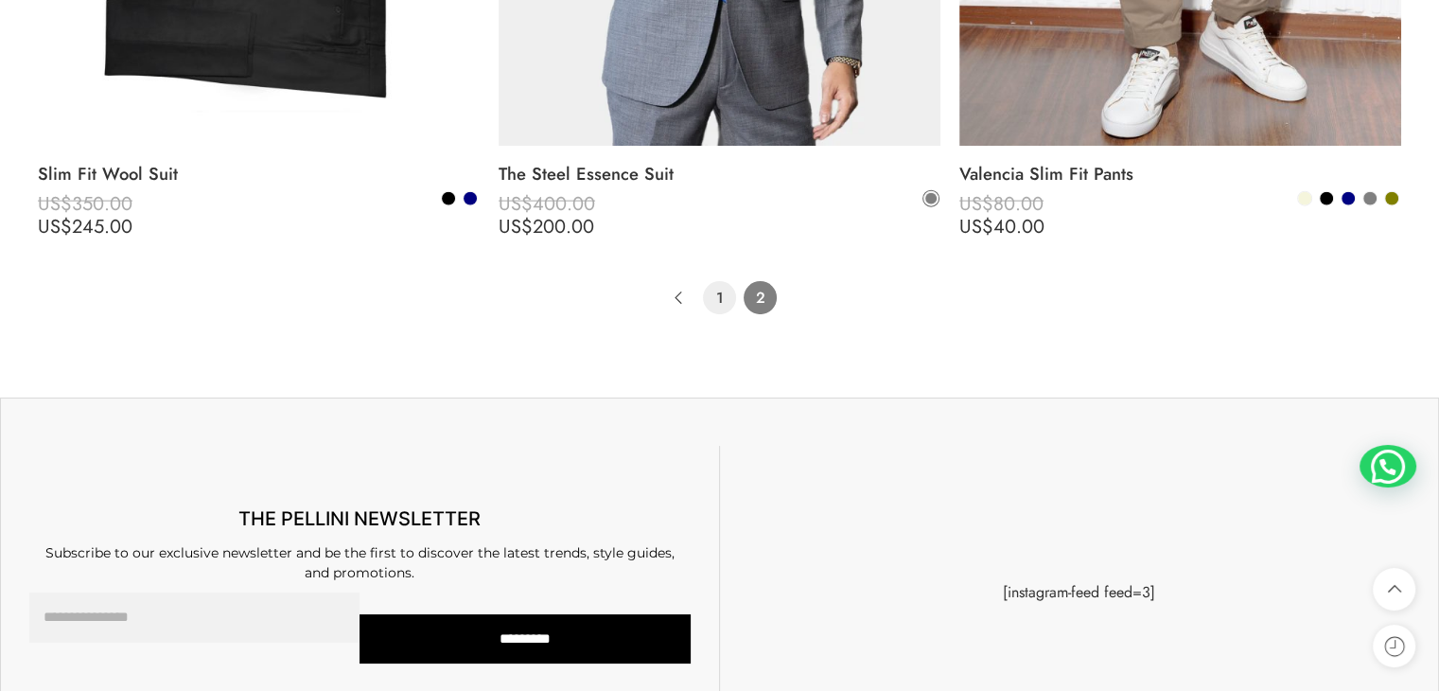
click at [719, 302] on link "1" at bounding box center [719, 297] width 33 height 33
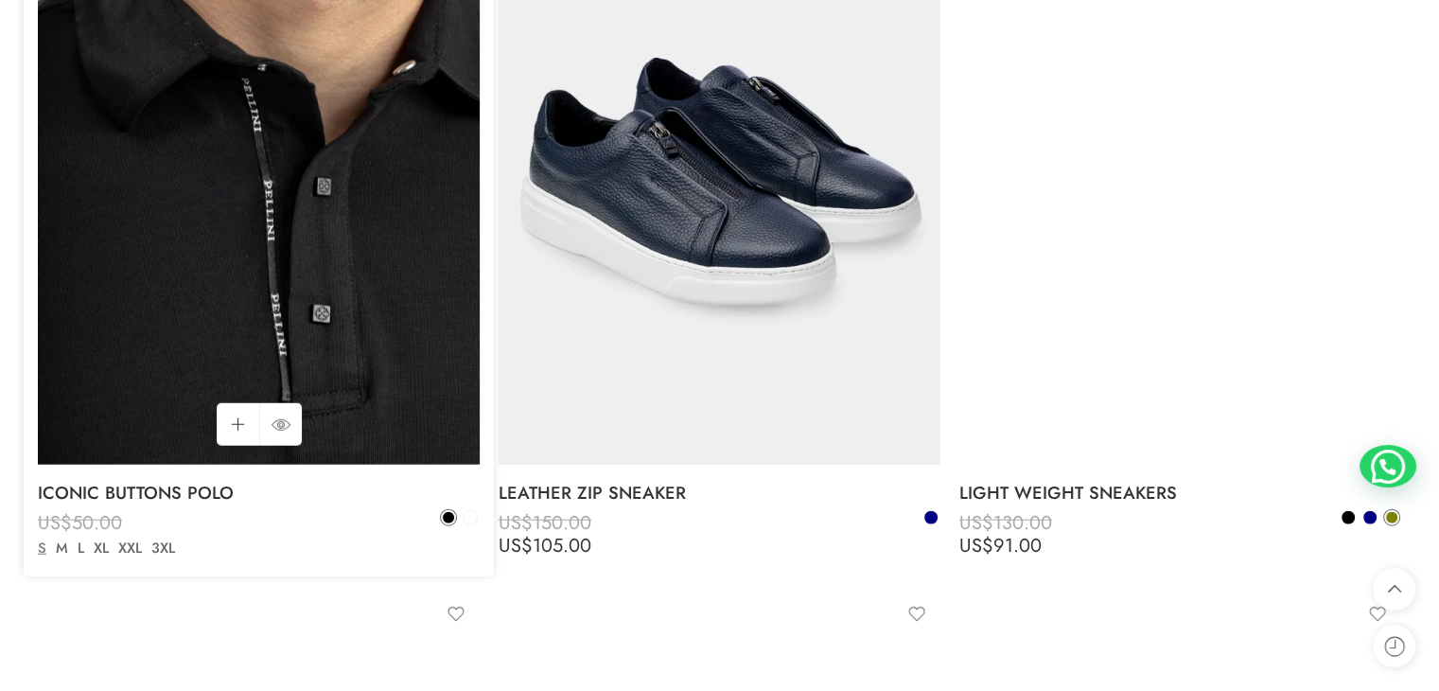
scroll to position [4636, 0]
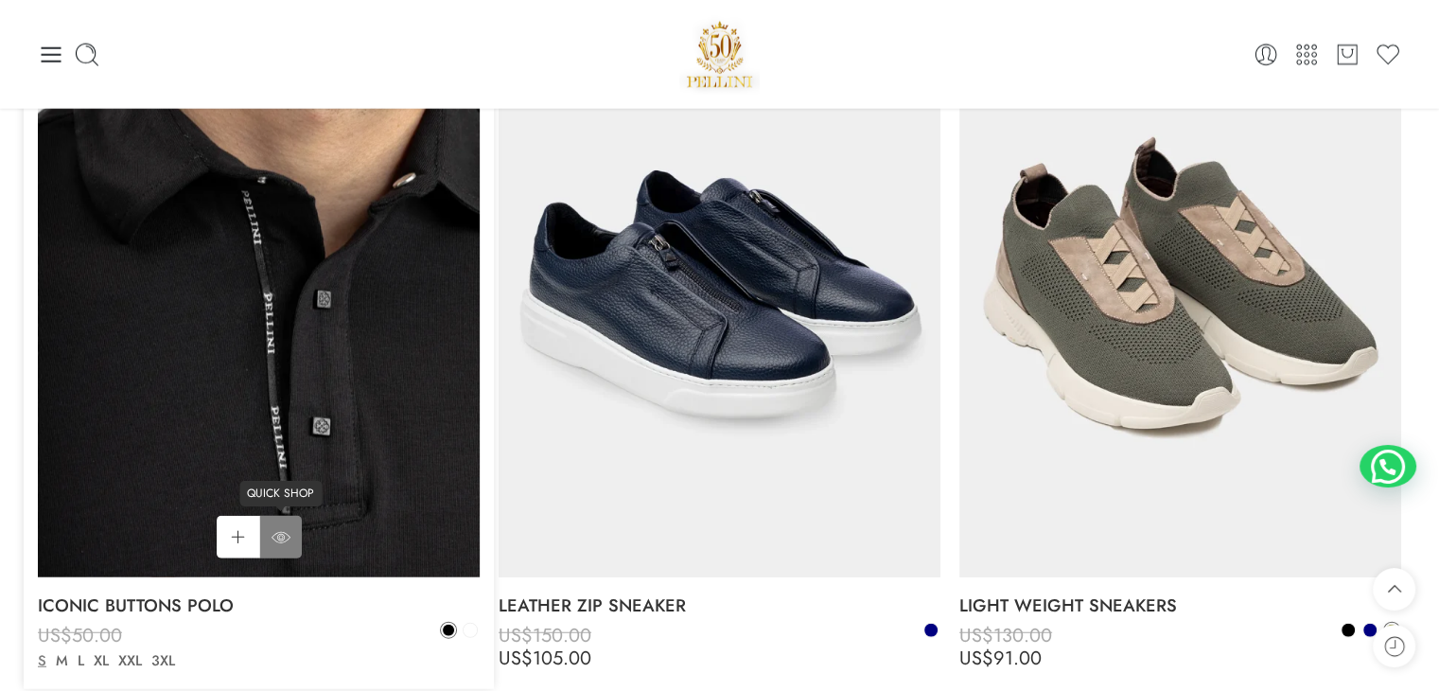
click at [291, 554] on link "QUICK SHOP" at bounding box center [280, 537] width 43 height 43
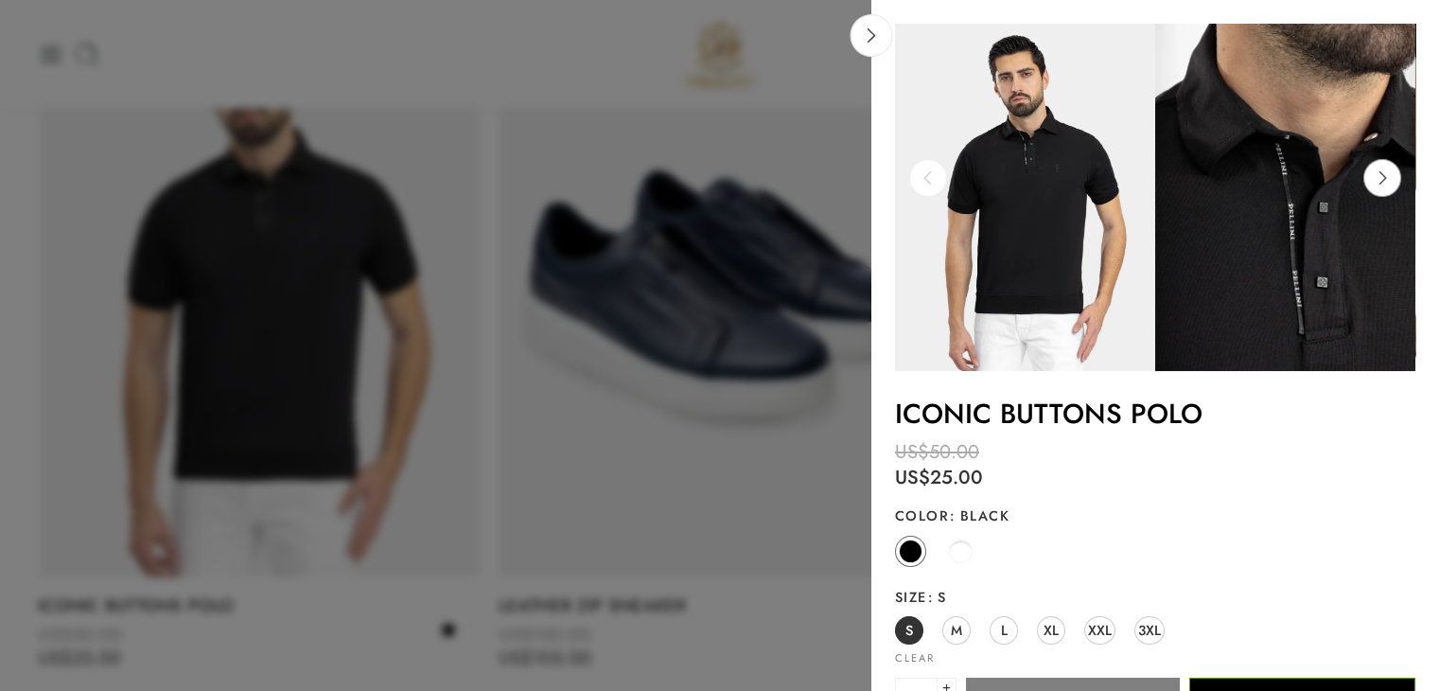
click at [1385, 182] on icon at bounding box center [1382, 178] width 36 height 38
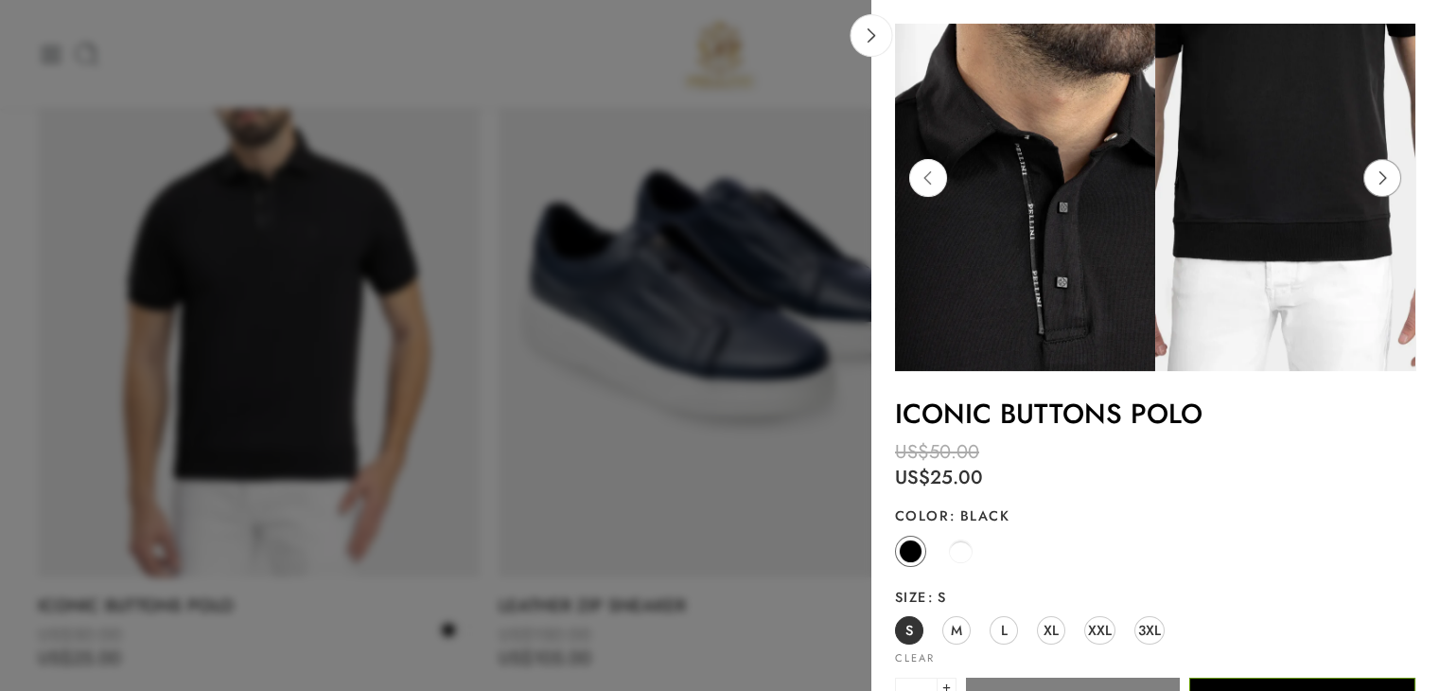
click at [1385, 182] on icon at bounding box center [1382, 178] width 36 height 38
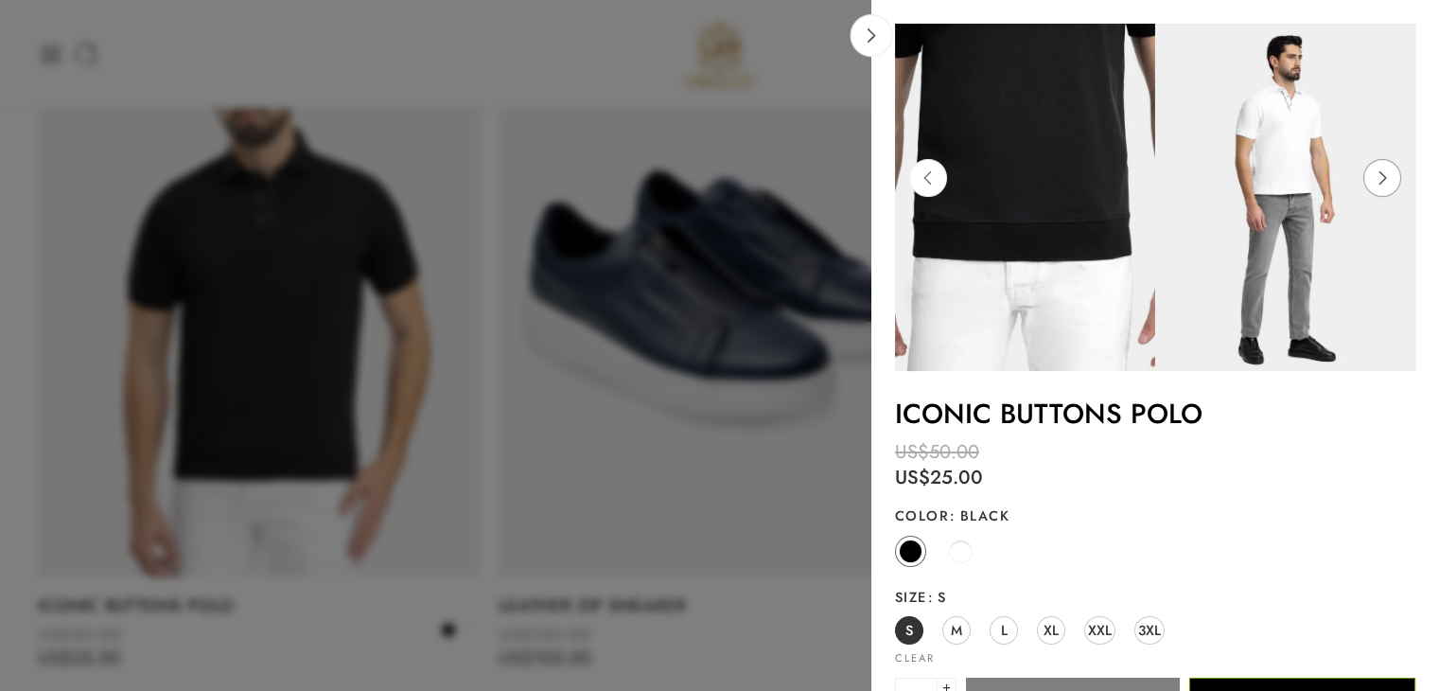
click at [1385, 182] on icon at bounding box center [1382, 178] width 36 height 38
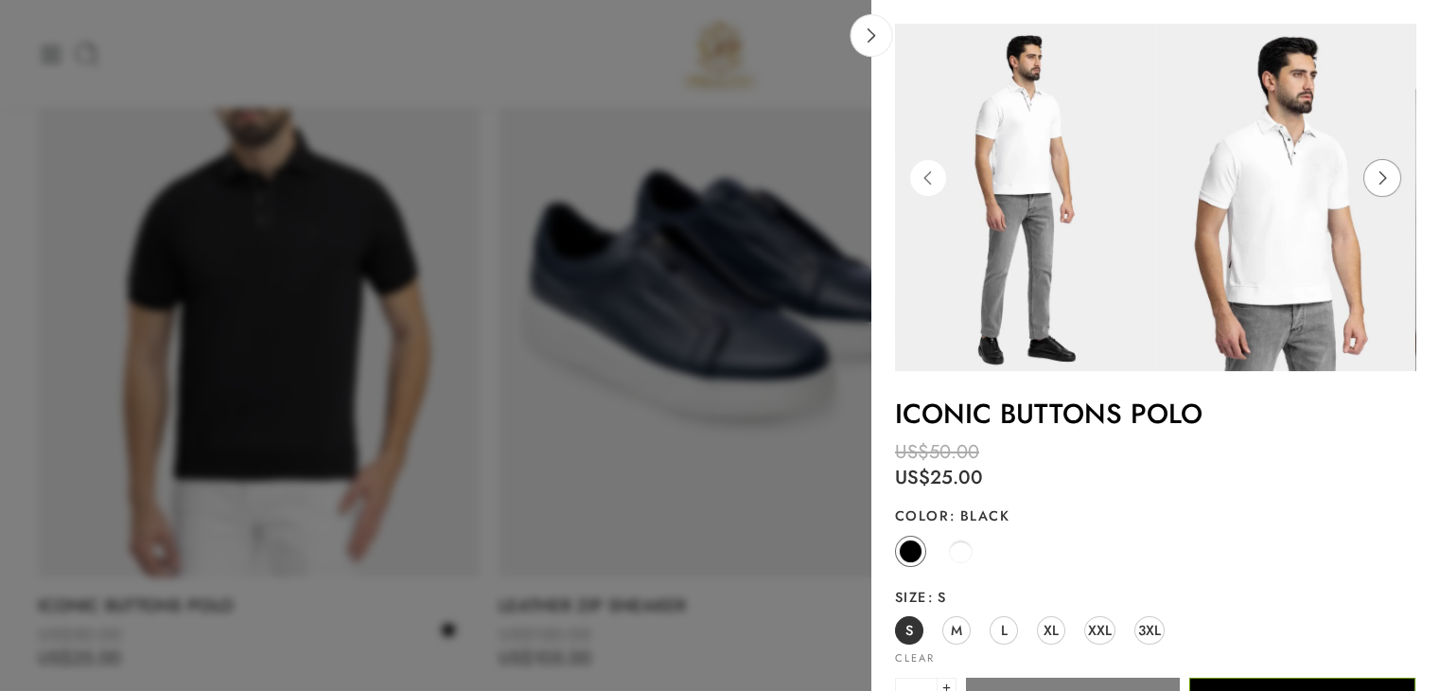
click at [1385, 182] on icon at bounding box center [1382, 178] width 36 height 38
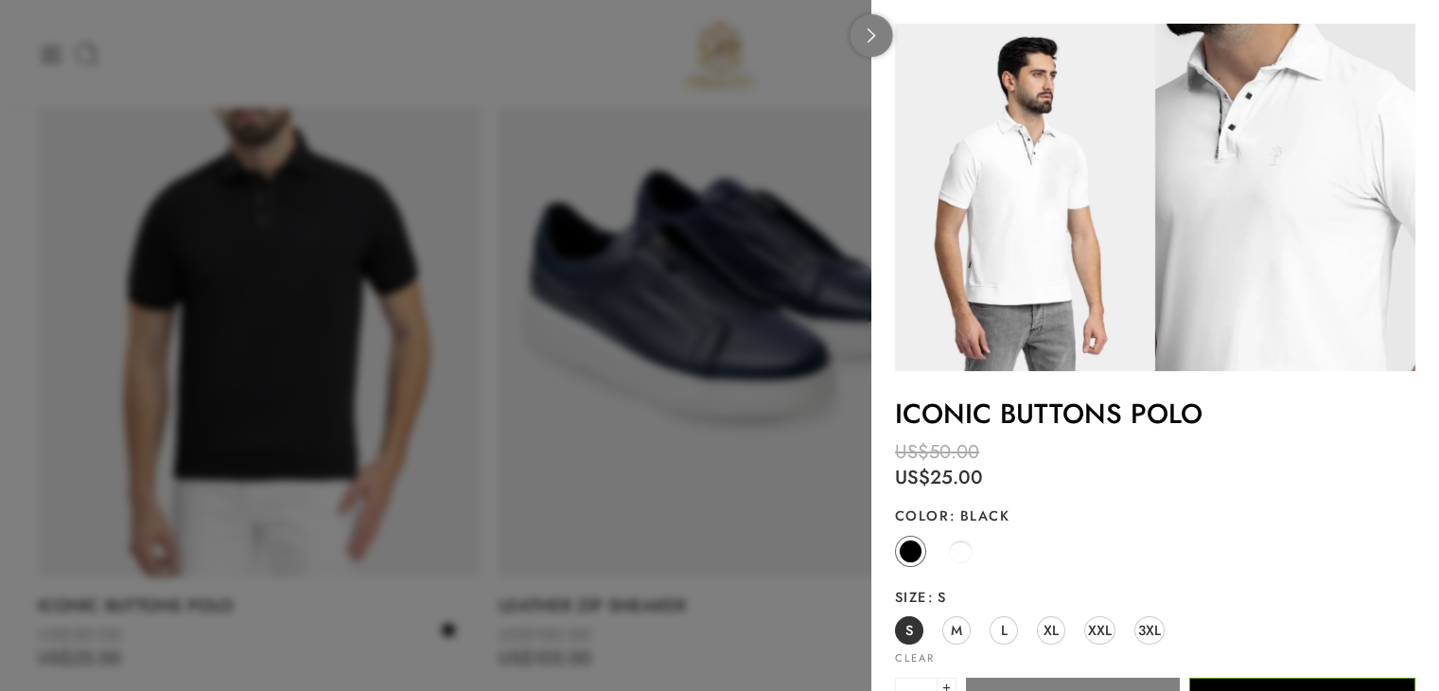
click at [862, 36] on link at bounding box center [872, 35] width 43 height 43
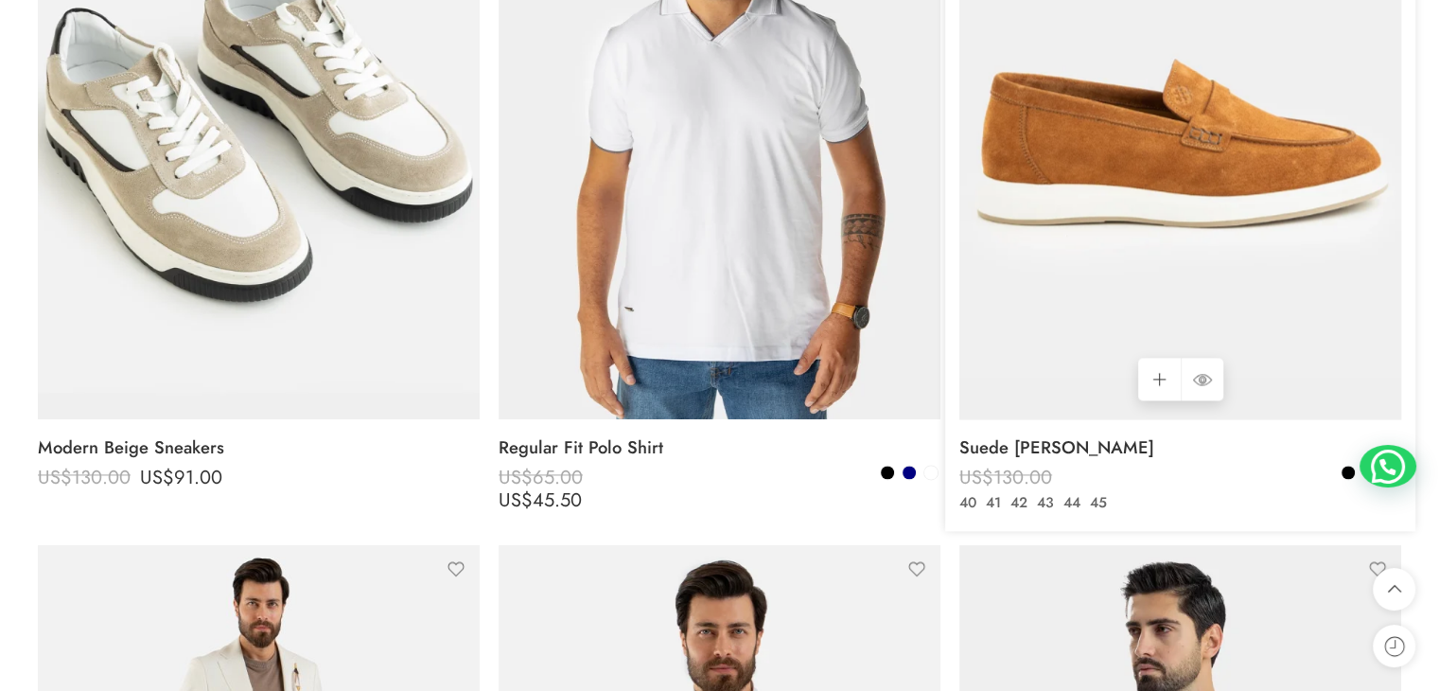
scroll to position [3028, 0]
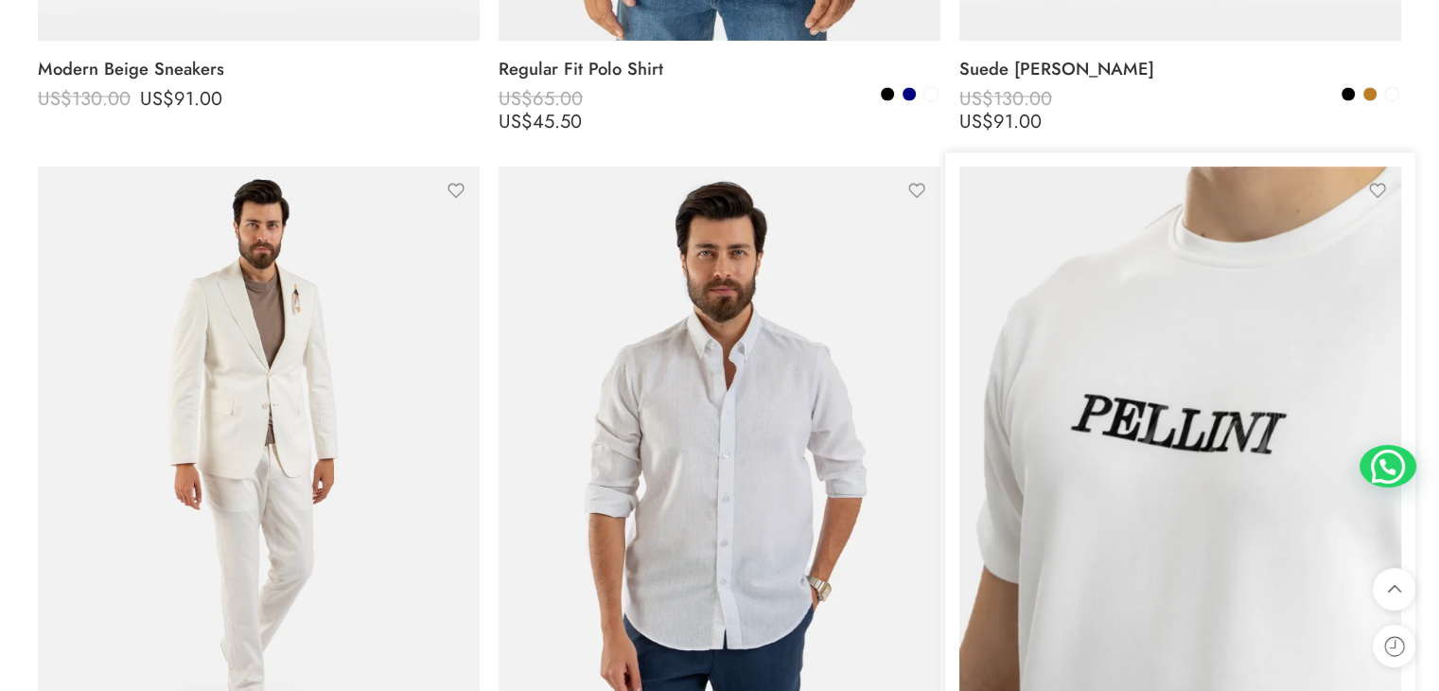
click at [1129, 384] on img at bounding box center [1180, 461] width 442 height 589
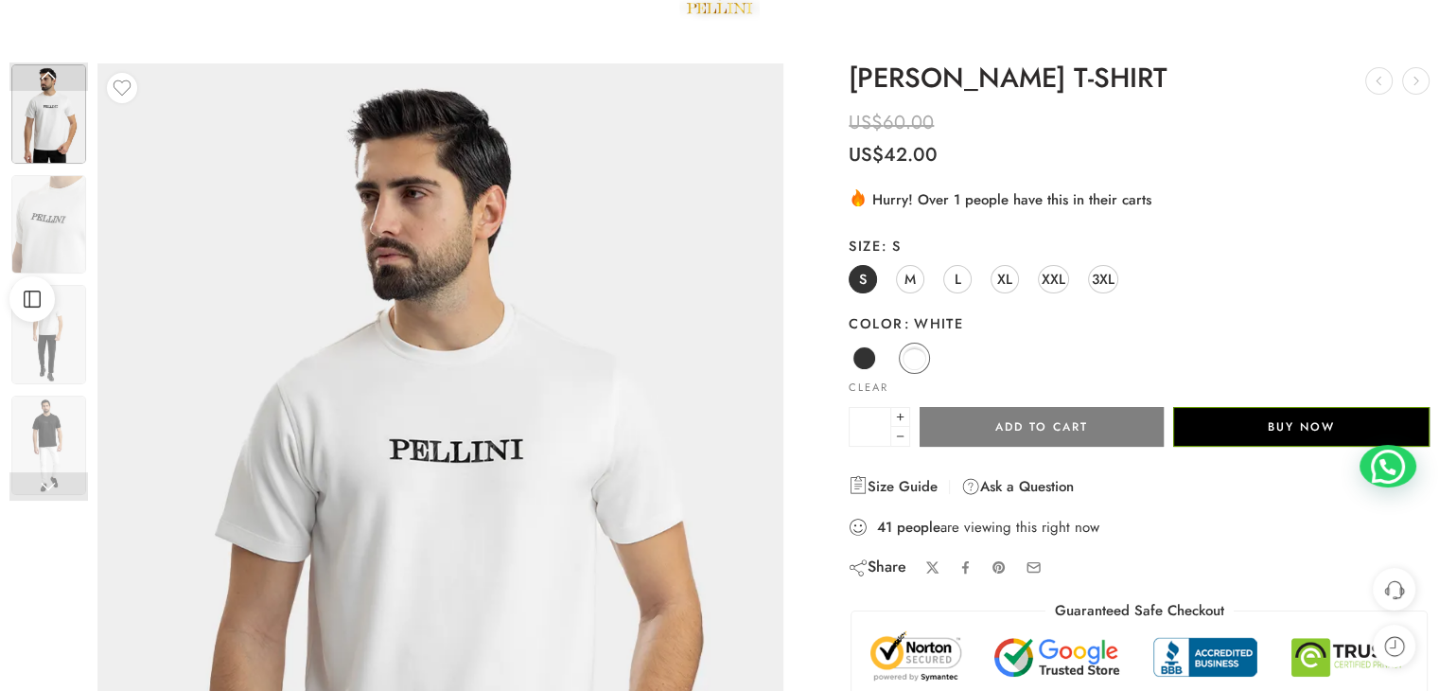
scroll to position [189, 0]
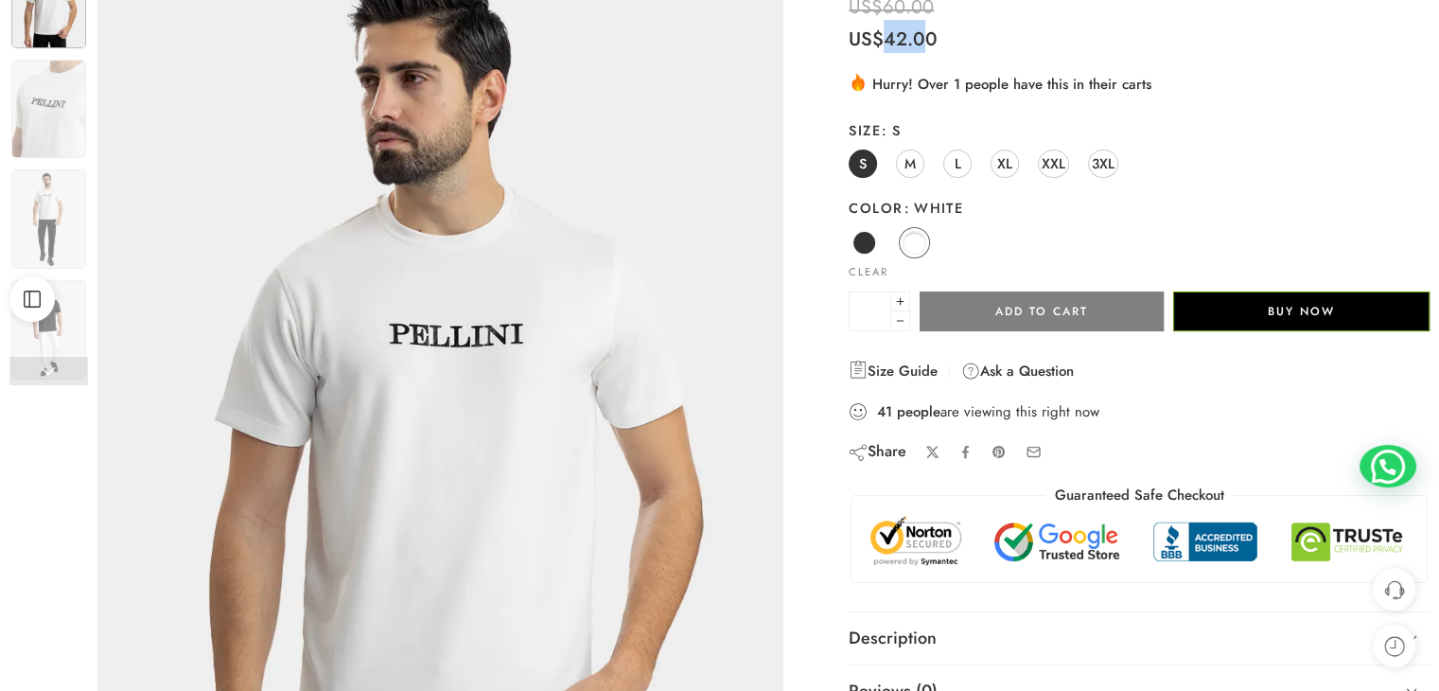
drag, startPoint x: 880, startPoint y: 43, endPoint x: 923, endPoint y: 43, distance: 43.5
click at [923, 43] on bdi "US$ 42.00" at bounding box center [893, 39] width 89 height 27
click at [49, 183] on img at bounding box center [48, 218] width 75 height 99
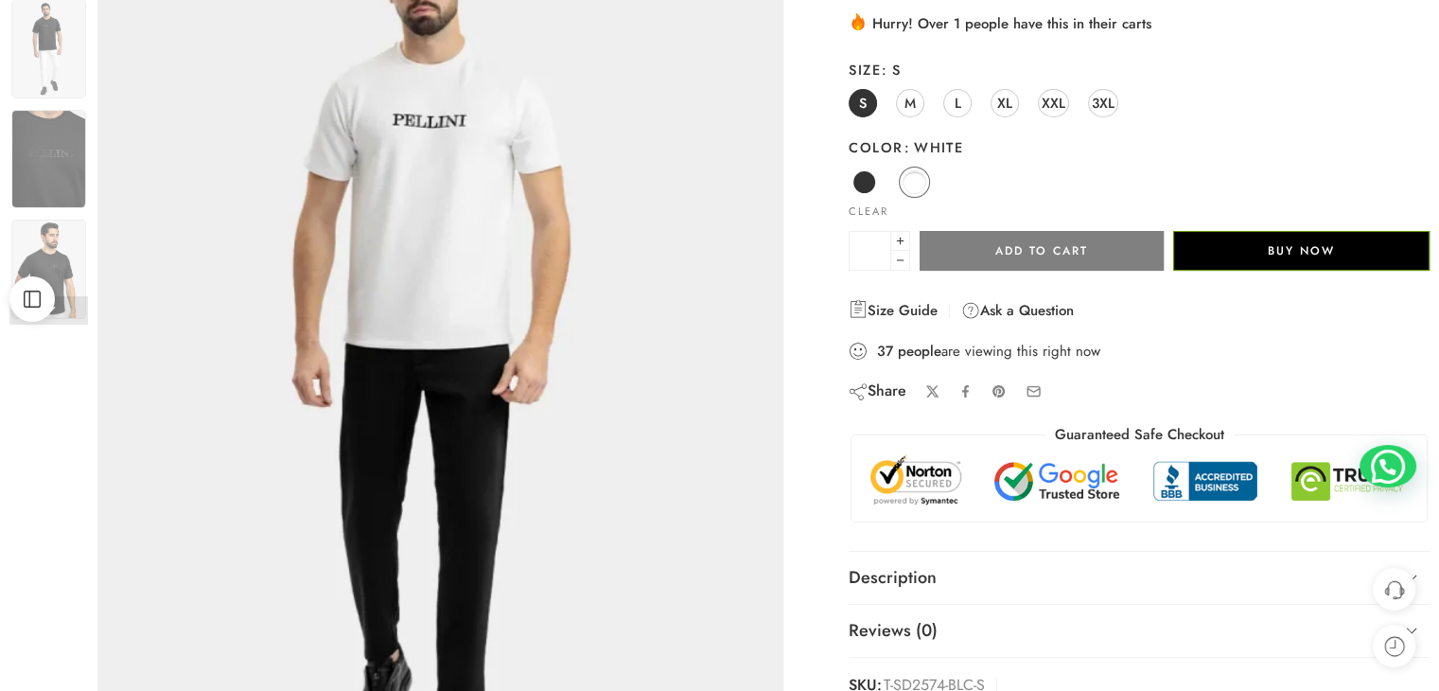
scroll to position [284, 0]
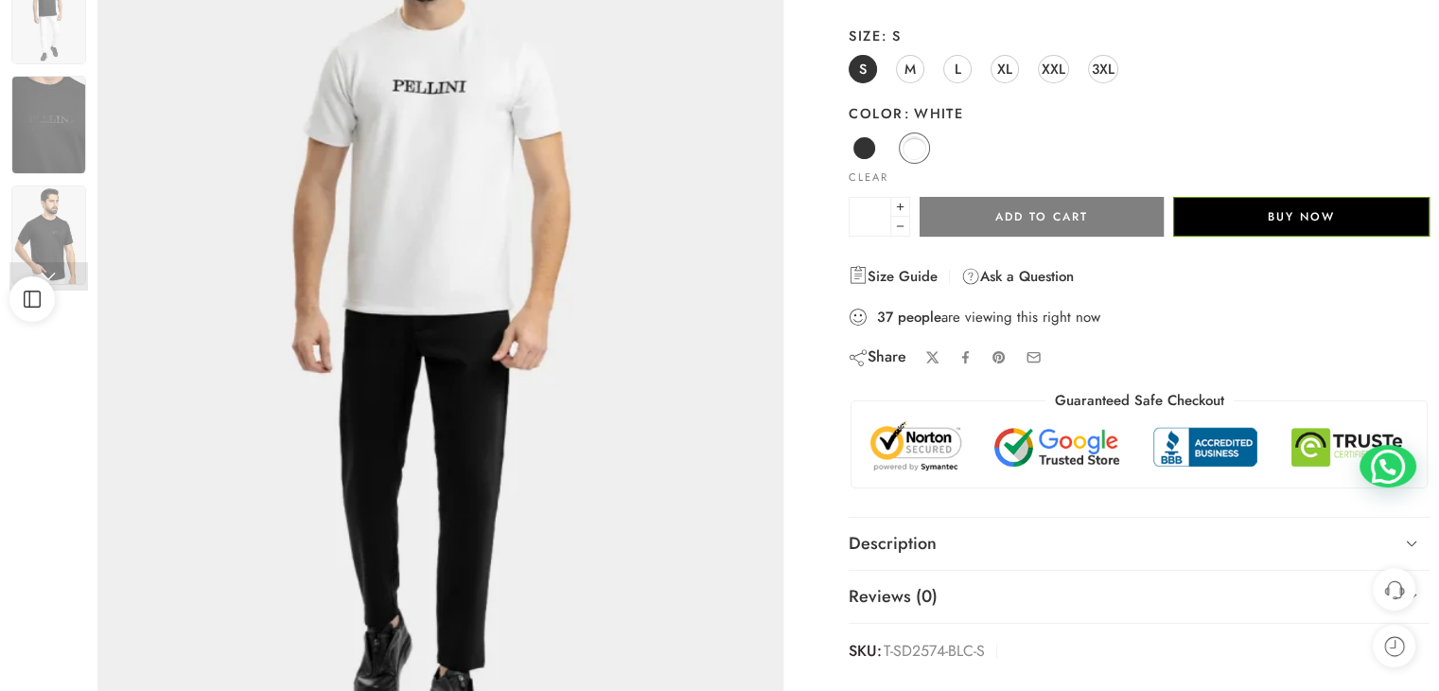
click at [51, 154] on img at bounding box center [48, 125] width 75 height 99
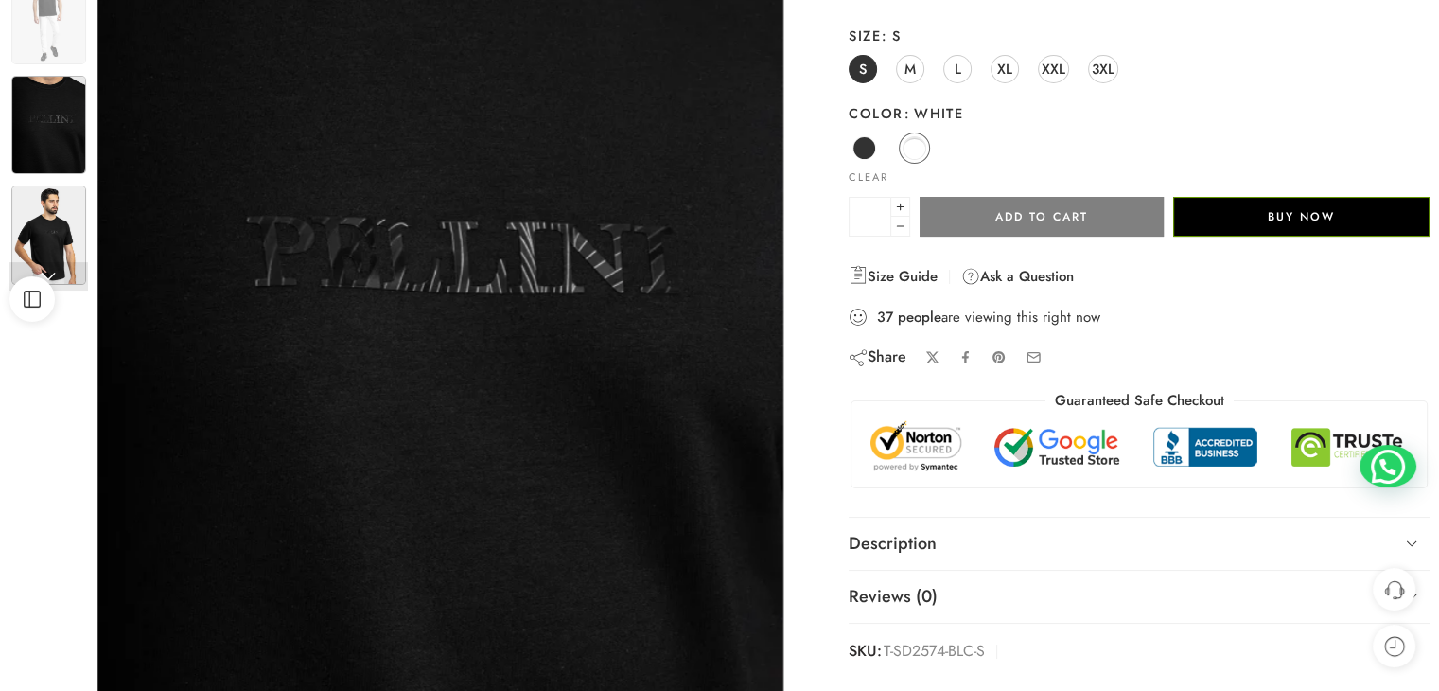
click at [57, 202] on img at bounding box center [48, 234] width 75 height 99
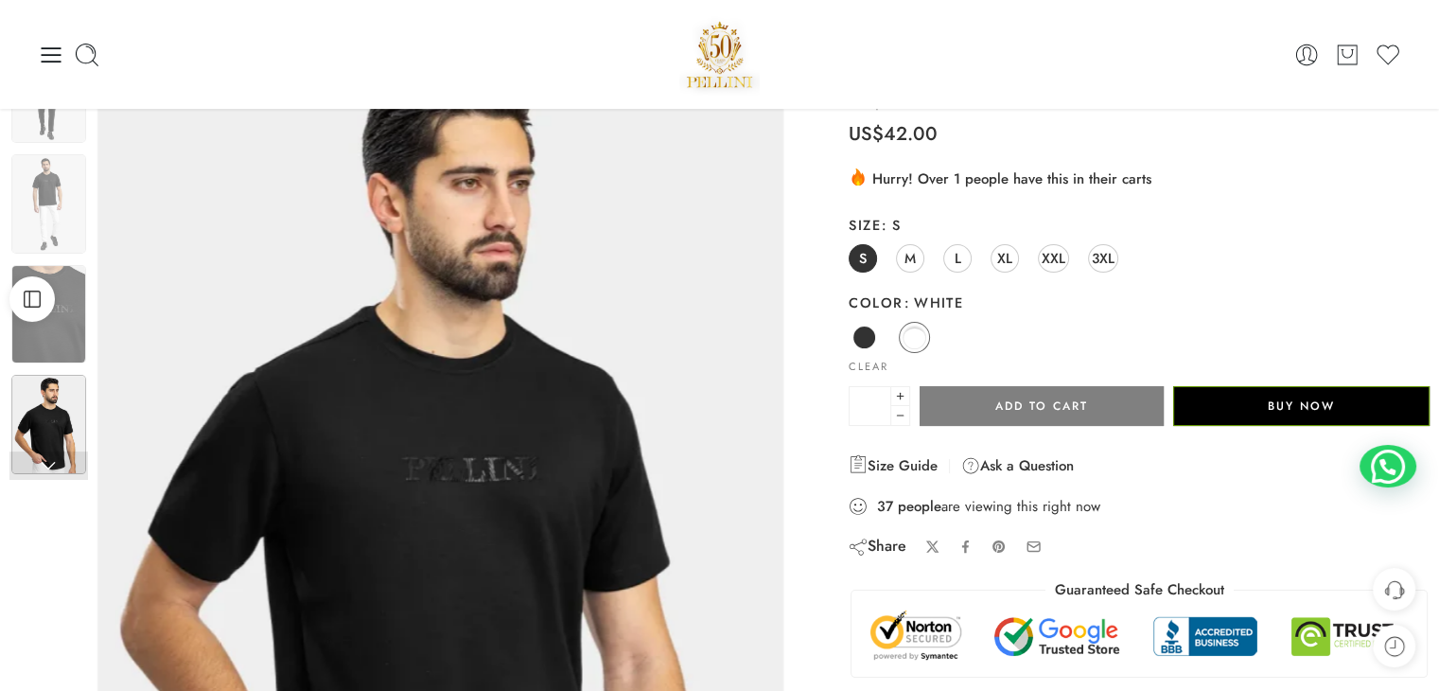
scroll to position [0, 0]
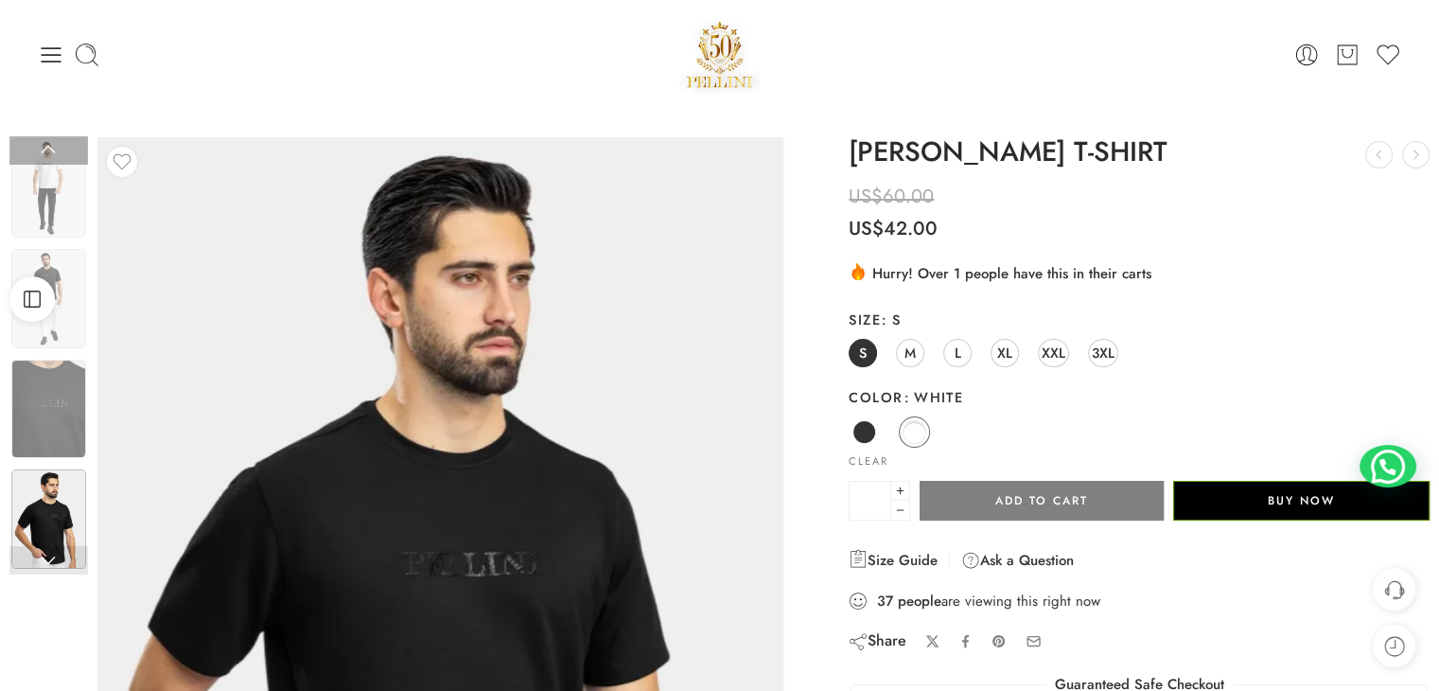
click at [57, 202] on img at bounding box center [48, 187] width 75 height 99
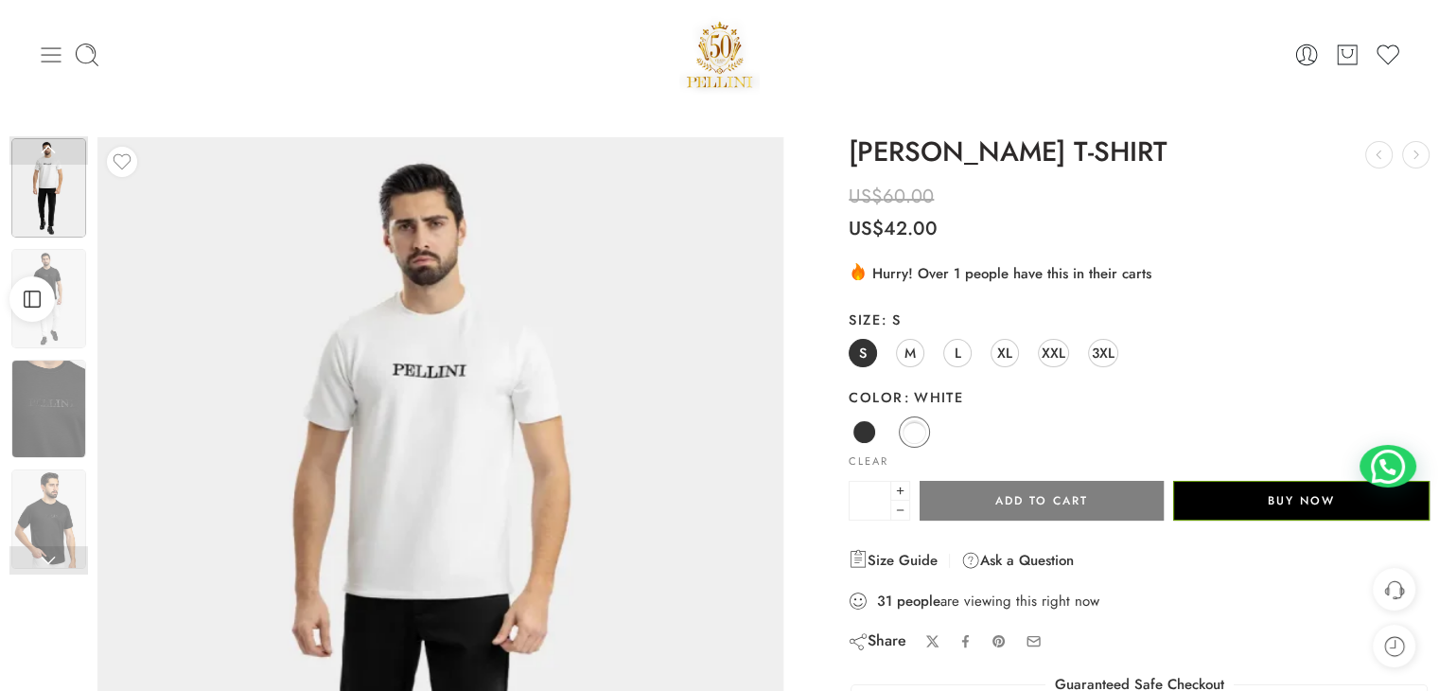
click at [45, 62] on icon at bounding box center [52, 54] width 20 height 15
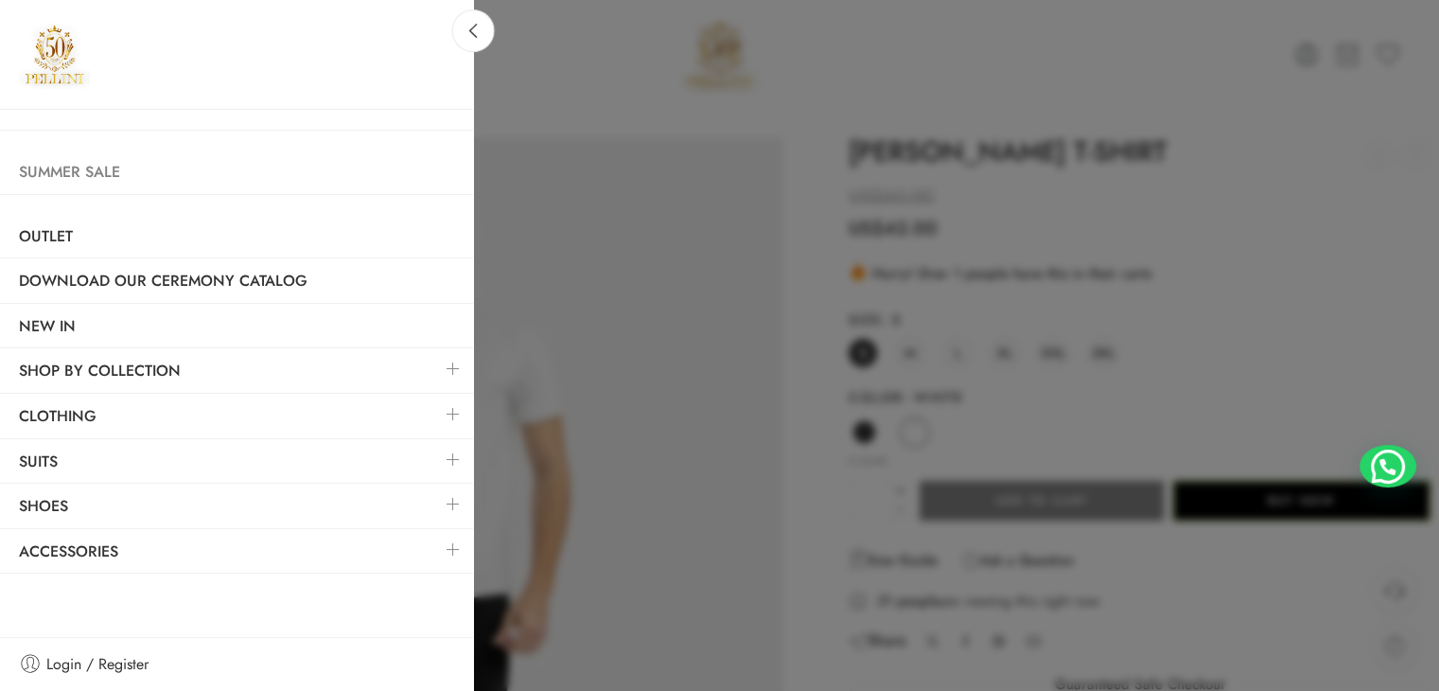
click at [72, 188] on link "Summer Sale" at bounding box center [236, 172] width 473 height 44
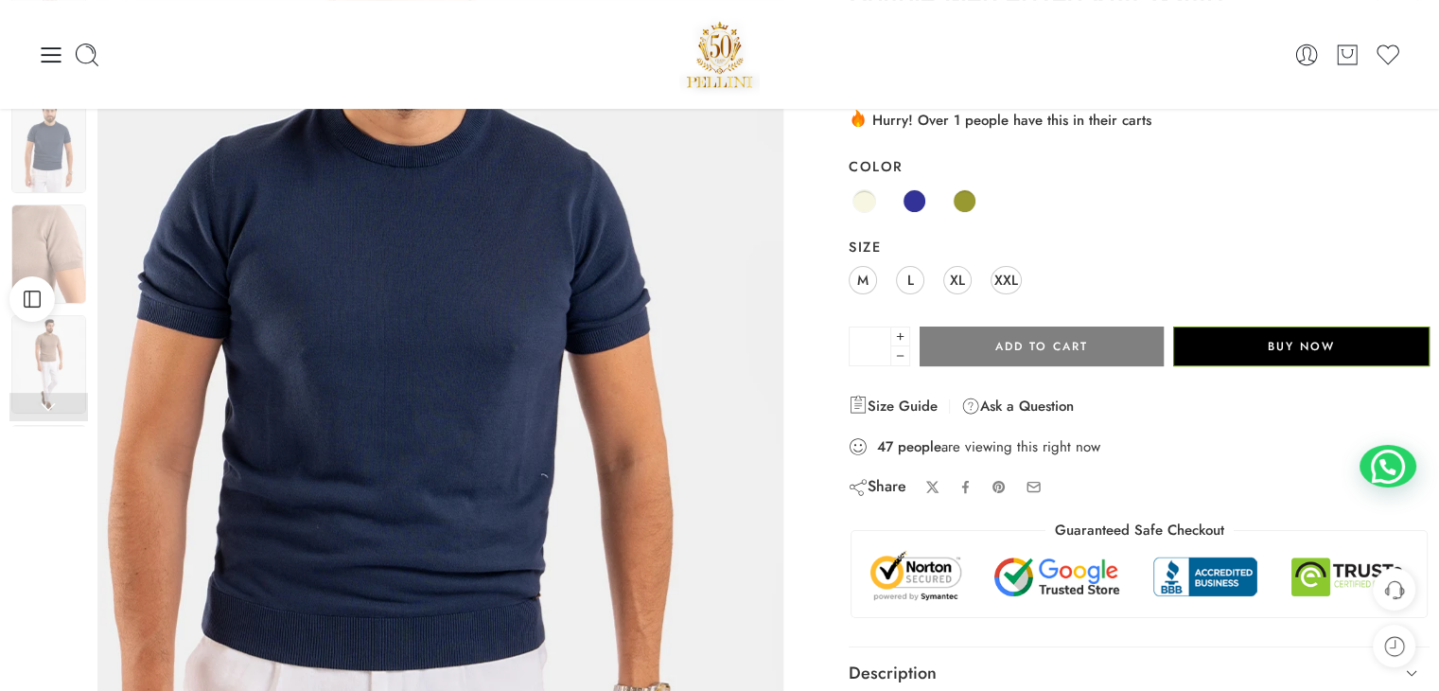
scroll to position [95, 0]
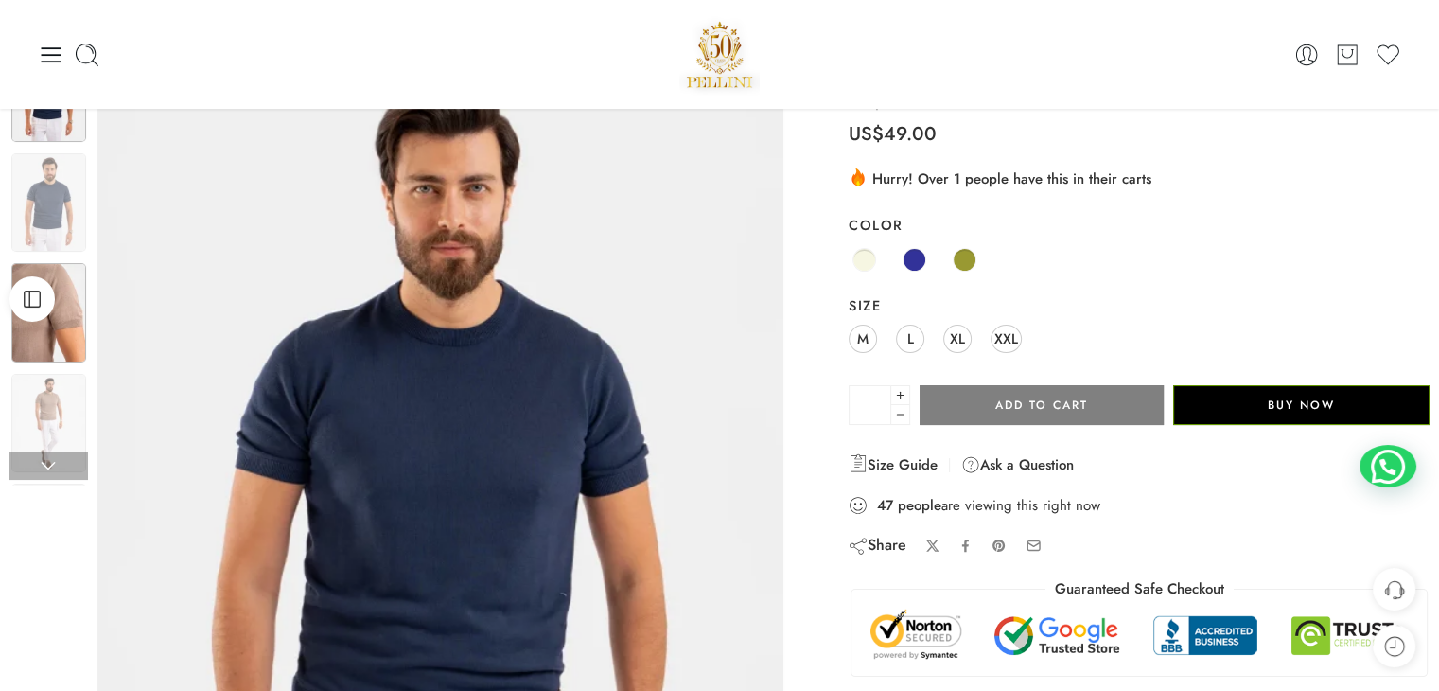
click at [72, 326] on img at bounding box center [48, 312] width 75 height 98
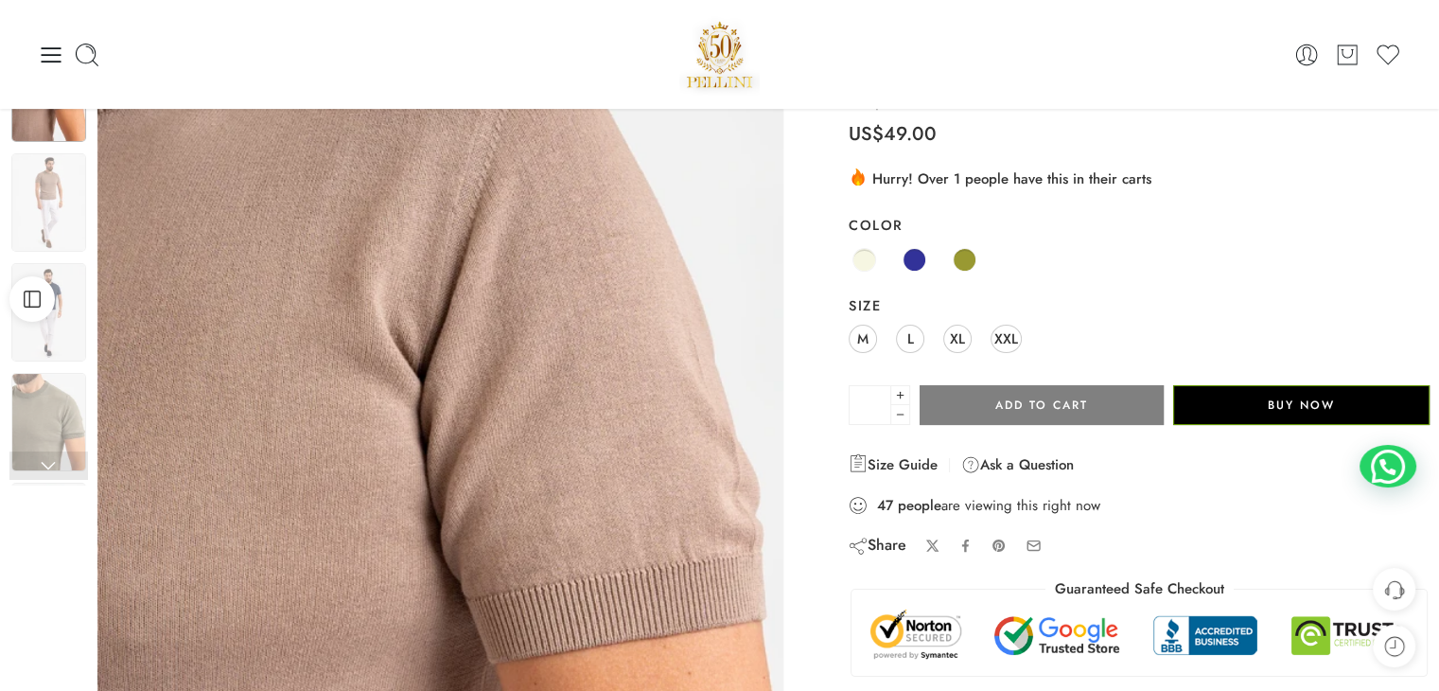
scroll to position [0, 0]
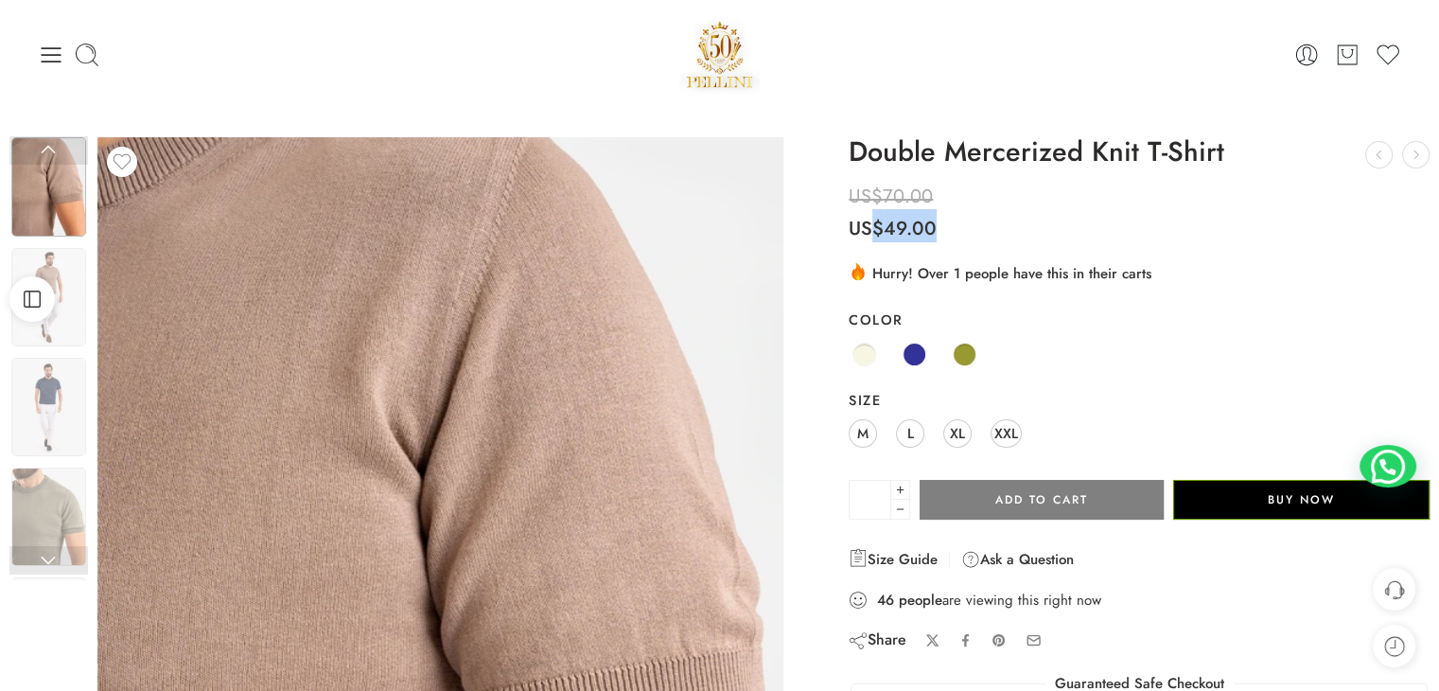
drag, startPoint x: 886, startPoint y: 224, endPoint x: 934, endPoint y: 224, distance: 48.3
click at [934, 224] on bdi "US$ 49.00" at bounding box center [893, 228] width 88 height 27
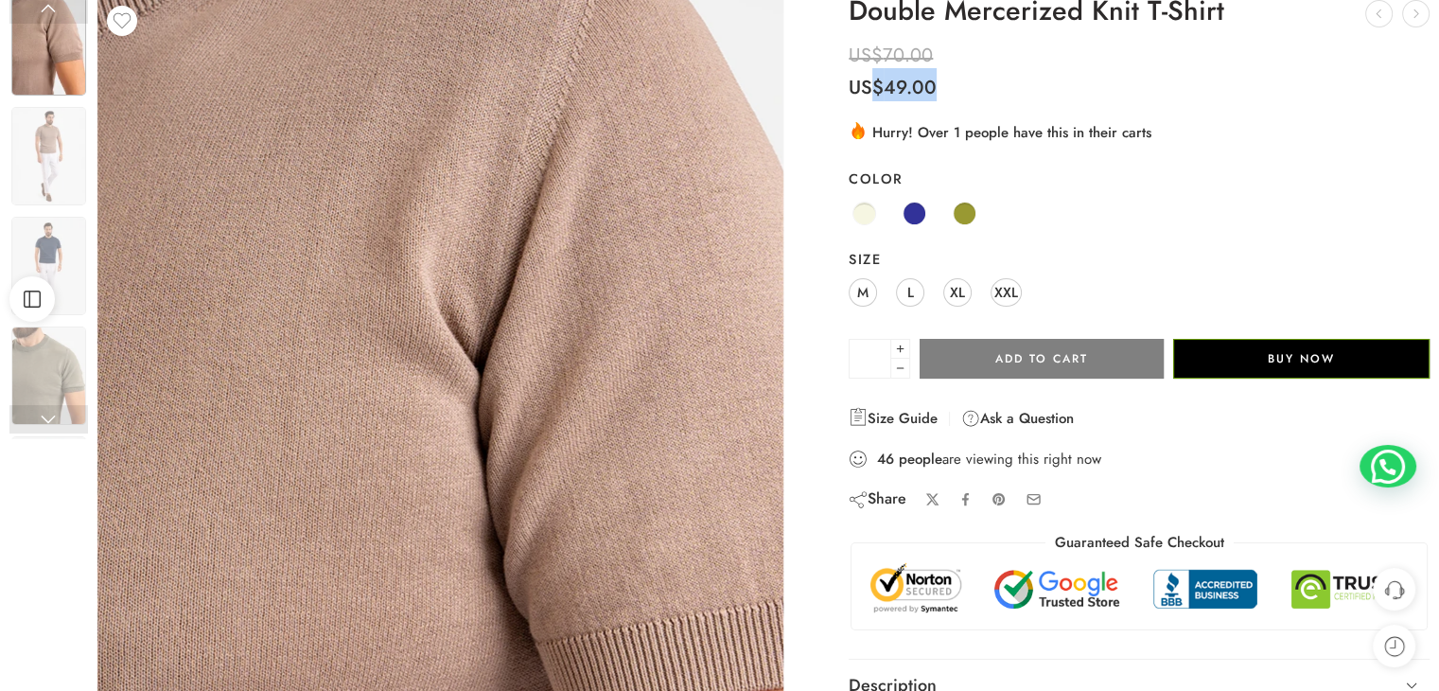
scroll to position [189, 0]
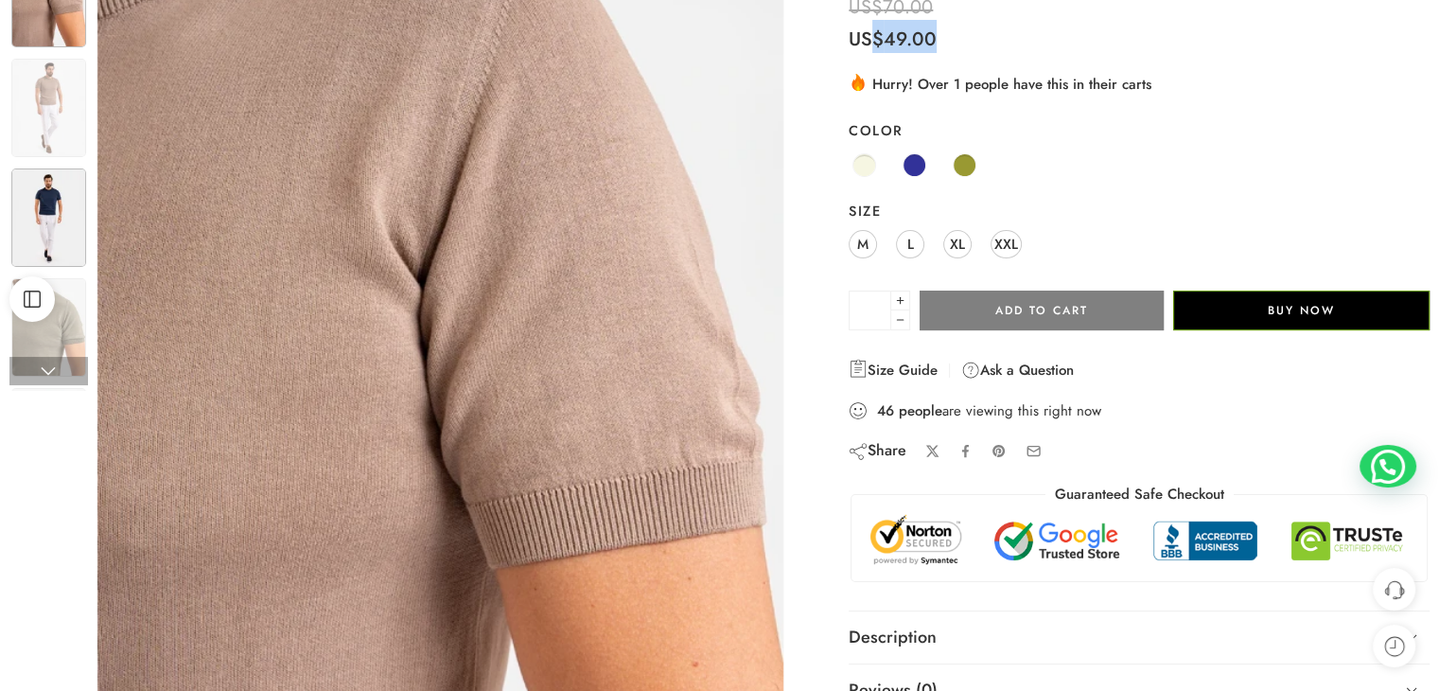
click at [27, 233] on img at bounding box center [48, 217] width 75 height 98
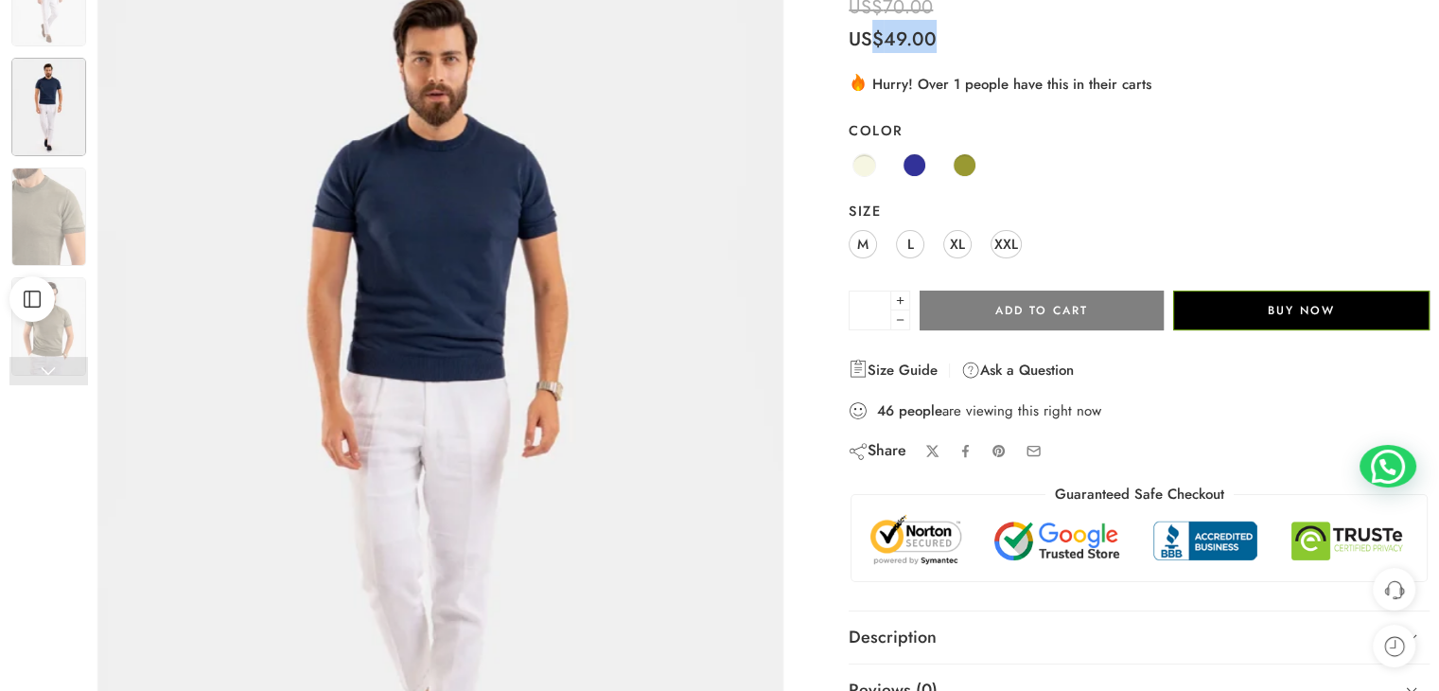
click at [27, 233] on img at bounding box center [48, 216] width 75 height 98
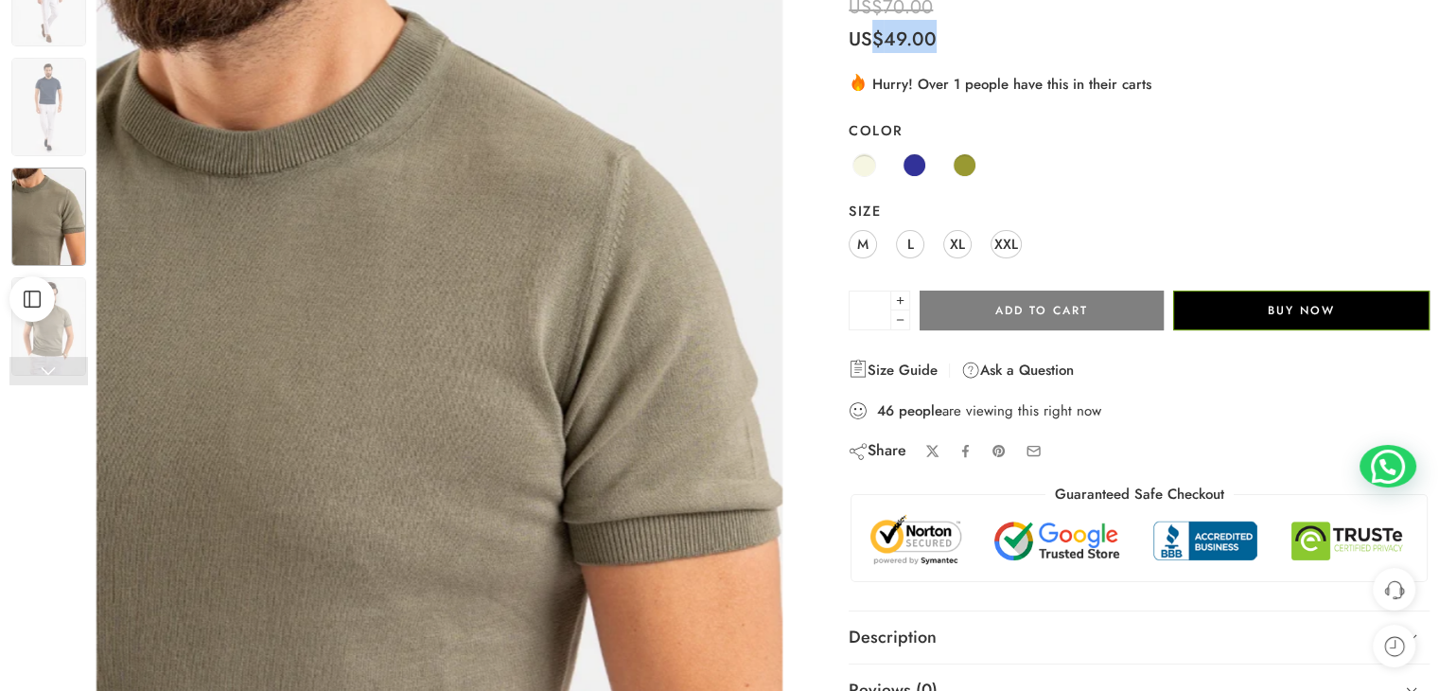
drag, startPoint x: 517, startPoint y: 420, endPoint x: 794, endPoint y: 281, distance: 310.2
click at [791, 283] on div "Previous Loading image Next" at bounding box center [440, 410] width 705 height 924
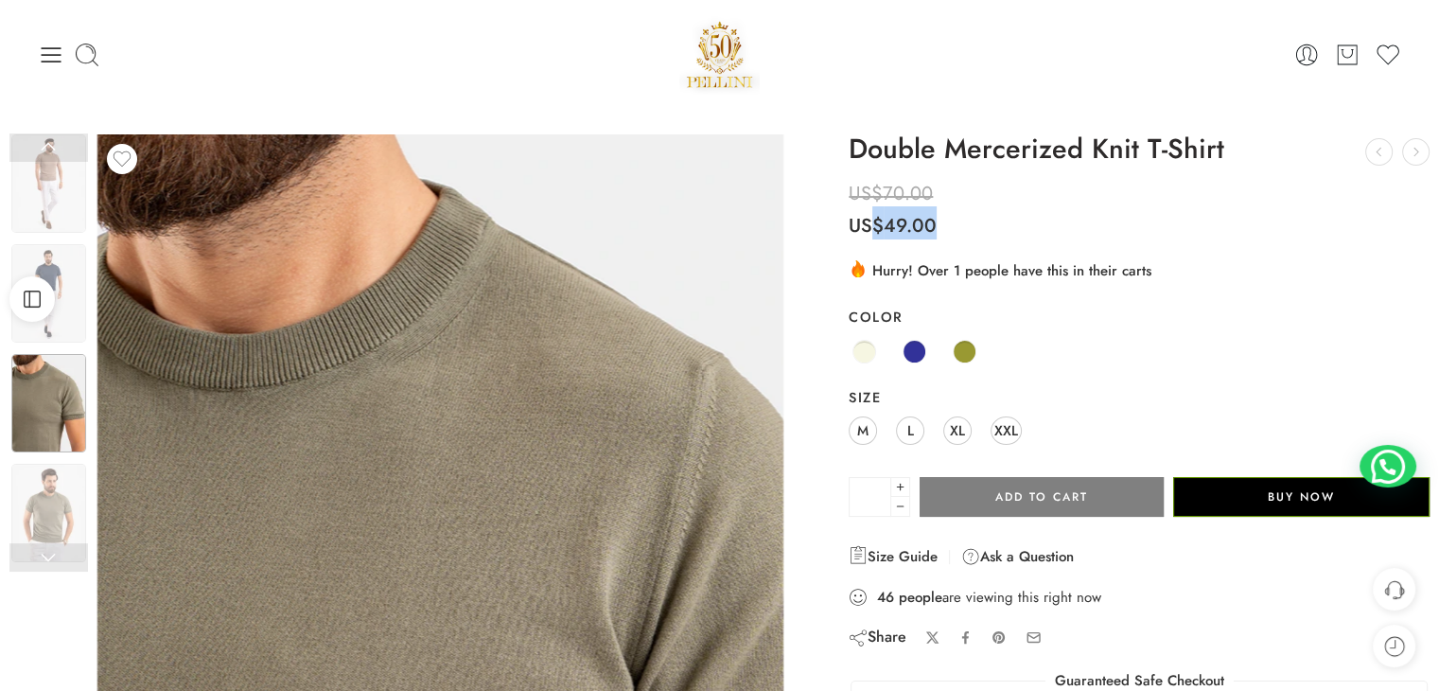
scroll to position [0, 0]
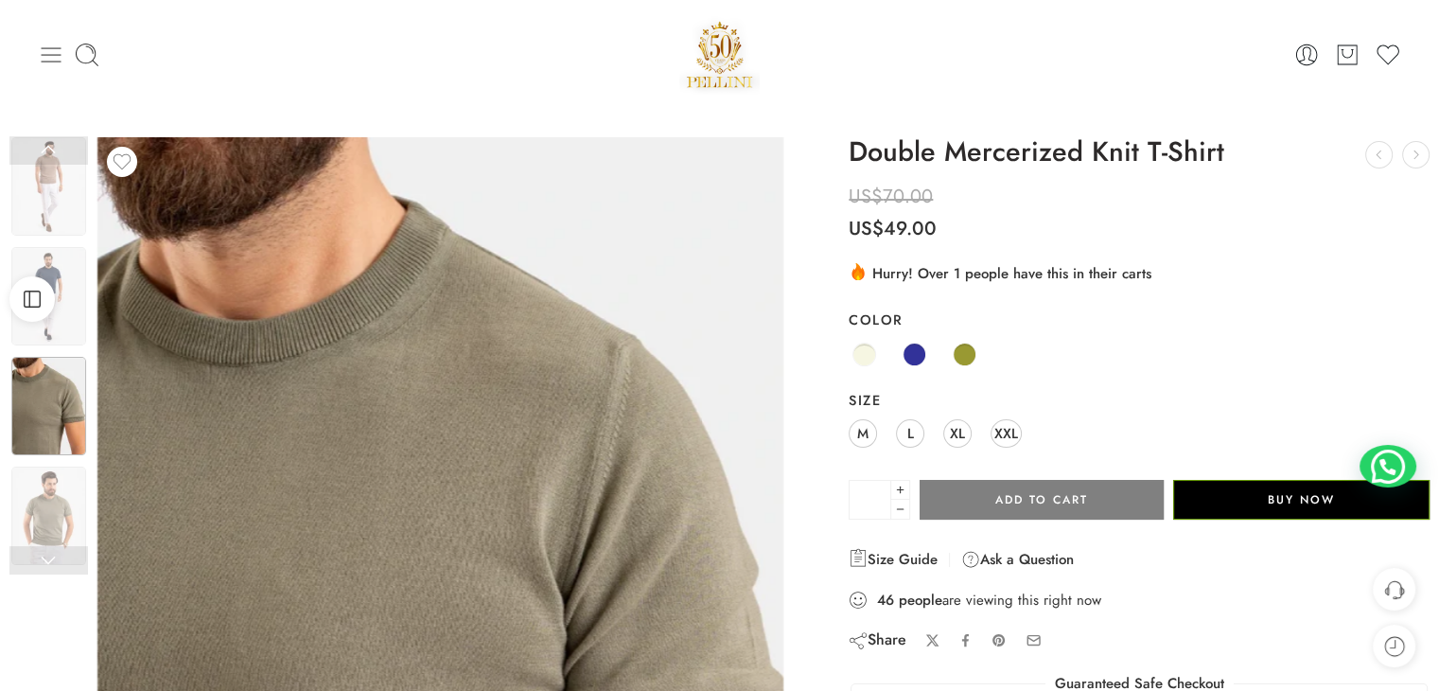
drag, startPoint x: 34, startPoint y: 65, endPoint x: 45, endPoint y: 63, distance: 11.5
click at [44, 64] on div "0 Cart 0 Wishlist Search here Popular Searches:" at bounding box center [719, 54] width 1382 height 80
click at [45, 64] on icon at bounding box center [51, 55] width 26 height 26
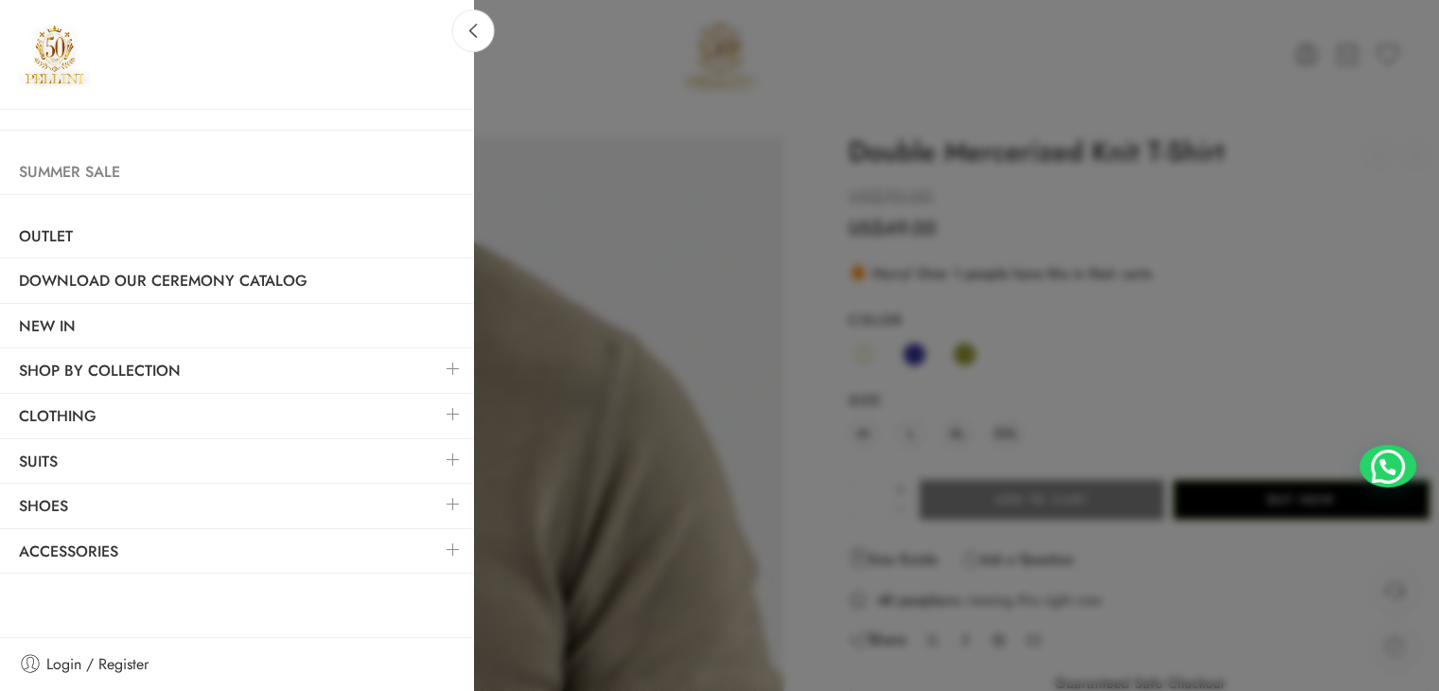
click at [105, 160] on link "Summer Sale" at bounding box center [236, 172] width 473 height 44
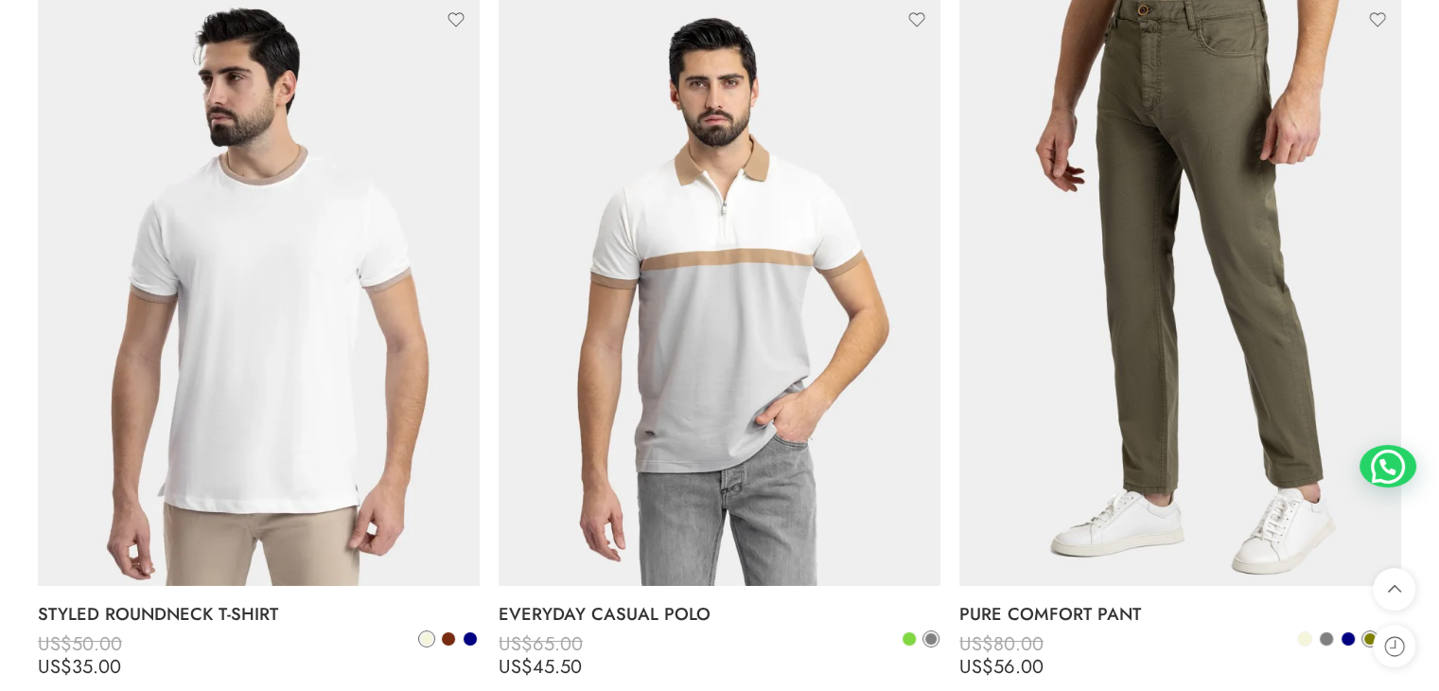
scroll to position [6806, 0]
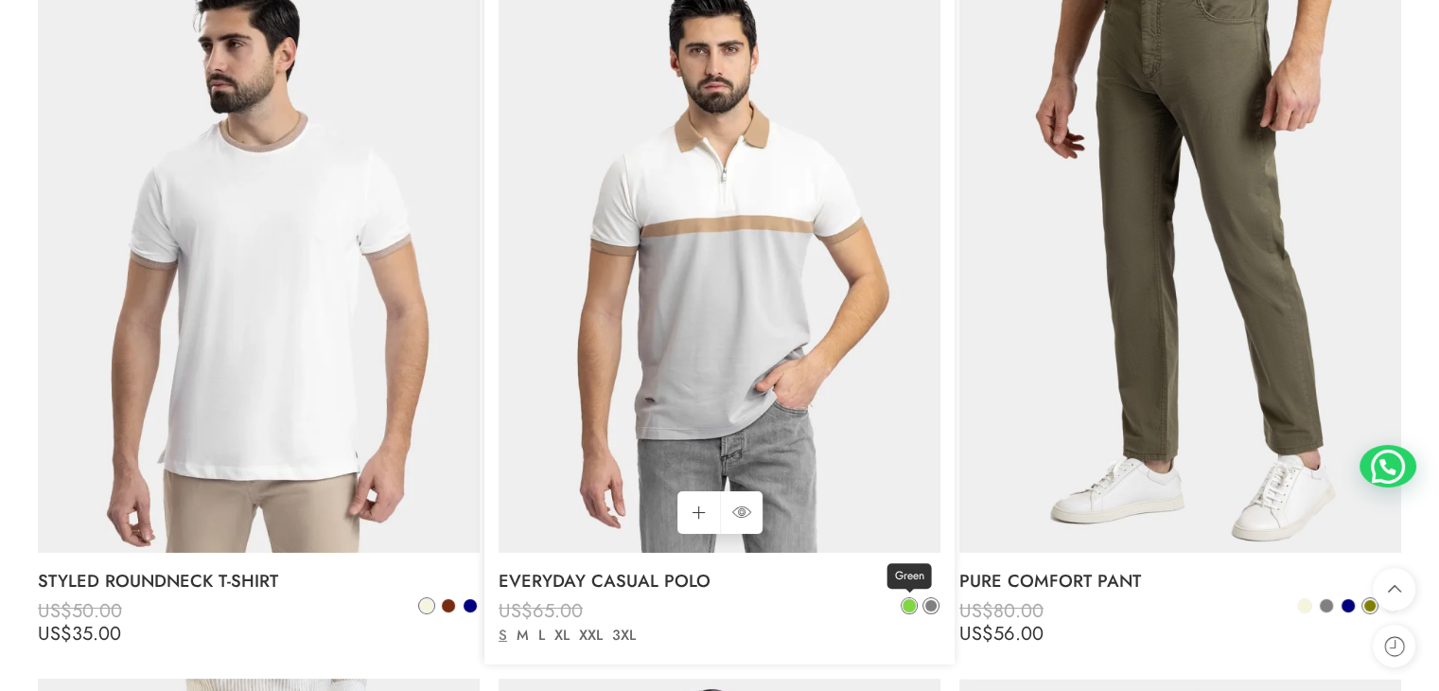
click at [907, 610] on span at bounding box center [909, 605] width 13 height 13
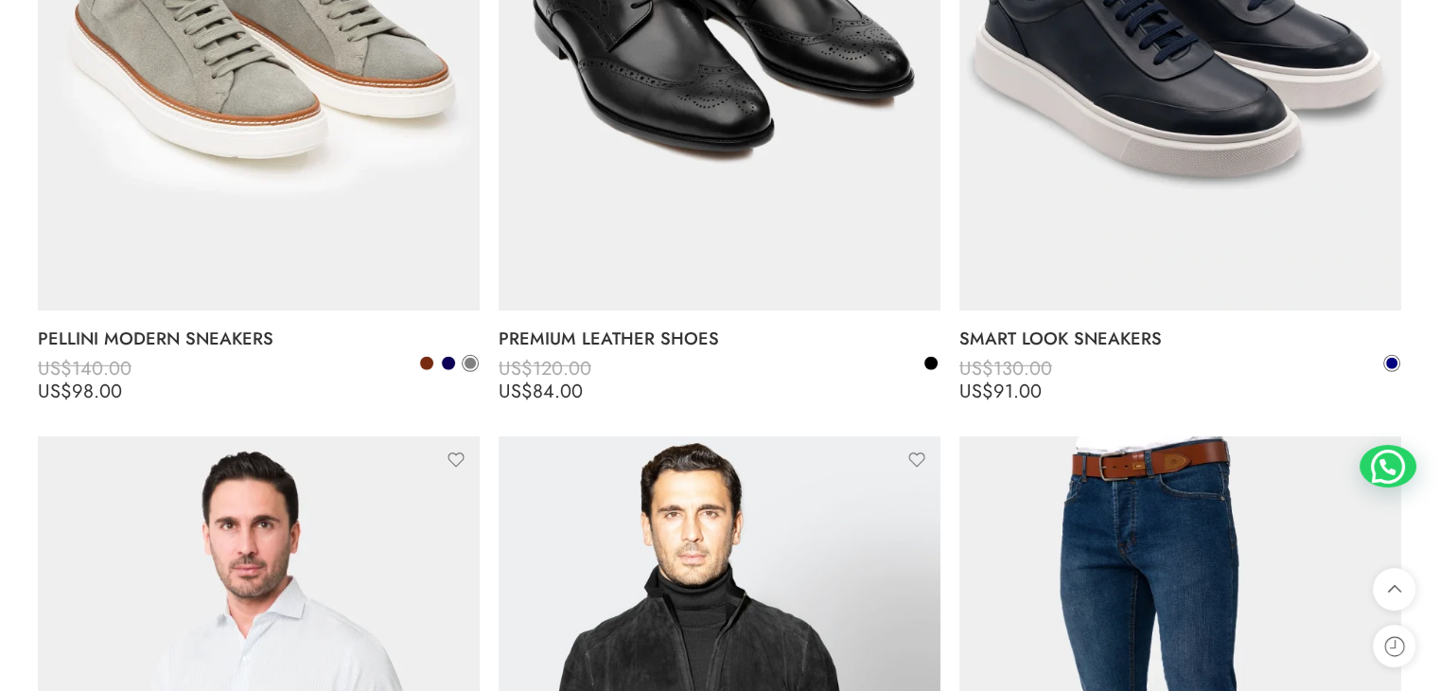
scroll to position [13145, 0]
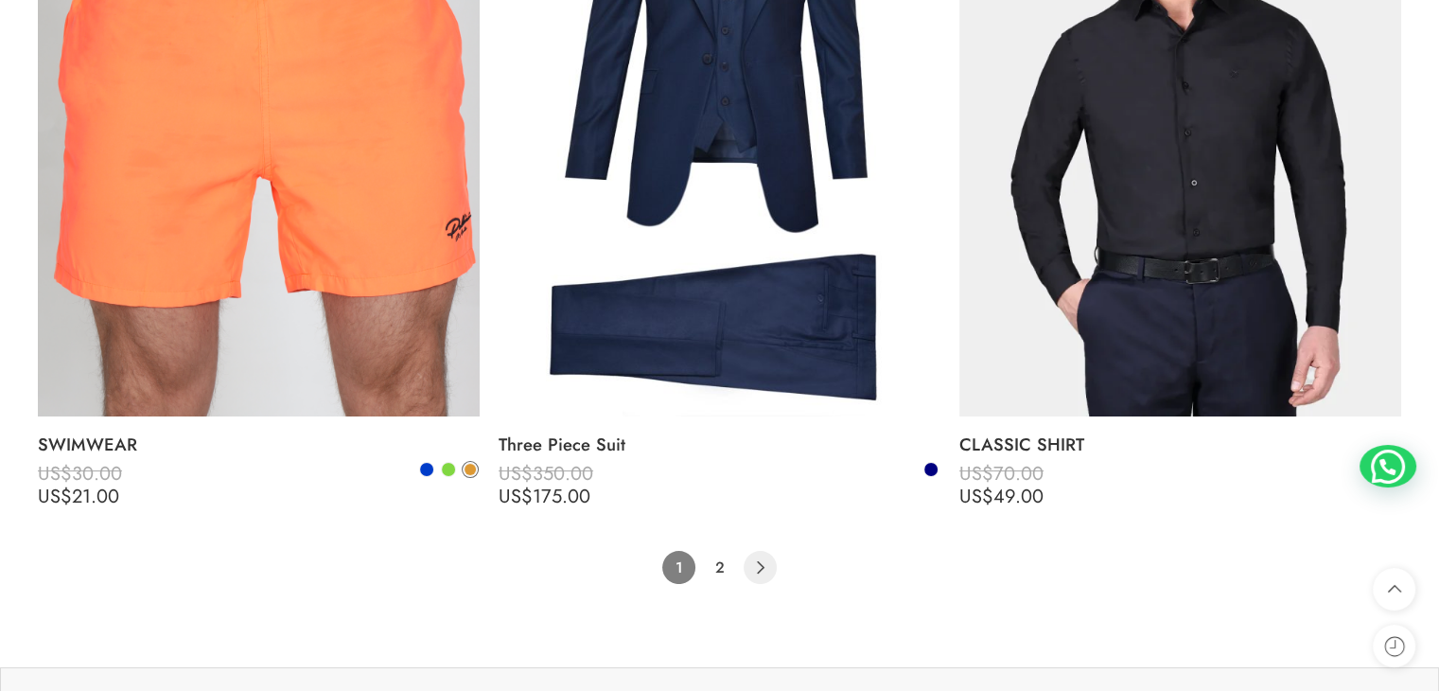
click at [774, 572] on icon "Product Pagination" at bounding box center [760, 567] width 33 height 33
